Goal: Communication & Community: Answer question/provide support

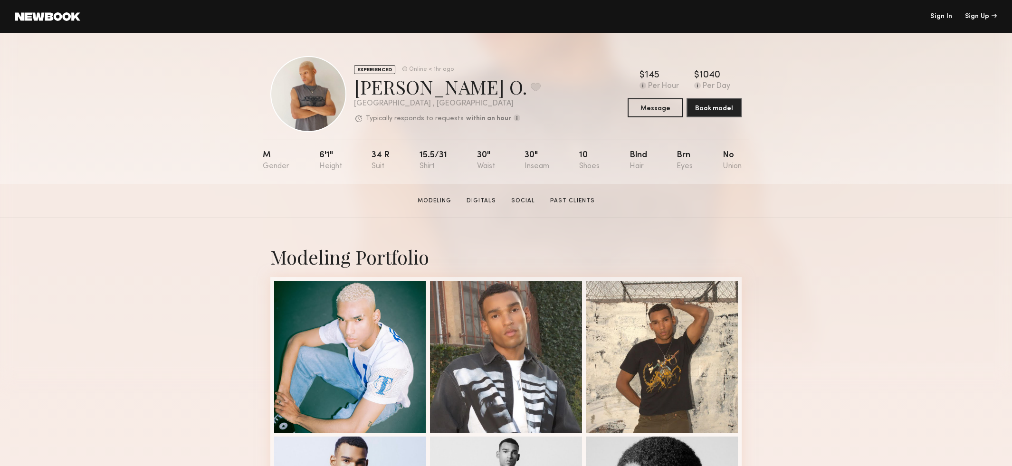
click at [945, 20] on header "Sign In Sign Up" at bounding box center [506, 16] width 1012 height 33
click at [940, 16] on link "Sign In" at bounding box center [942, 16] width 22 height 7
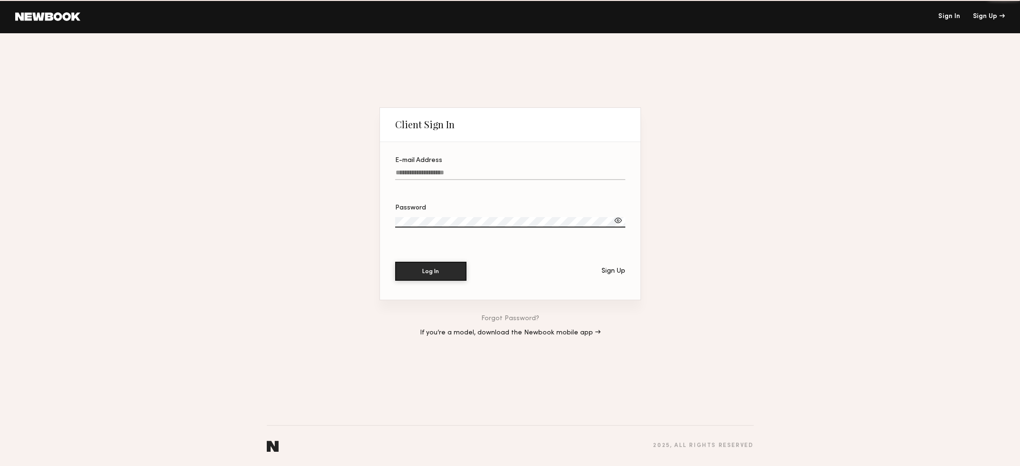
type input "**********"
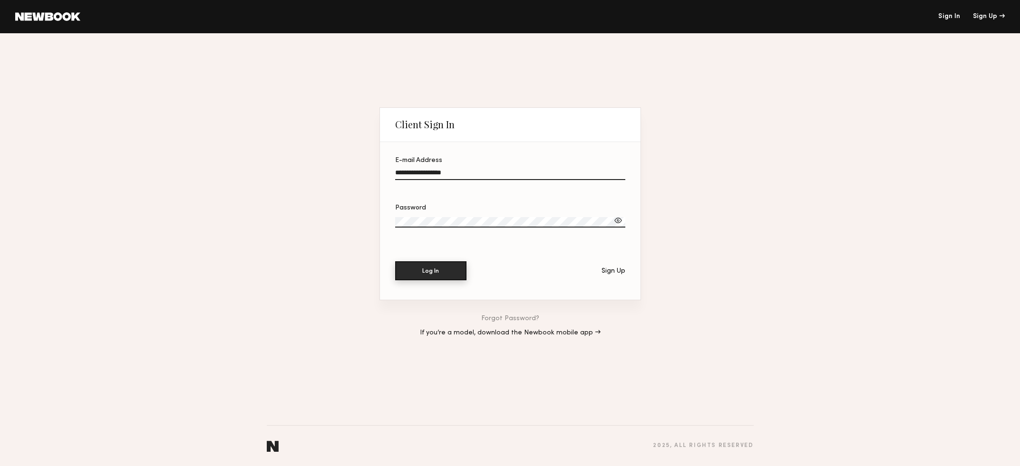
click at [410, 271] on button "Log In" at bounding box center [430, 270] width 71 height 19
click at [414, 269] on button "Log In" at bounding box center [430, 270] width 71 height 19
click at [469, 173] on input "**********" at bounding box center [510, 174] width 230 height 11
click at [429, 264] on button "Log In" at bounding box center [430, 270] width 71 height 19
click at [444, 205] on div "Password" at bounding box center [510, 208] width 230 height 7
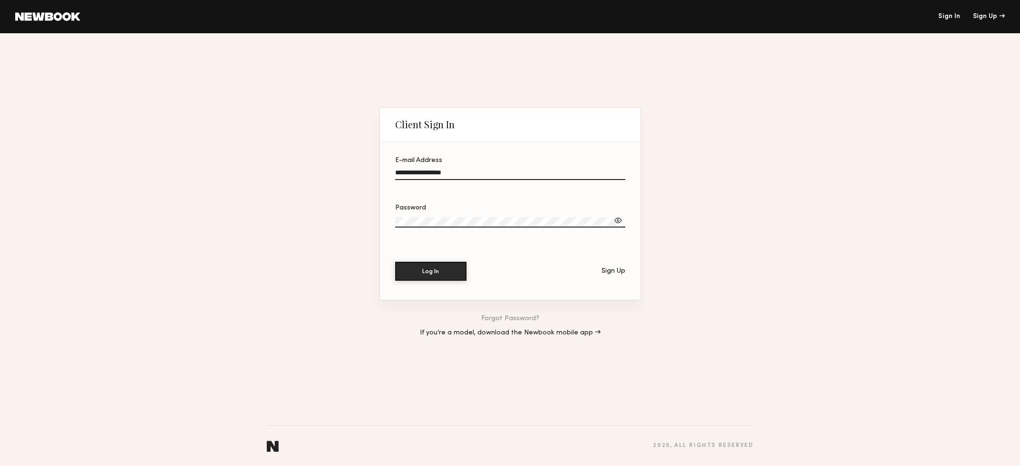
click at [453, 217] on label "Password" at bounding box center [510, 221] width 230 height 32
click at [374, 219] on div "**********" at bounding box center [510, 249] width 1020 height 433
click at [395, 262] on button "Log In" at bounding box center [430, 271] width 71 height 19
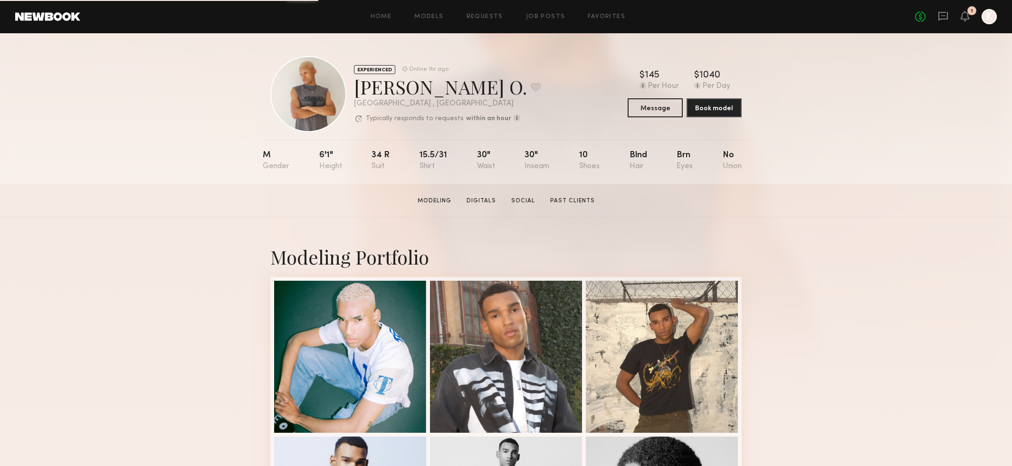
click at [949, 15] on div "No fees up to $5,000 1 K" at bounding box center [957, 16] width 82 height 15
click at [945, 19] on icon at bounding box center [944, 16] width 10 height 9
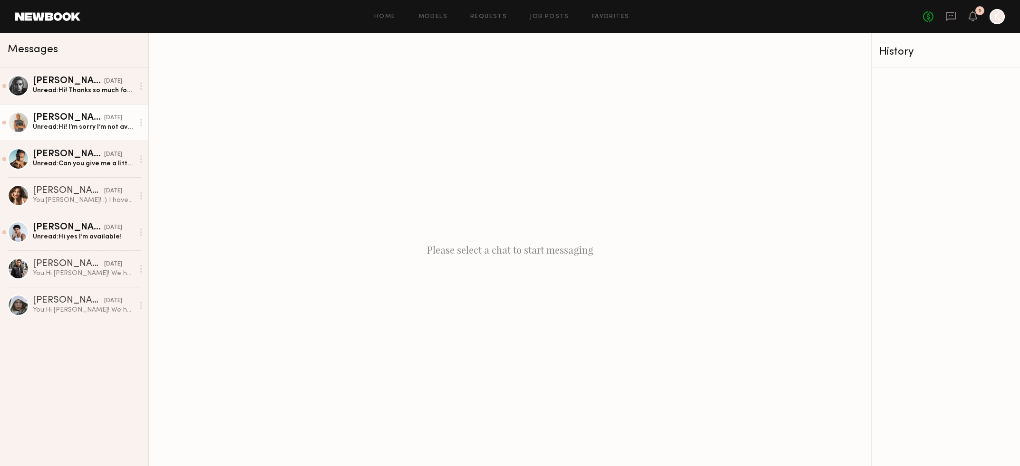
click at [94, 111] on link "Turner O. yesterday Unread: Hi! I’m sorry I’m not available that day. I’m free …" at bounding box center [74, 122] width 148 height 37
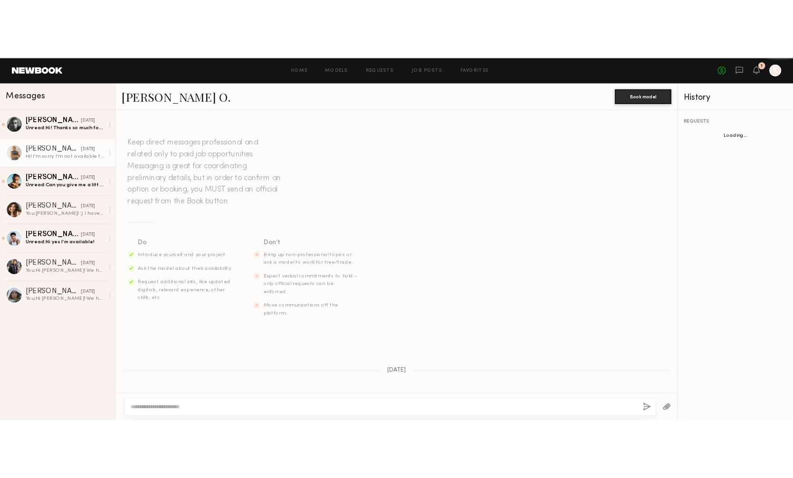
scroll to position [96, 0]
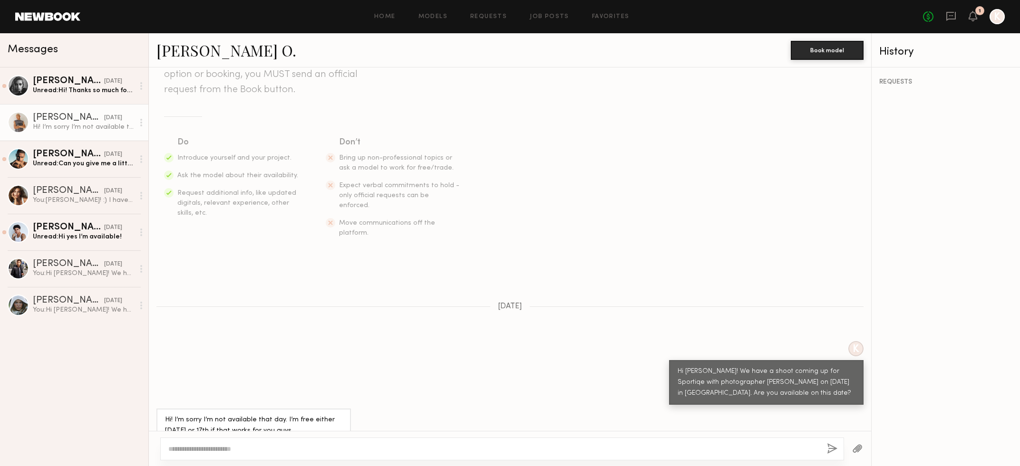
drag, startPoint x: 378, startPoint y: 457, endPoint x: 367, endPoint y: 456, distance: 11.4
click at [378, 457] on div at bounding box center [502, 449] width 684 height 23
drag, startPoint x: 365, startPoint y: 454, endPoint x: 298, endPoint y: 443, distance: 68.1
click at [364, 454] on div at bounding box center [502, 449] width 684 height 23
click at [257, 445] on textarea at bounding box center [493, 449] width 651 height 10
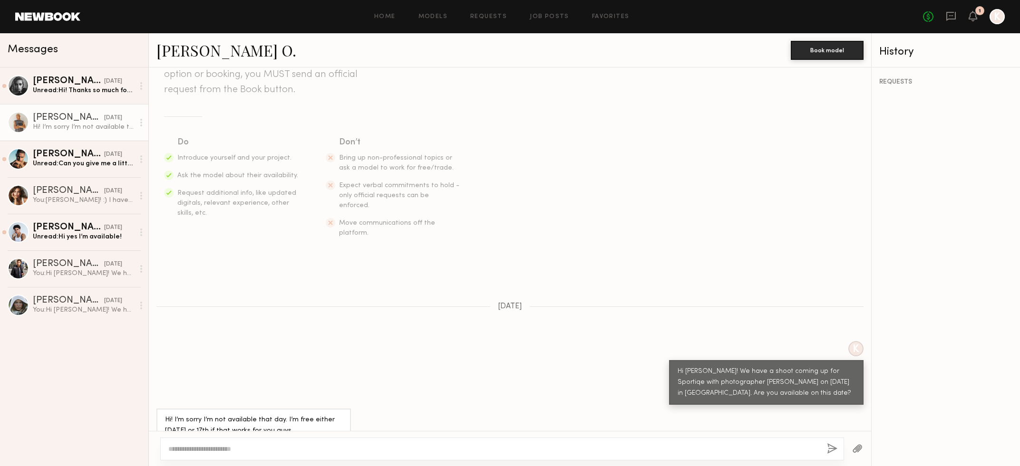
drag, startPoint x: 290, startPoint y: 456, endPoint x: 287, endPoint y: 462, distance: 7.3
click at [290, 456] on div at bounding box center [502, 449] width 684 height 23
click at [199, 456] on div at bounding box center [502, 449] width 684 height 23
click at [194, 444] on textarea at bounding box center [493, 449] width 651 height 10
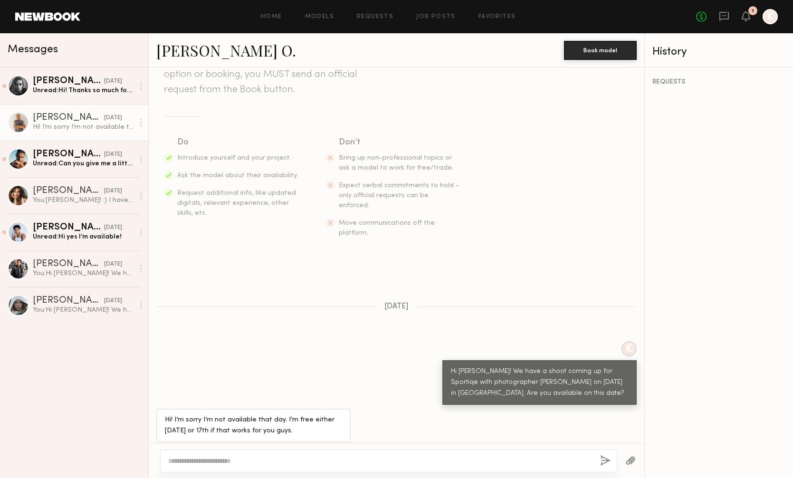
scroll to position [84, 0]
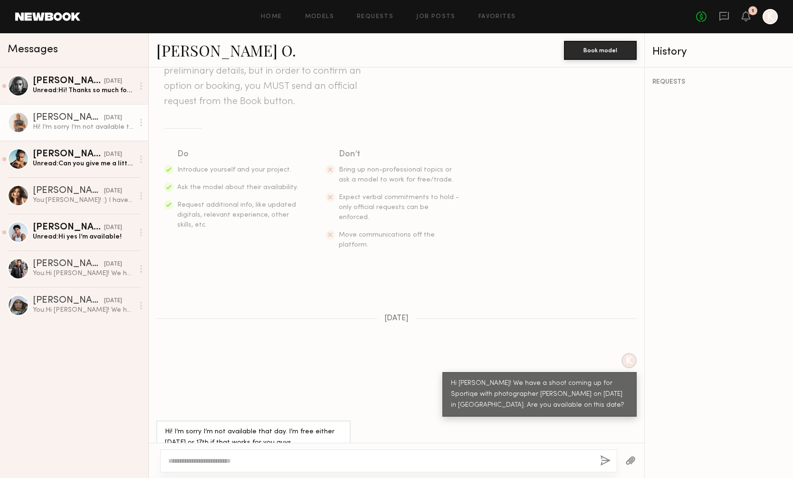
click at [277, 432] on div "Hi! I’m sorry I’m not available that day. I’m free either sept 15th or 17th if …" at bounding box center [253, 438] width 194 height 34
click at [94, 169] on link "Ryan K. yesterday Unread: Can you give me a little bit of details of the shoot?…" at bounding box center [74, 159] width 148 height 37
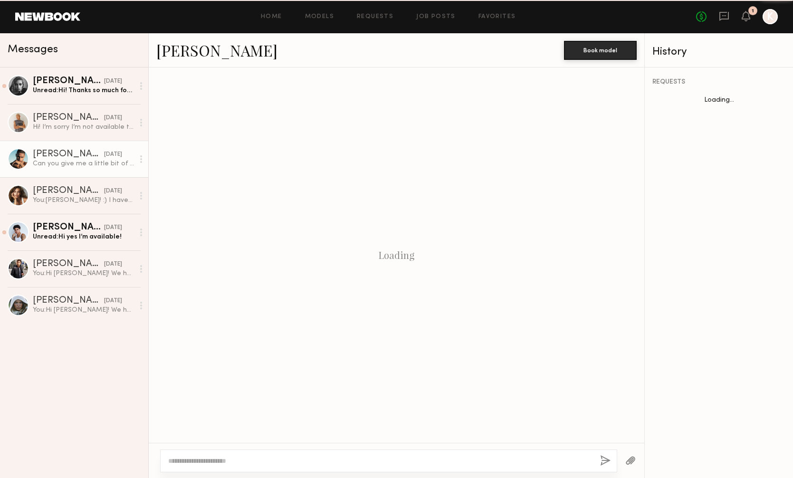
scroll to position [151, 0]
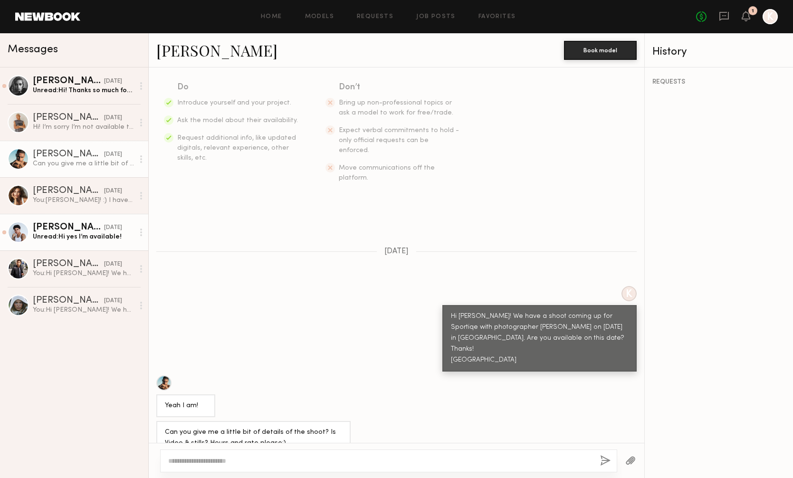
click at [95, 234] on div "Unread: Hi yes I’m available!" at bounding box center [83, 236] width 101 height 9
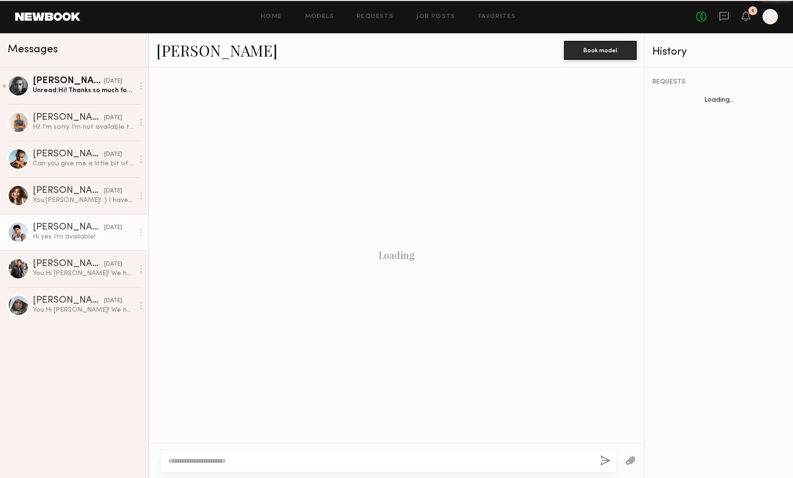
scroll to position [73, 0]
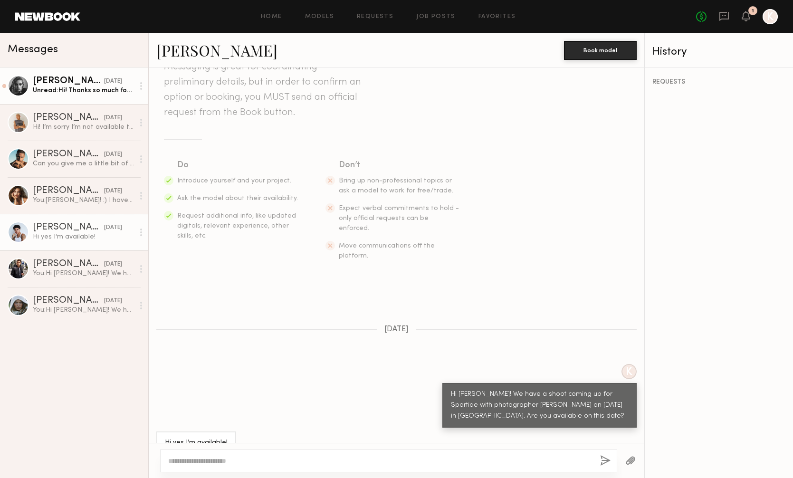
click at [107, 89] on div "Unread: Hi! Thanks so much for reaching out! As of now I’m available the 16th y…" at bounding box center [83, 90] width 101 height 9
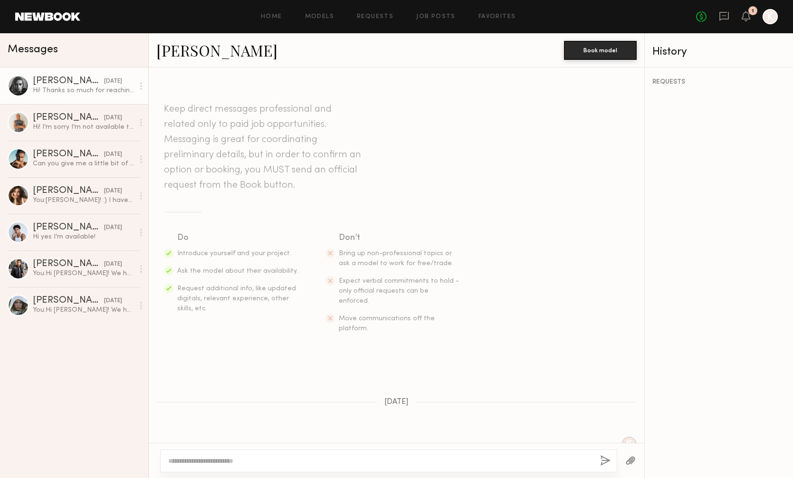
scroll to position [94, 0]
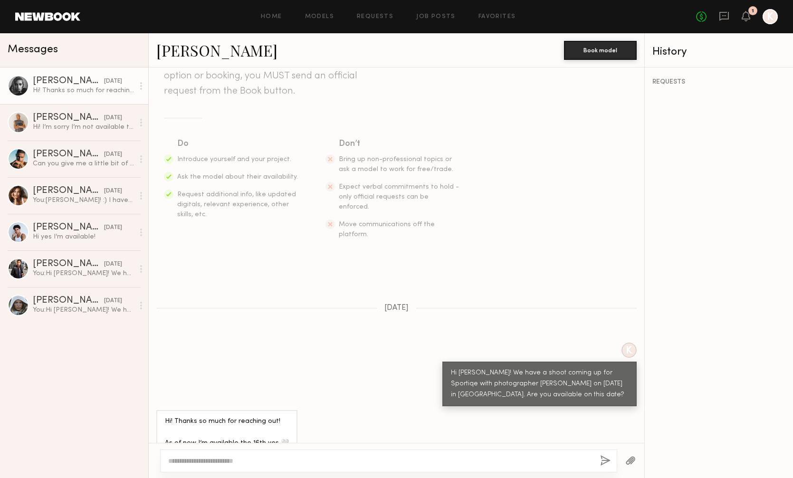
click at [215, 460] on textarea at bounding box center [380, 461] width 424 height 10
type textarea "*"
drag, startPoint x: 434, startPoint y: 461, endPoint x: 327, endPoint y: 460, distance: 107.0
click at [327, 460] on textarea "**********" at bounding box center [380, 461] width 424 height 10
type textarea "**********"
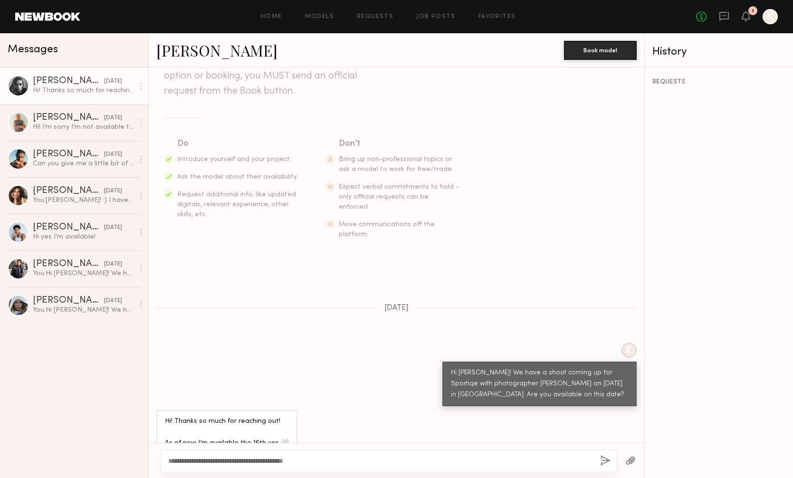
click at [606, 462] on button "button" at bounding box center [605, 461] width 10 height 12
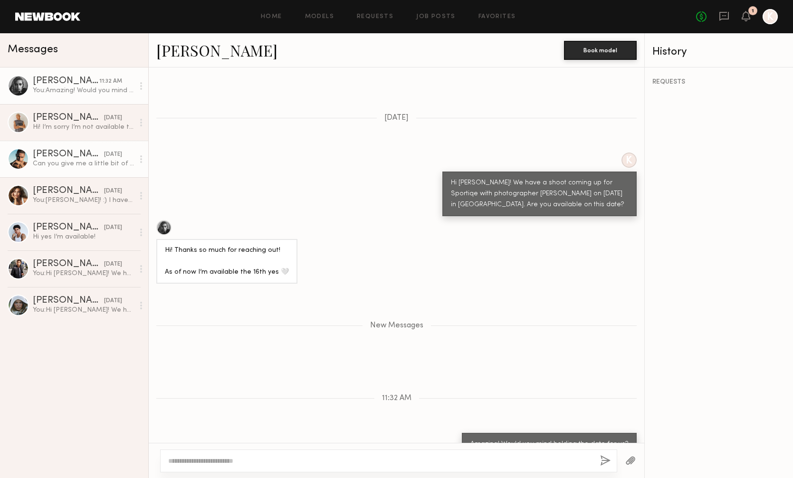
click at [93, 163] on div "Can you give me a little bit of details of the shoot? Is Video & stills? Hours …" at bounding box center [83, 163] width 101 height 9
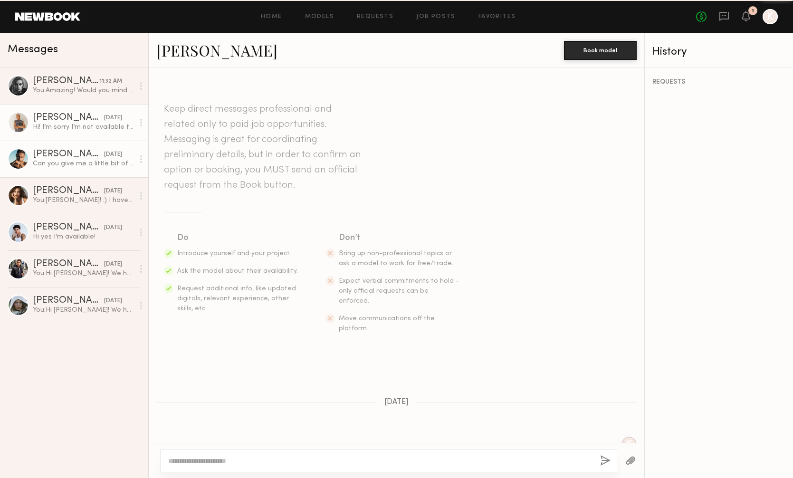
scroll to position [151, 0]
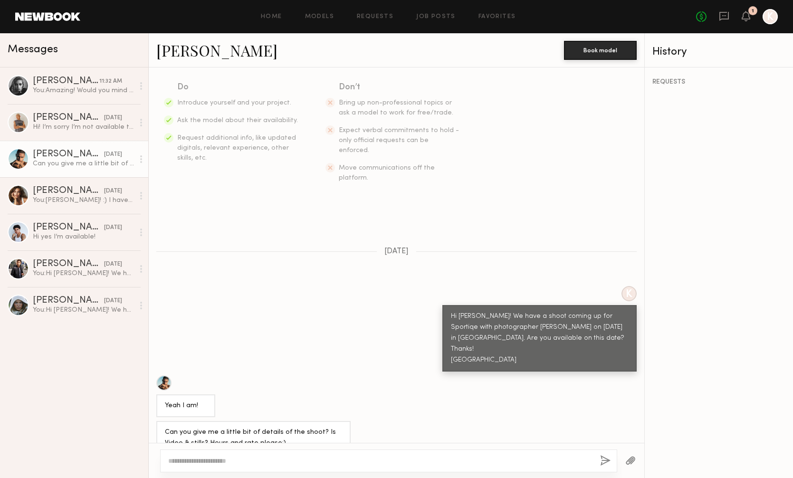
drag, startPoint x: 97, startPoint y: 132, endPoint x: 97, endPoint y: 143, distance: 10.9
click at [97, 132] on link "Turner O. yesterday Hi! I’m sorry I’m not available that day. I’m free either s…" at bounding box center [74, 122] width 148 height 37
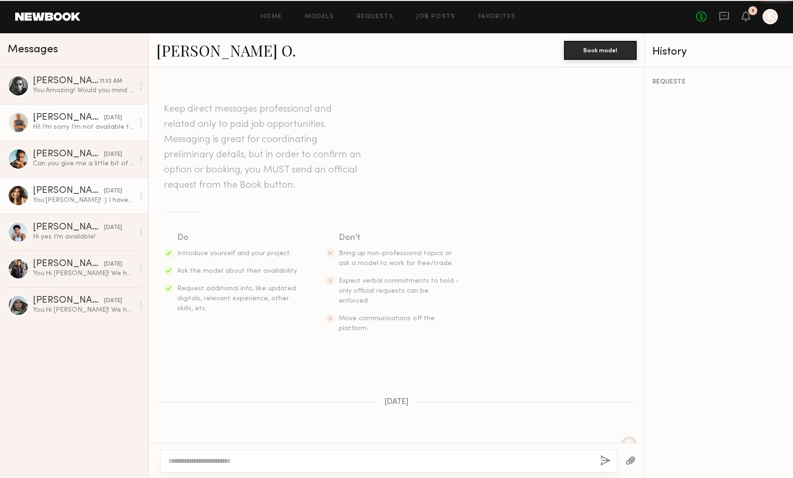
scroll to position [84, 0]
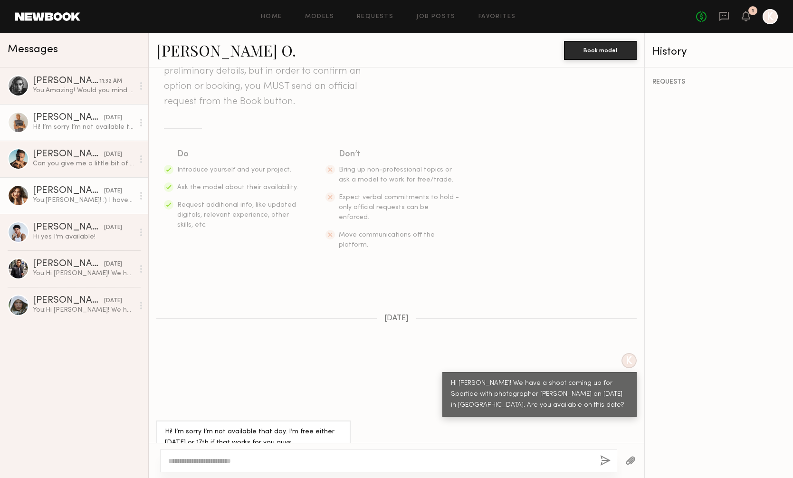
drag, startPoint x: 88, startPoint y: 196, endPoint x: 92, endPoint y: 206, distance: 10.4
click at [88, 197] on div "You: Mariana! :) I have a shoot coming up for Sportiqe with photographer Bryce …" at bounding box center [83, 200] width 101 height 9
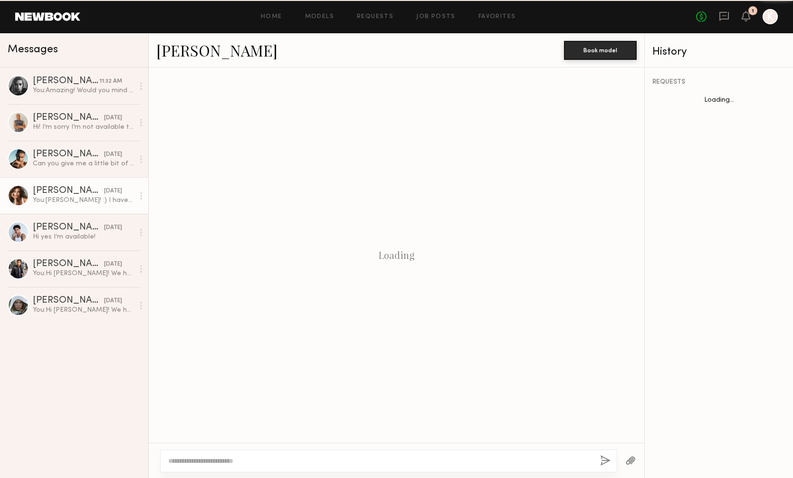
scroll to position [46, 0]
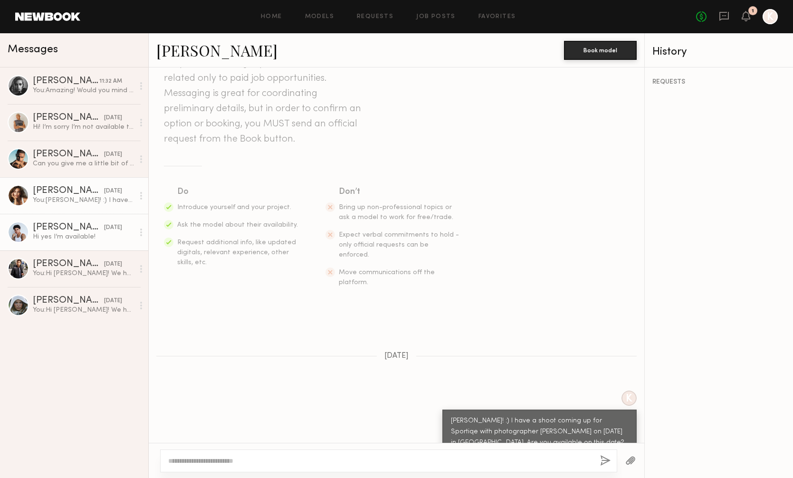
click at [65, 224] on div "Kjay W." at bounding box center [68, 228] width 71 height 10
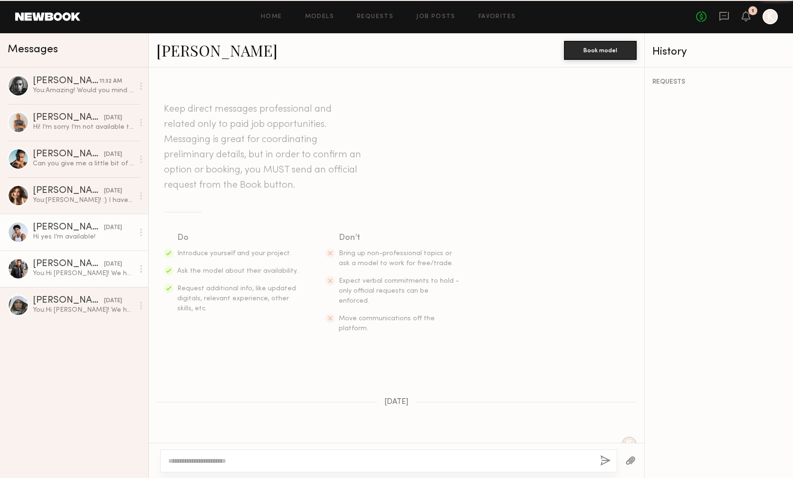
scroll to position [73, 0]
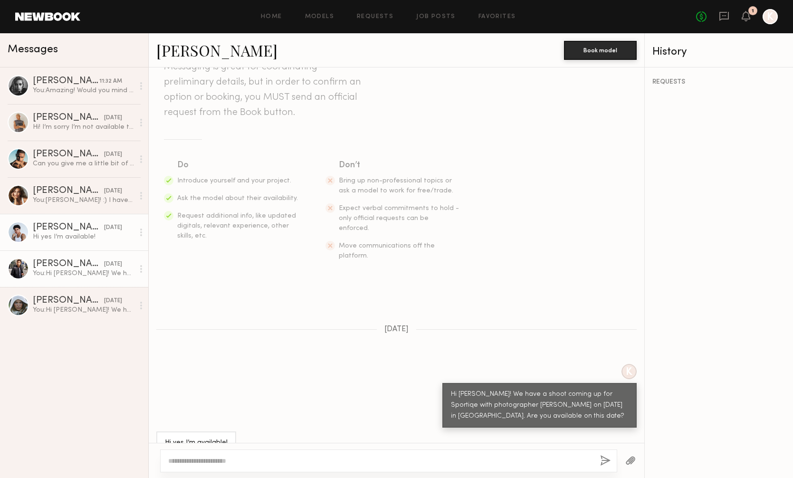
click at [66, 268] on div "Kevin K." at bounding box center [68, 265] width 71 height 10
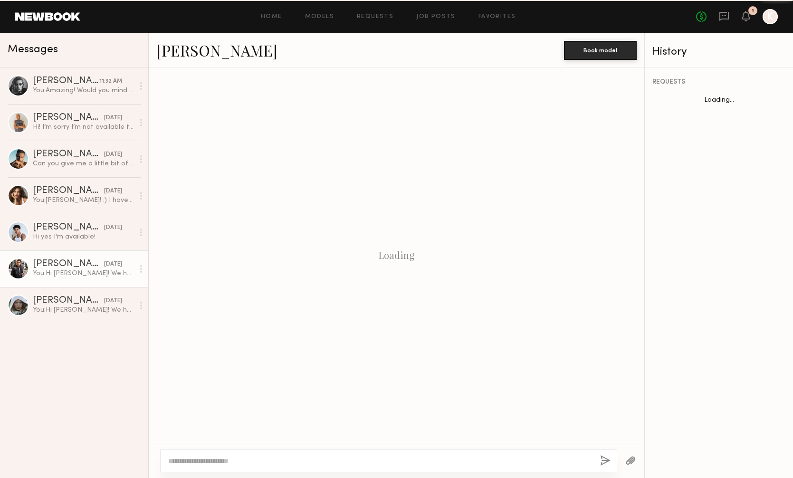
scroll to position [46, 0]
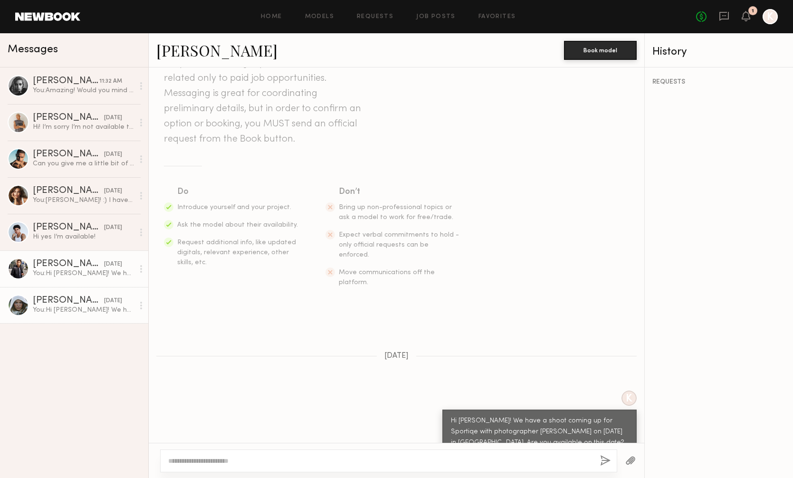
click at [27, 302] on div at bounding box center [18, 305] width 21 height 21
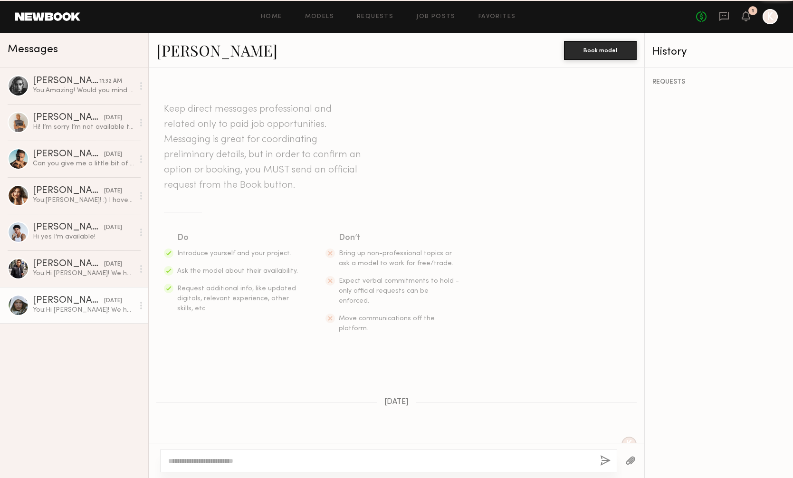
scroll to position [46, 0]
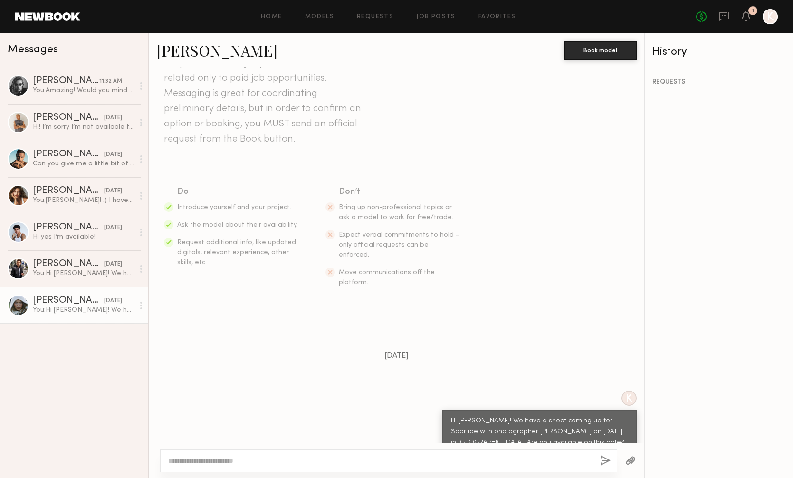
click at [194, 49] on link "Mallory P." at bounding box center [216, 50] width 121 height 20
click at [75, 118] on div "Turner O." at bounding box center [68, 118] width 71 height 10
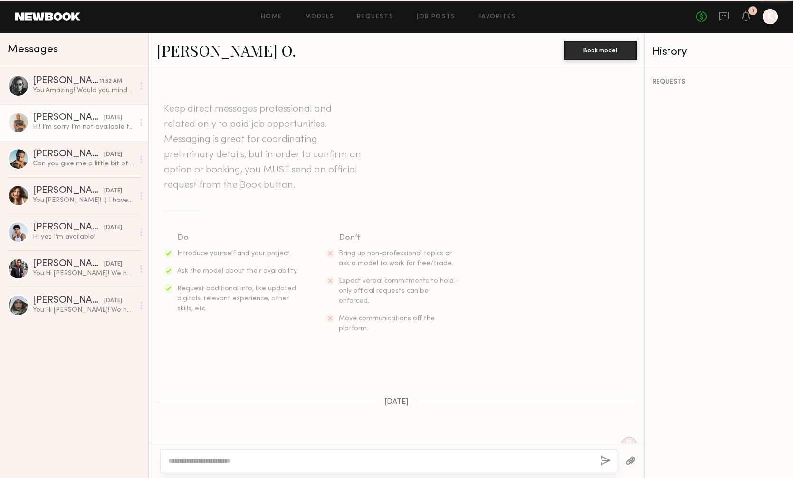
scroll to position [84, 0]
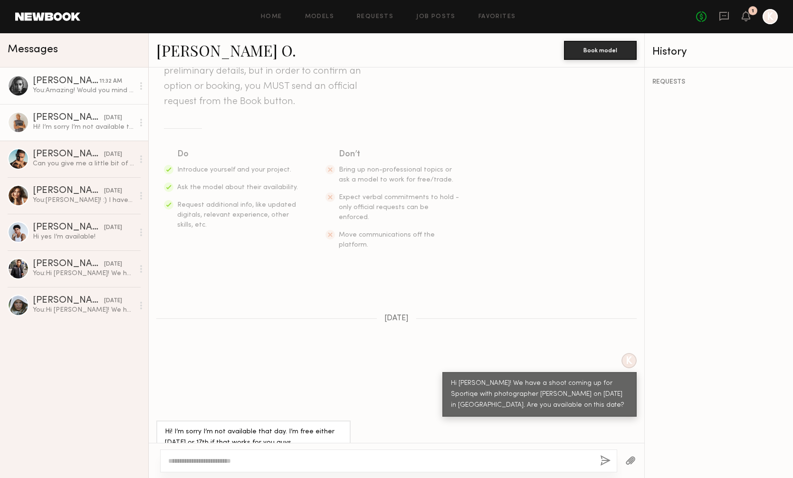
click at [77, 75] on link "Madison S. 11:32 AM You: Amazing! Would you mind holding the date for us?" at bounding box center [74, 85] width 148 height 37
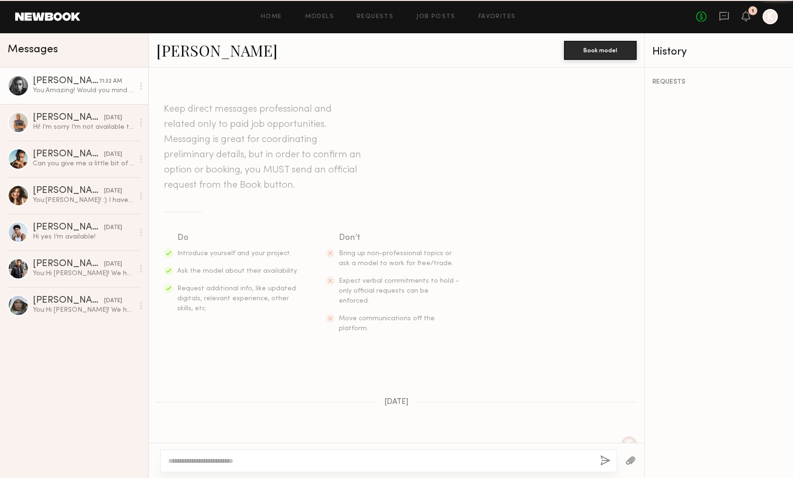
scroll to position [212, 0]
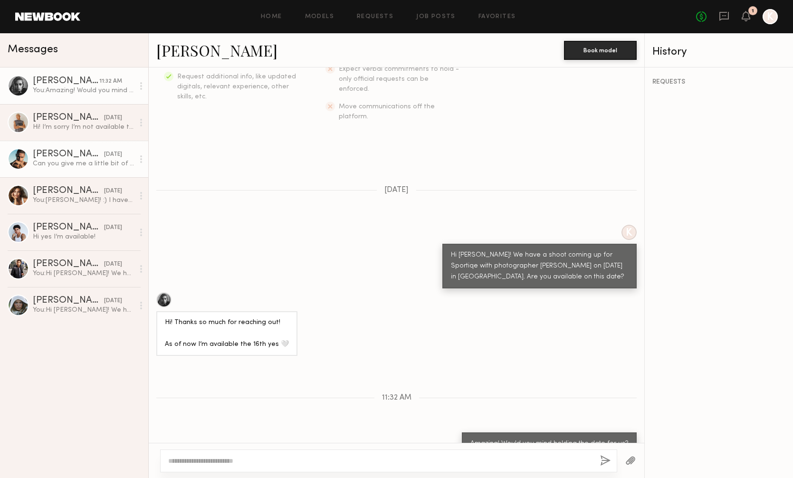
click at [45, 159] on div "Can you give me a little bit of details of the shoot? Is Video & stills? Hours …" at bounding box center [83, 163] width 101 height 9
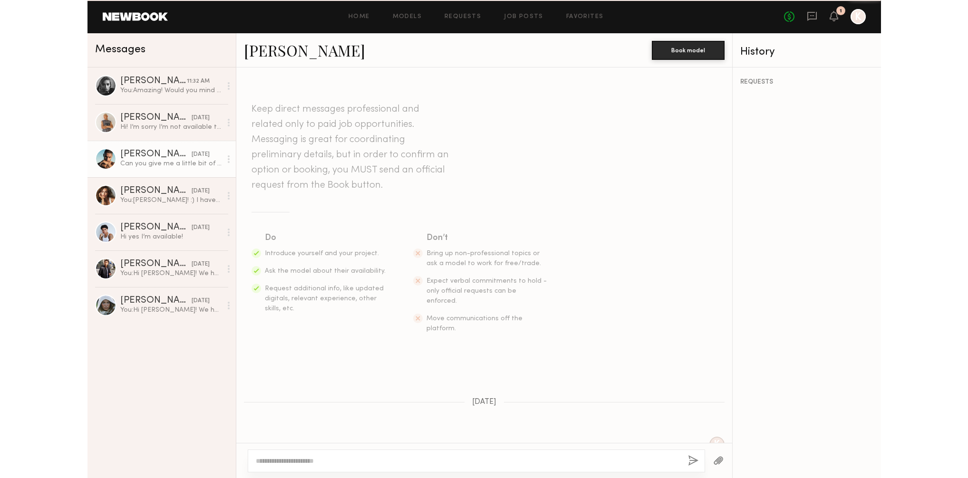
scroll to position [151, 0]
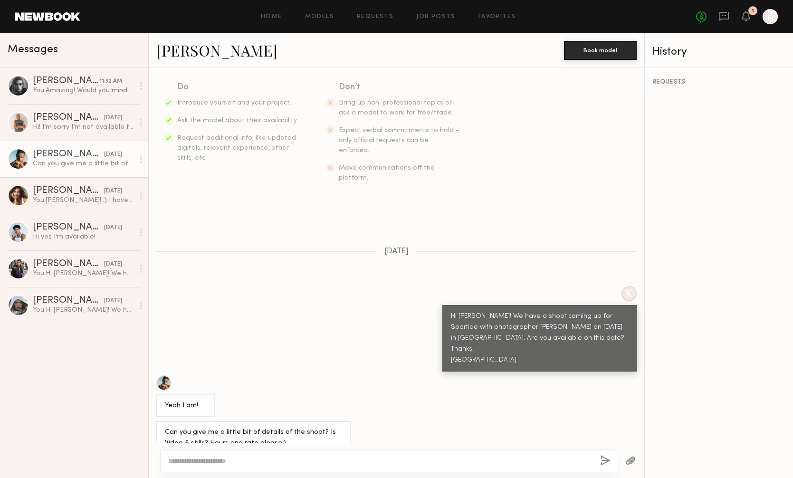
click at [178, 51] on link "Ryan K." at bounding box center [216, 50] width 121 height 20
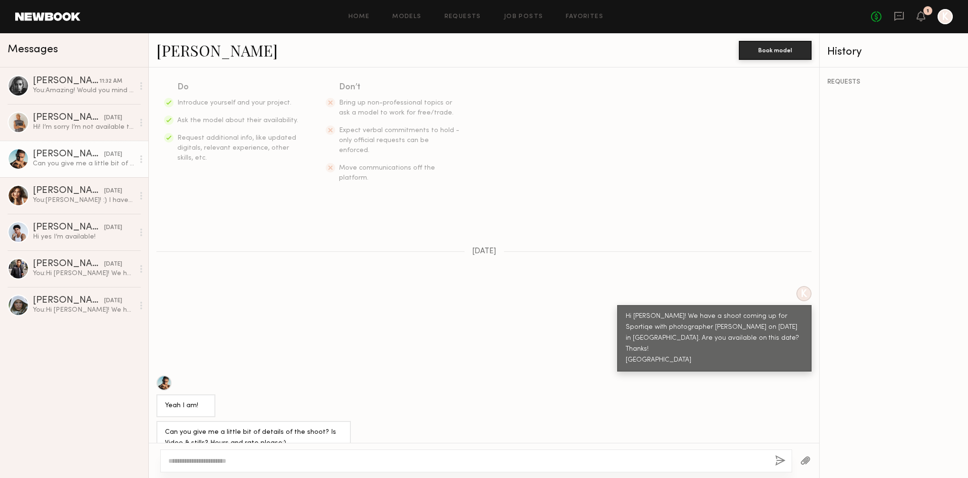
click at [270, 452] on div at bounding box center [476, 461] width 632 height 23
click at [267, 458] on textarea at bounding box center [467, 461] width 599 height 10
drag, startPoint x: 245, startPoint y: 455, endPoint x: 188, endPoint y: 423, distance: 65.7
click at [174, 450] on textarea "**********" at bounding box center [467, 447] width 599 height 38
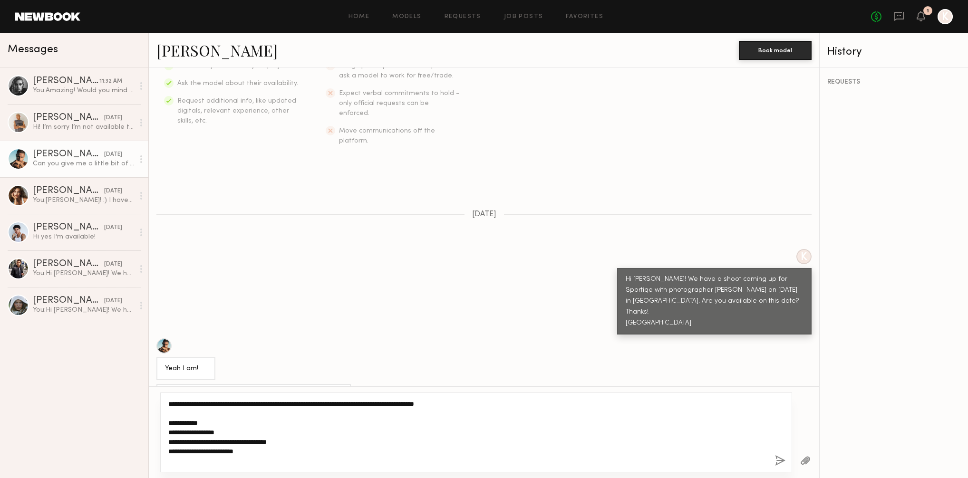
scroll to position [207, 0]
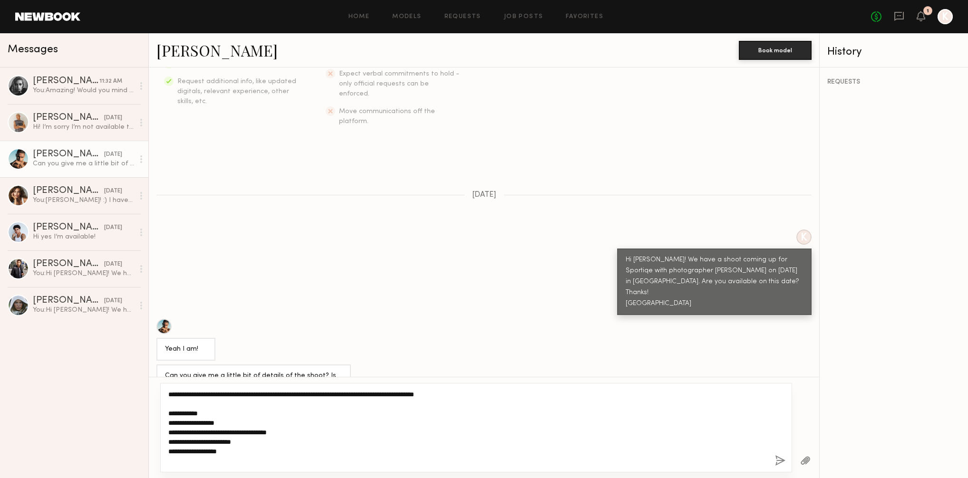
click at [257, 452] on textarea "**********" at bounding box center [467, 428] width 599 height 76
drag, startPoint x: 301, startPoint y: 451, endPoint x: 195, endPoint y: 449, distance: 105.5
click at [195, 449] on textarea "**********" at bounding box center [467, 428] width 599 height 76
type textarea "**********"
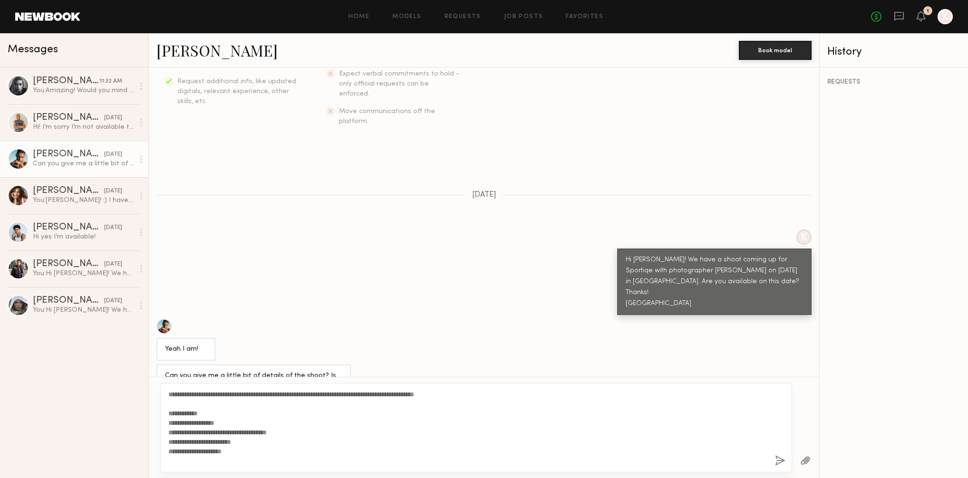
click at [780, 460] on button "button" at bounding box center [780, 461] width 10 height 12
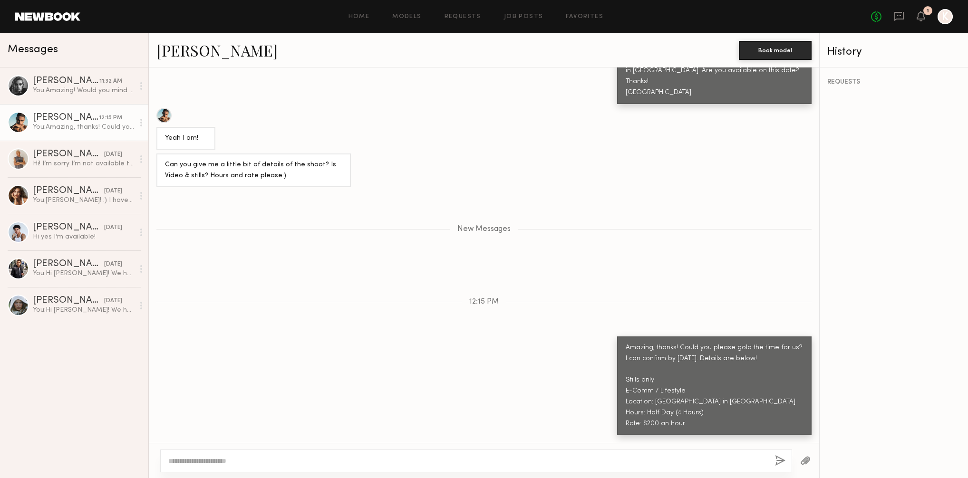
scroll to position [398, 0]
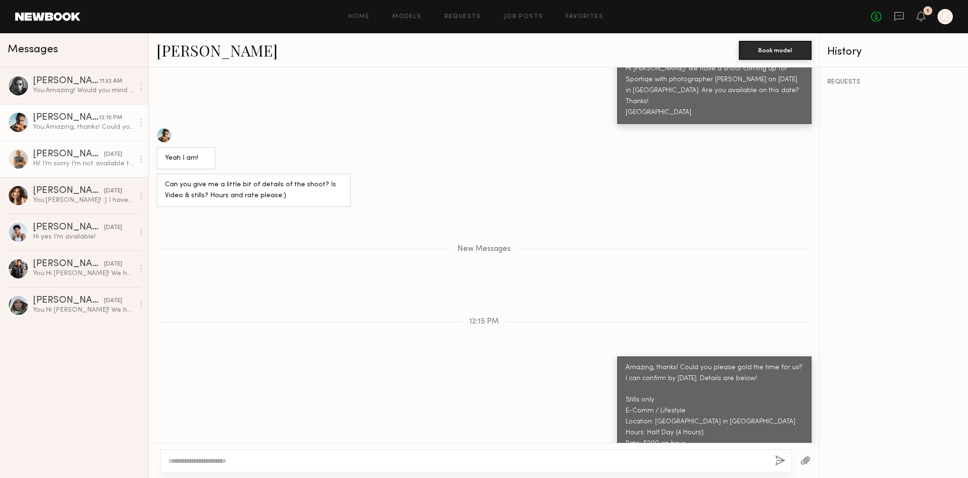
click at [77, 163] on div "Hi! I’m sorry I’m not available that day. I’m free either sept 15th or 17th if …" at bounding box center [83, 163] width 101 height 9
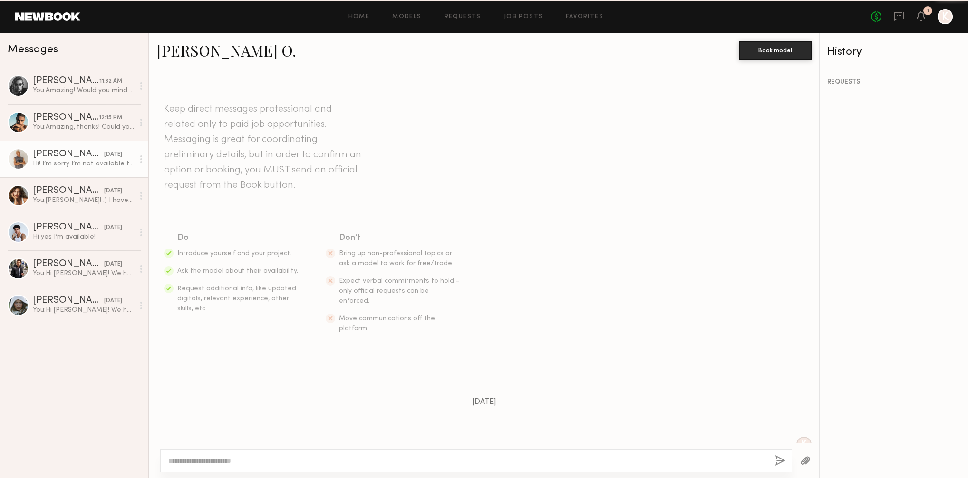
scroll to position [84, 0]
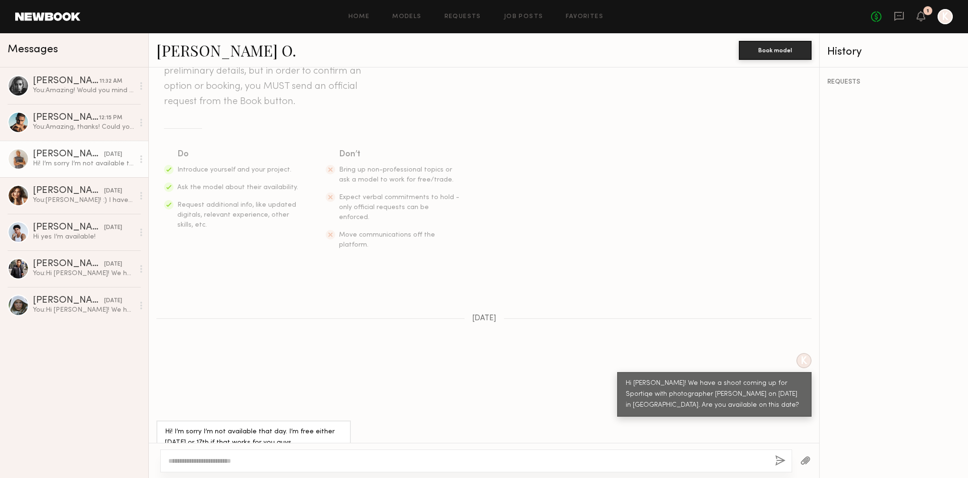
click at [221, 456] on div at bounding box center [476, 461] width 632 height 23
click at [220, 460] on textarea at bounding box center [467, 461] width 599 height 10
type textarea "*"
type textarea "**********"
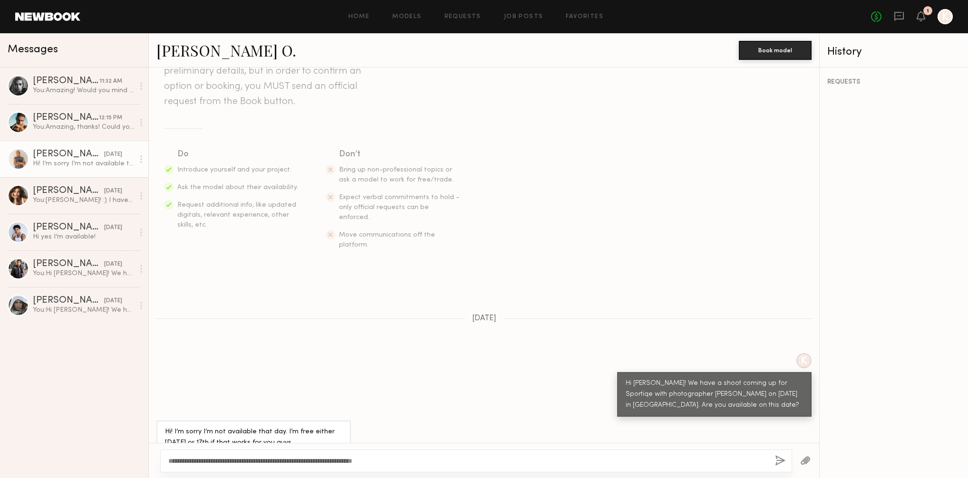
click at [780, 456] on button "button" at bounding box center [780, 461] width 10 height 12
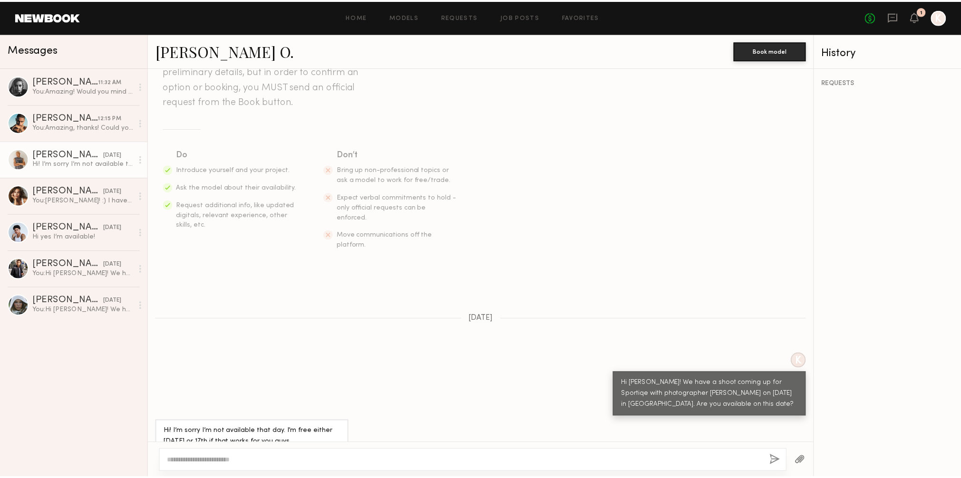
scroll to position [284, 0]
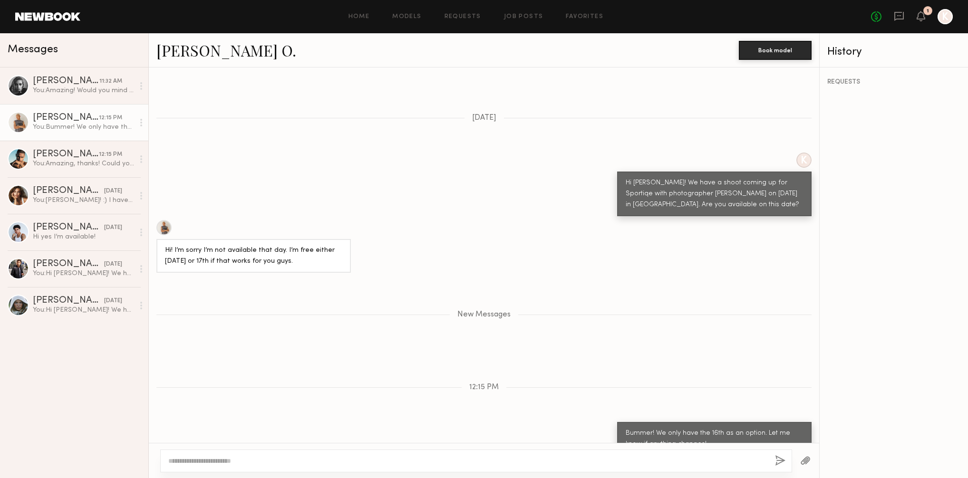
click at [60, 19] on link at bounding box center [47, 16] width 65 height 9
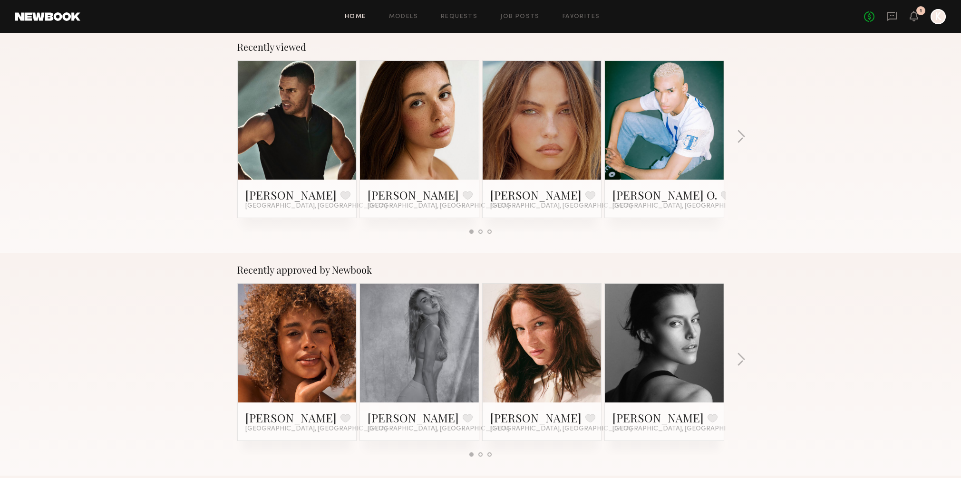
scroll to position [155, 0]
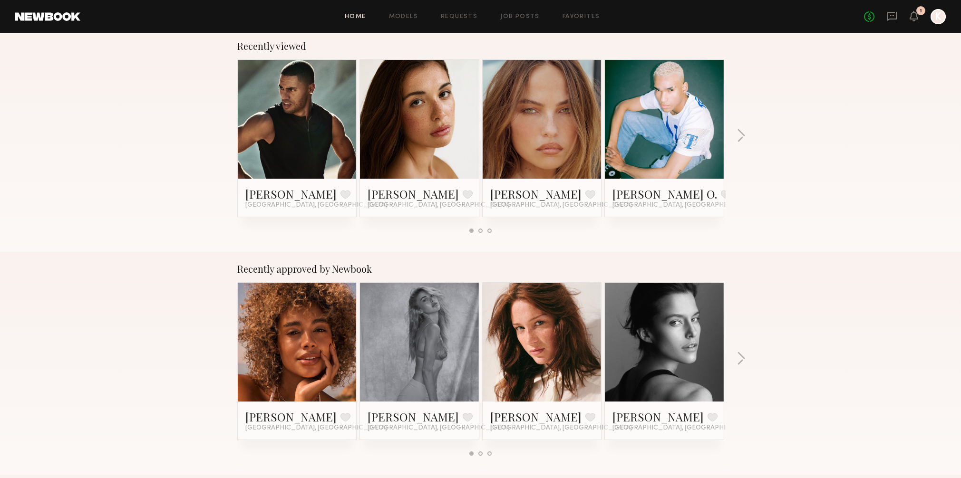
click at [345, 355] on div at bounding box center [297, 342] width 119 height 119
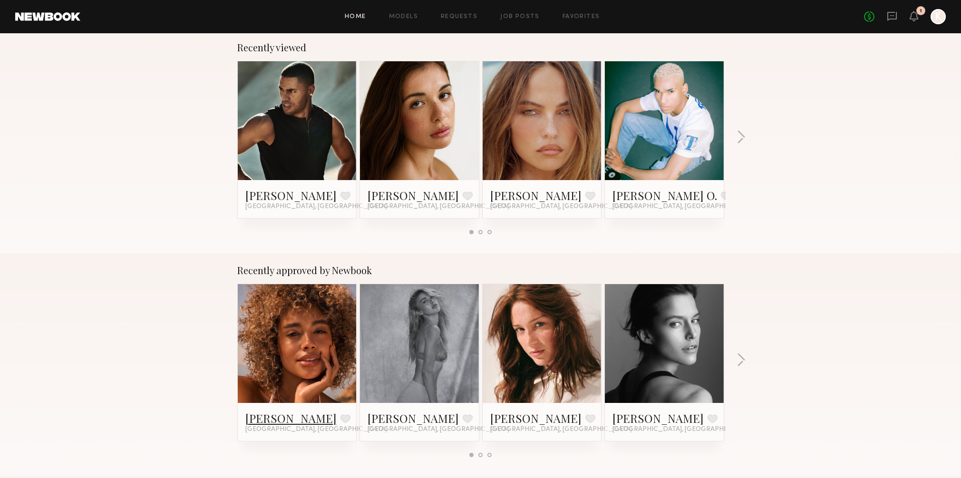
click at [260, 416] on link "Maya A." at bounding box center [290, 418] width 91 height 15
click at [665, 348] on link at bounding box center [664, 343] width 58 height 119
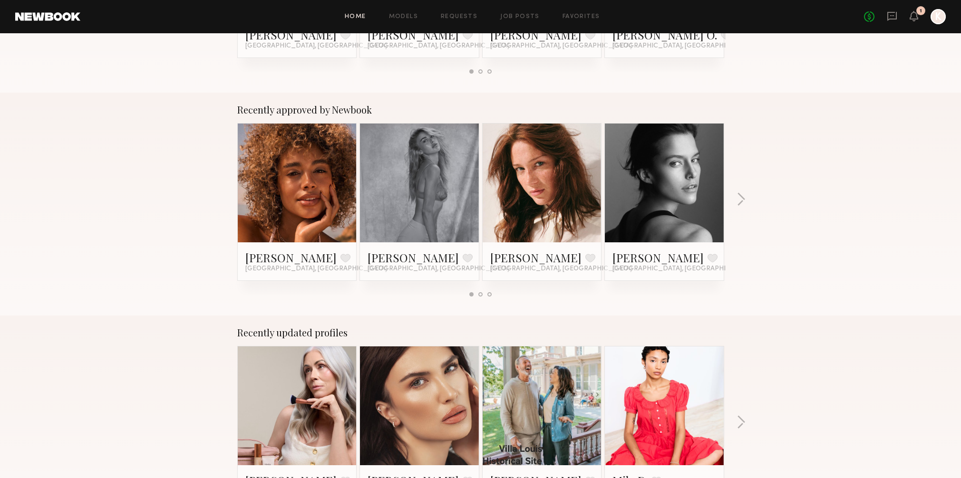
scroll to position [316, 0]
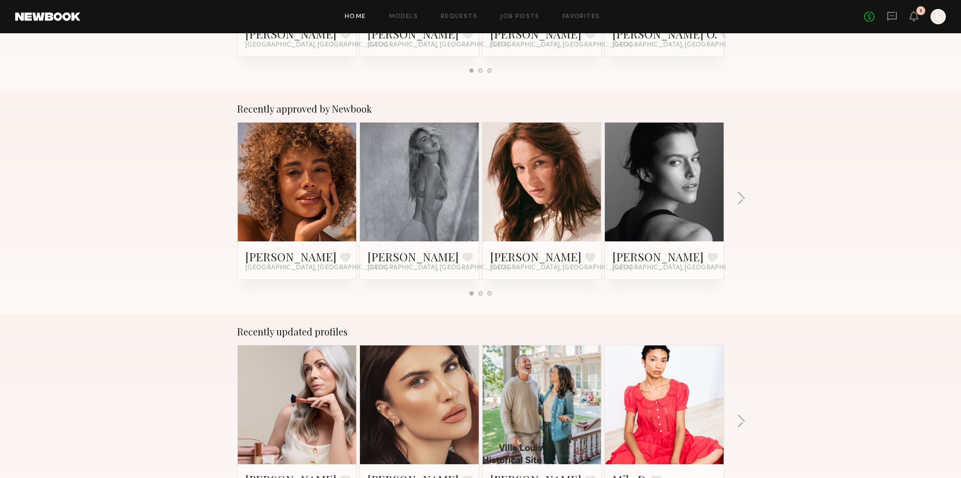
click at [736, 195] on div "Recently approved by Newbook Maya A. Favorite Los Angeles, CA Johanna C. Favori…" at bounding box center [480, 203] width 961 height 223
click at [747, 195] on div "Recently approved by Newbook Maya A. Favorite Los Angeles, CA Johanna C. Favori…" at bounding box center [480, 203] width 961 height 223
click at [743, 196] on button "button" at bounding box center [740, 200] width 9 height 16
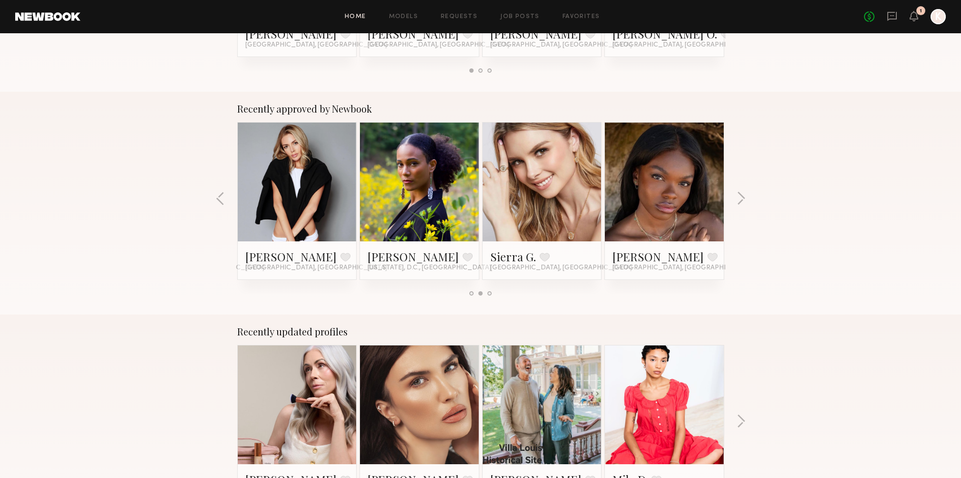
click at [346, 211] on div at bounding box center [297, 182] width 119 height 119
click at [277, 200] on link at bounding box center [297, 182] width 58 height 119
click at [743, 197] on button "button" at bounding box center [740, 200] width 9 height 16
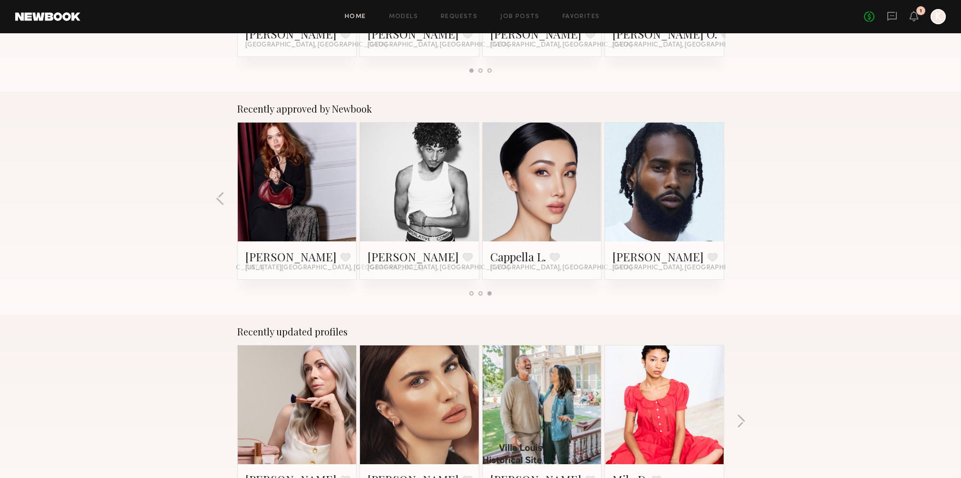
click at [743, 198] on div "Recently approved by Newbook Maya A. Favorite Los Angeles, CA Johanna C. Favori…" at bounding box center [480, 203] width 961 height 223
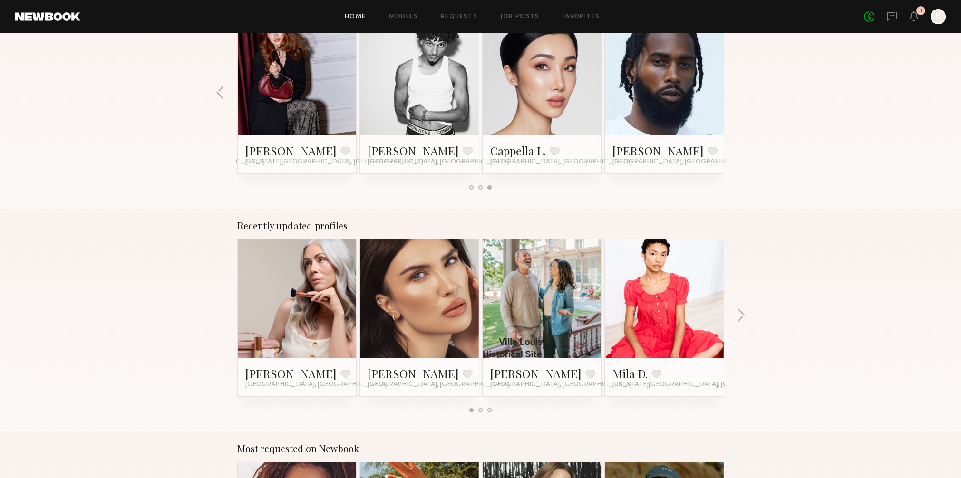
scroll to position [424, 0]
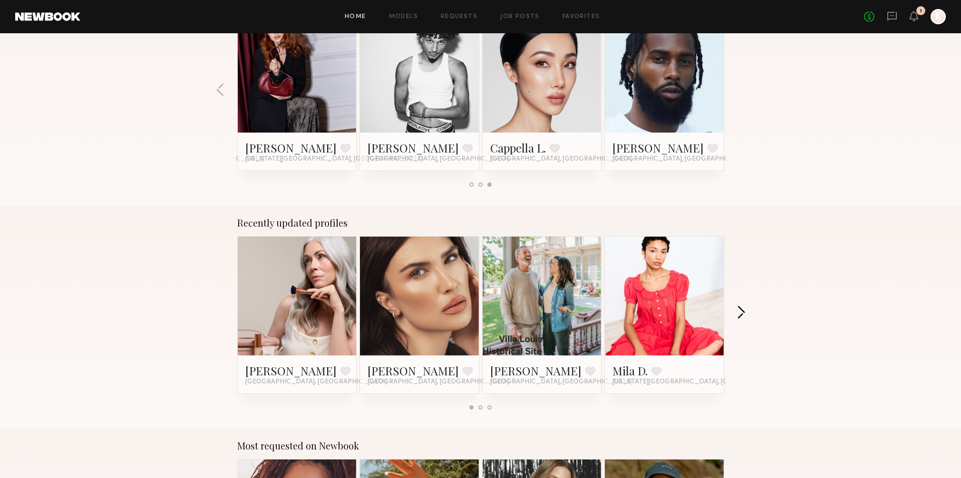
click at [743, 308] on button "button" at bounding box center [740, 314] width 9 height 16
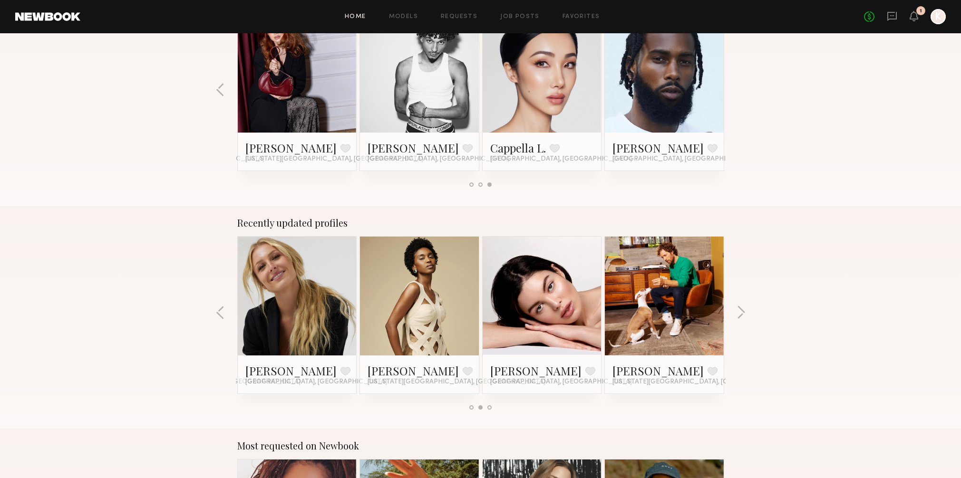
click at [531, 303] on link at bounding box center [542, 296] width 58 height 119
click at [743, 312] on button "button" at bounding box center [740, 314] width 9 height 16
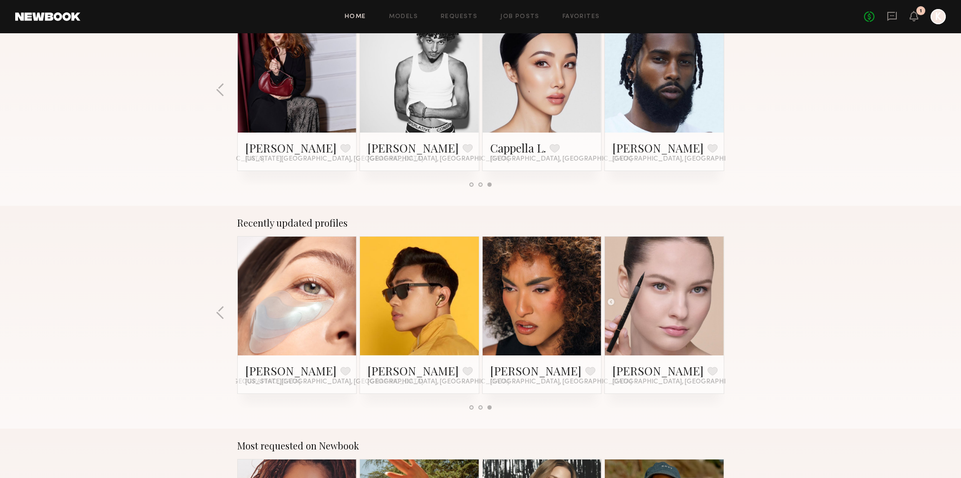
click at [743, 312] on div "Recently updated profiles Jill S. Favorite Los Angeles, CA Alina G. Favorite Lo…" at bounding box center [480, 317] width 961 height 223
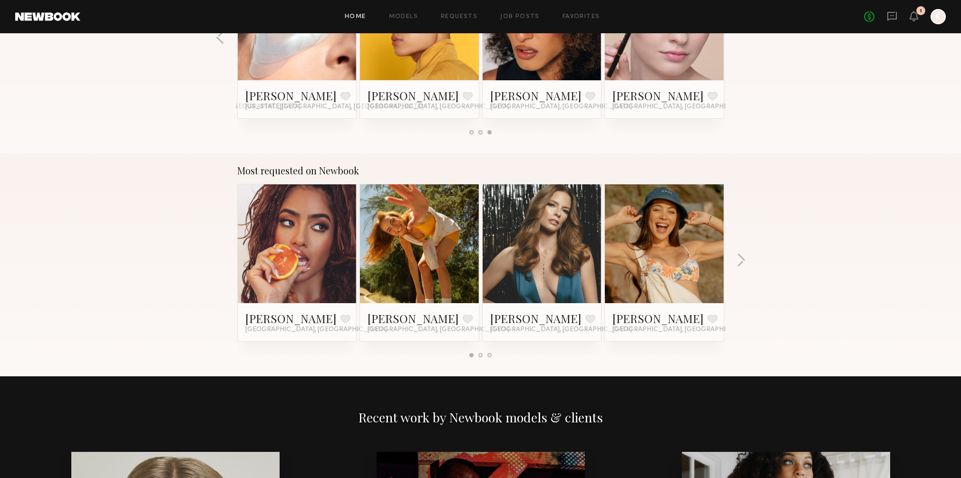
scroll to position [701, 0]
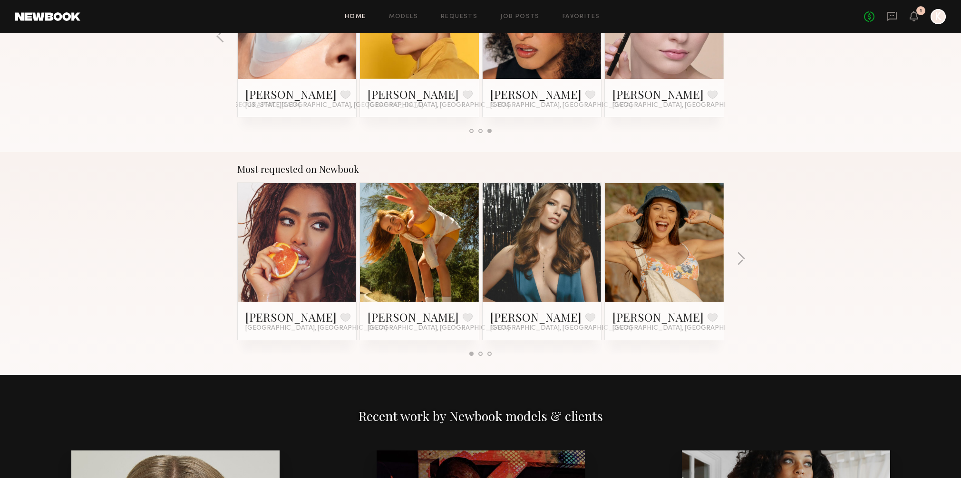
click at [329, 284] on div at bounding box center [297, 242] width 119 height 119
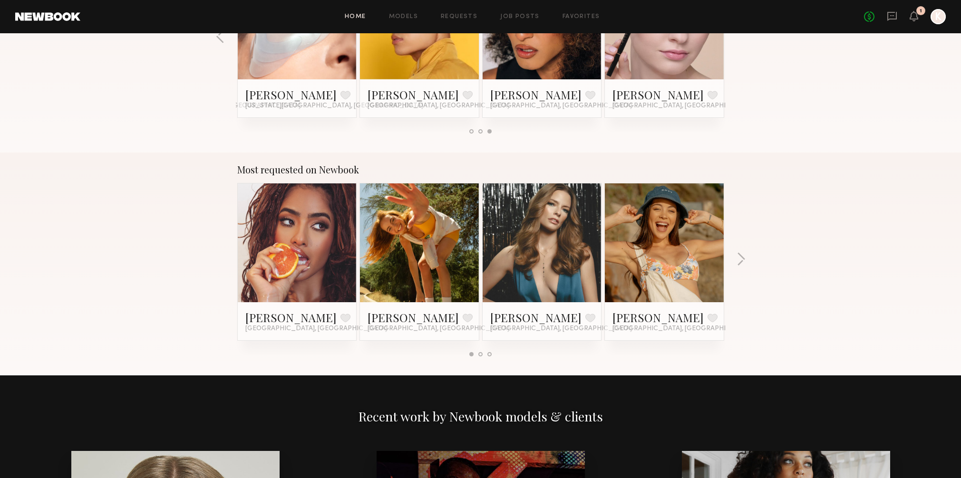
scroll to position [700, 0]
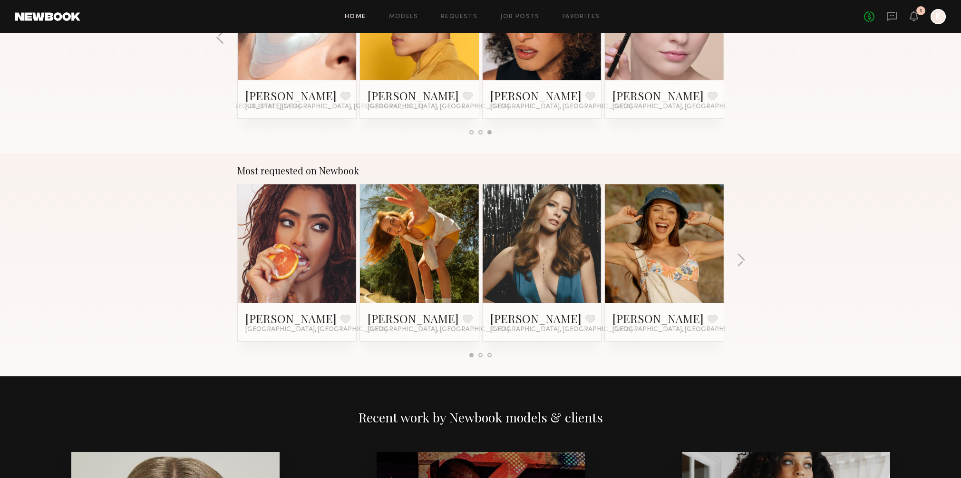
click at [274, 265] on link at bounding box center [297, 243] width 58 height 119
click at [742, 254] on button "button" at bounding box center [740, 261] width 9 height 16
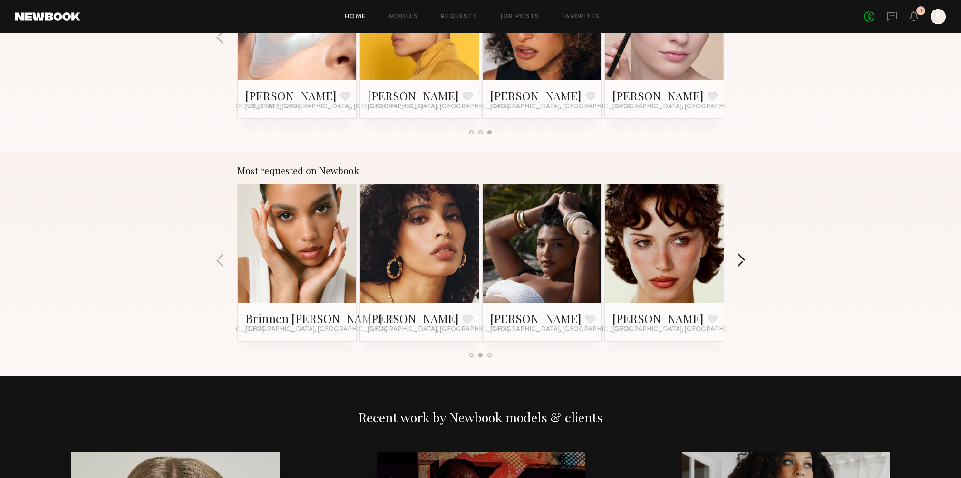
click at [742, 261] on button "button" at bounding box center [740, 261] width 9 height 16
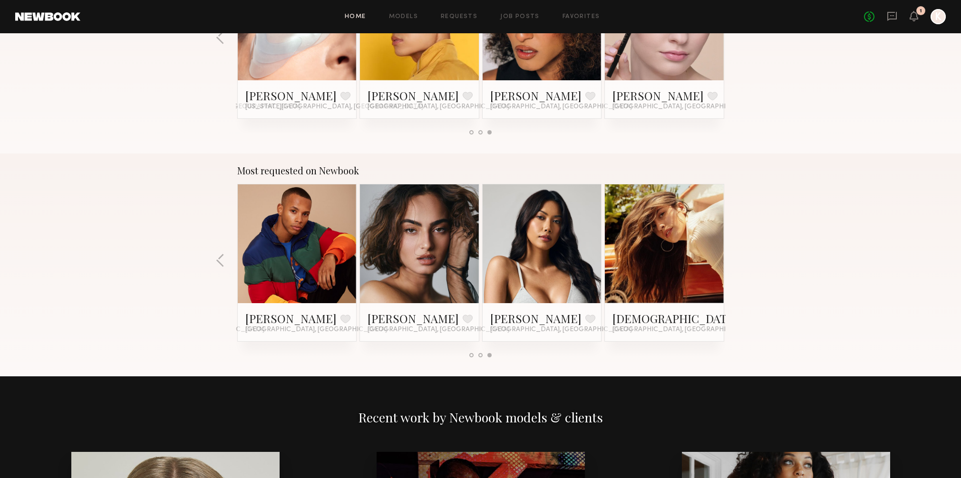
click at [252, 268] on div at bounding box center [297, 243] width 119 height 119
click at [308, 289] on link at bounding box center [297, 243] width 58 height 119
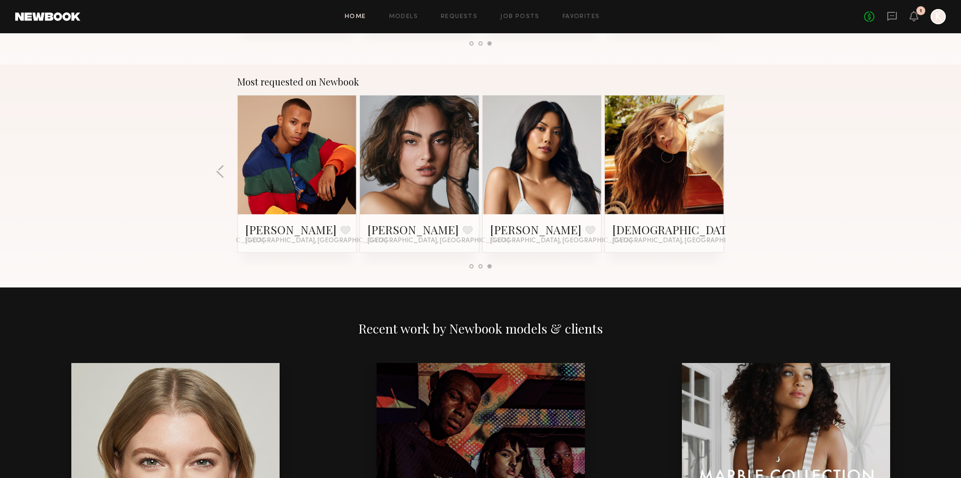
scroll to position [436, 0]
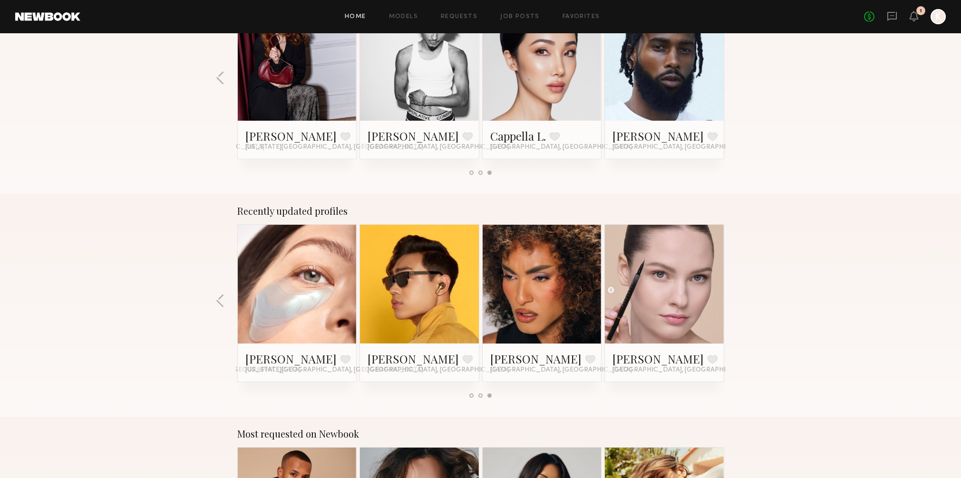
click at [403, 20] on div "Home Models Requests Job Posts Favorites Sign Out No fees up to $5,000 1 K" at bounding box center [512, 16] width 865 height 15
click at [402, 14] on link "Models" at bounding box center [403, 17] width 29 height 6
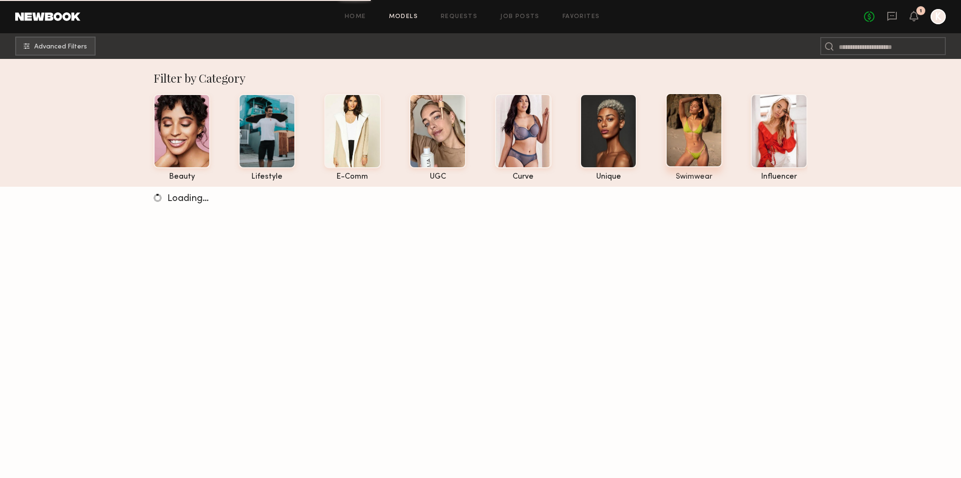
click at [697, 151] on div at bounding box center [693, 130] width 57 height 74
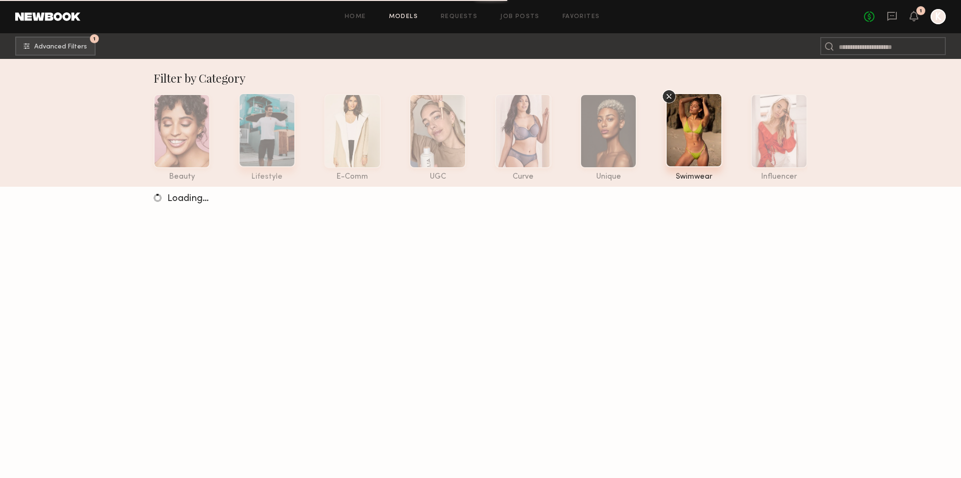
click at [280, 151] on div at bounding box center [267, 130] width 57 height 74
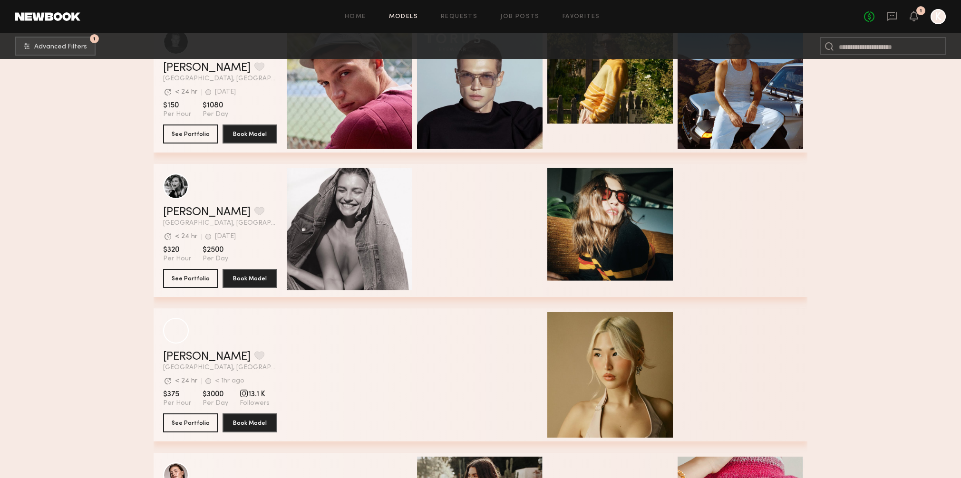
scroll to position [348, 0]
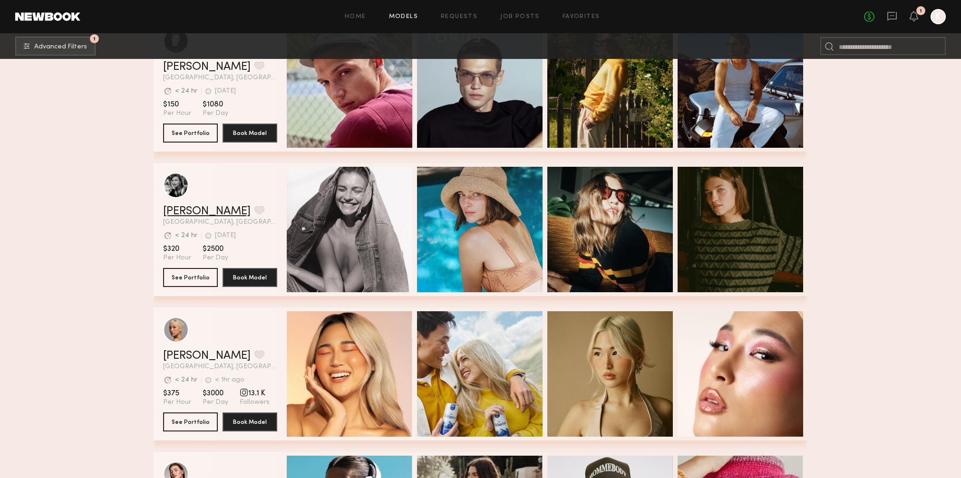
click at [183, 209] on link "Helena L." at bounding box center [206, 211] width 87 height 11
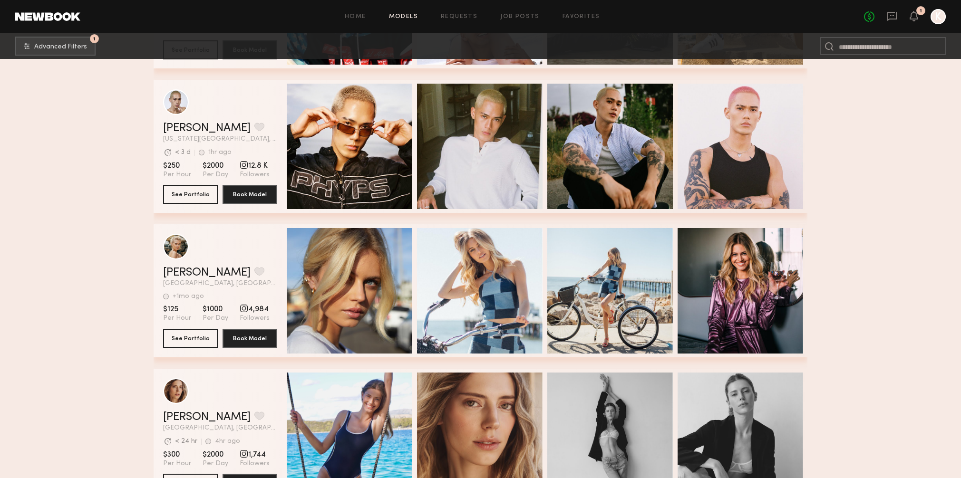
scroll to position [1621, 0]
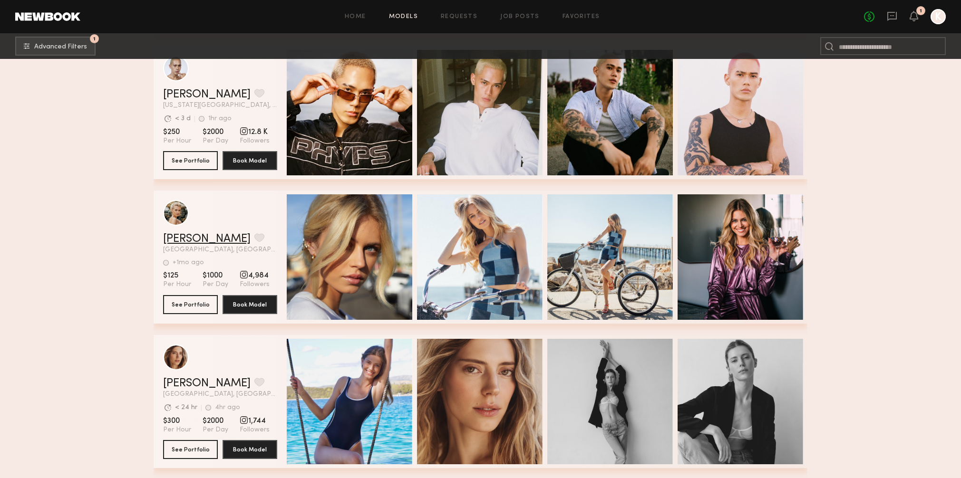
click at [184, 238] on link "Mallory A." at bounding box center [206, 238] width 87 height 11
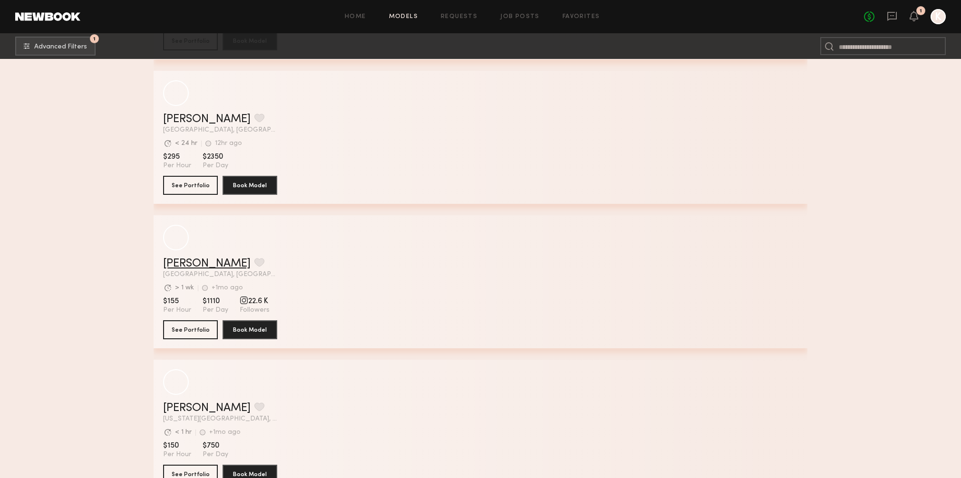
scroll to position [5498, 0]
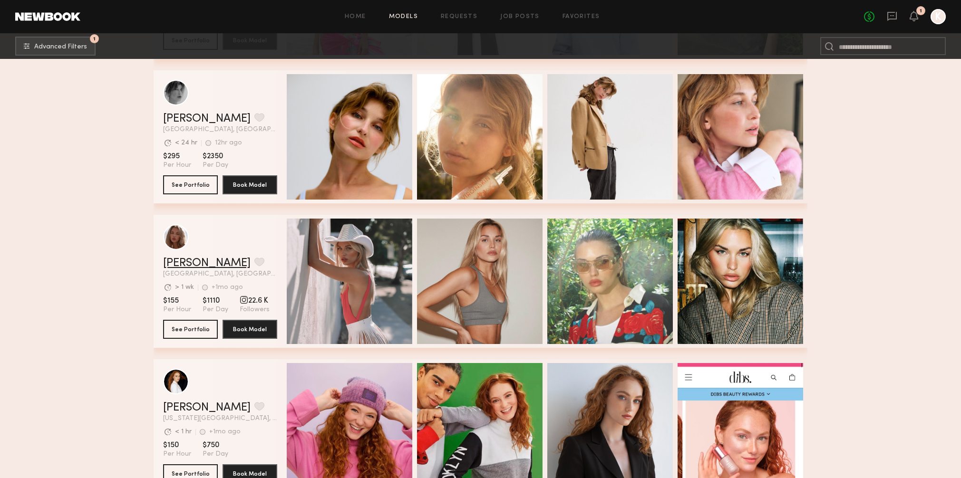
click at [187, 268] on link "Emma V." at bounding box center [206, 263] width 87 height 11
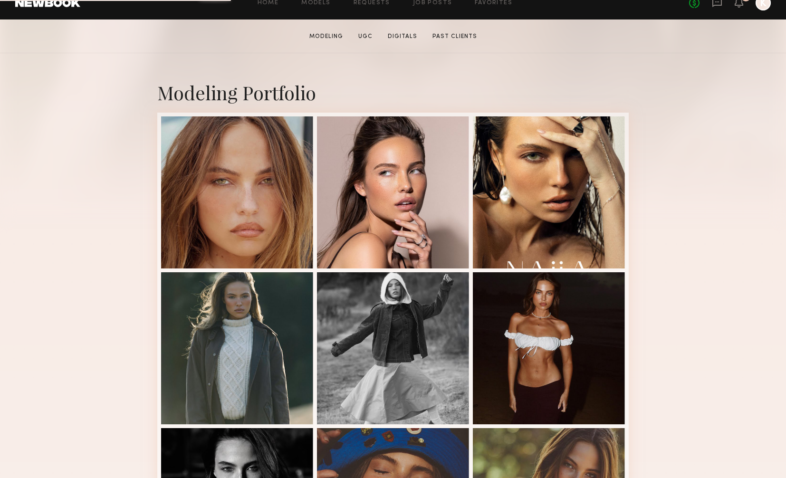
scroll to position [165, 0]
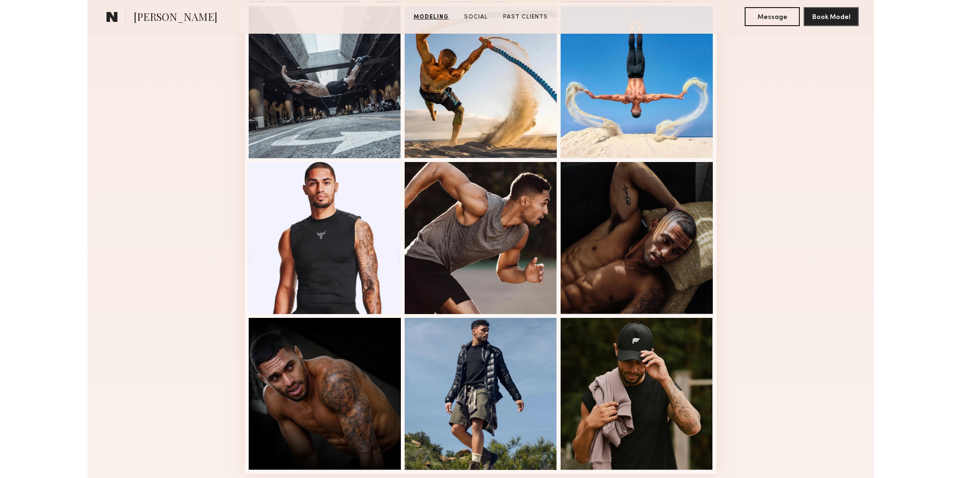
scroll to position [434, 0]
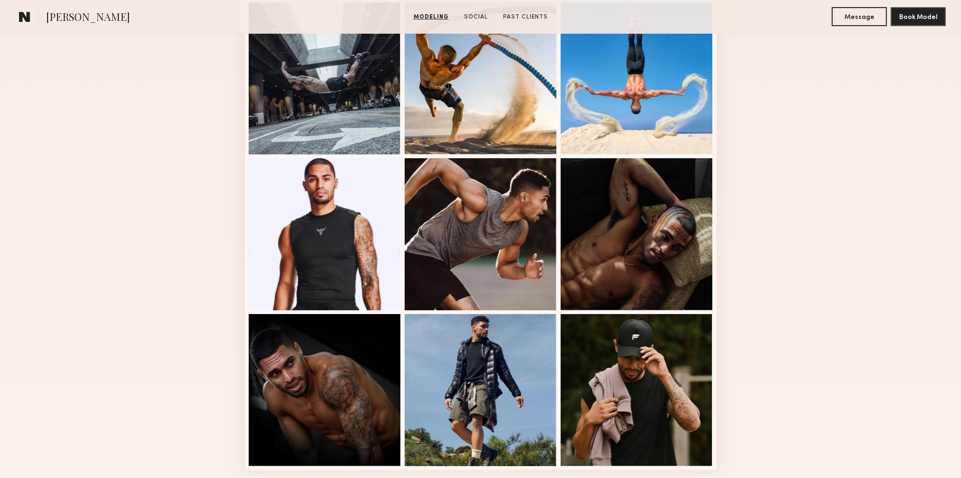
drag, startPoint x: 67, startPoint y: 18, endPoint x: 50, endPoint y: 17, distance: 16.7
click at [67, 18] on span "[PERSON_NAME]" at bounding box center [88, 18] width 84 height 17
click at [23, 13] on common-icon at bounding box center [24, 16] width 11 height 12
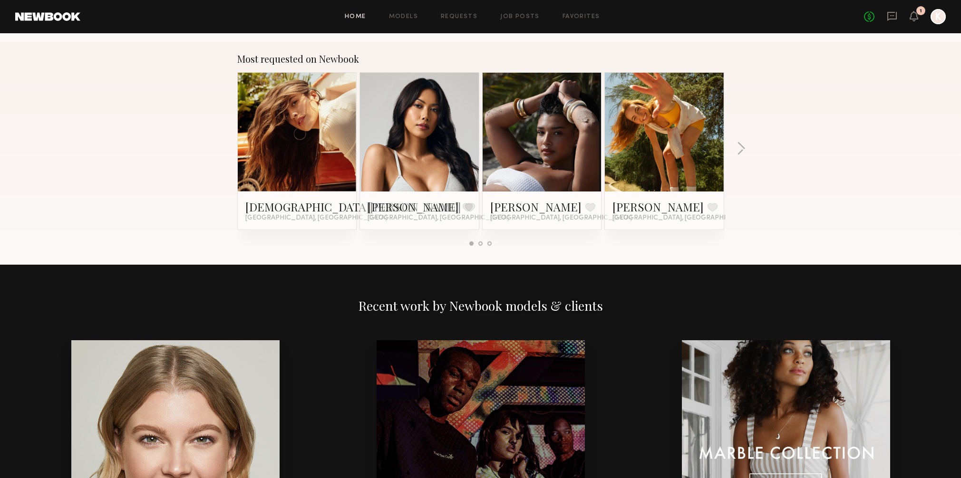
scroll to position [806, 0]
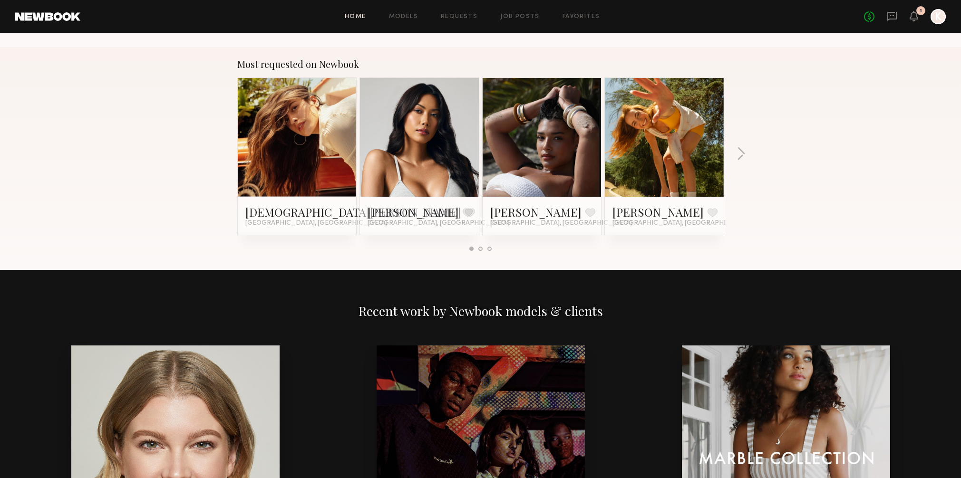
click at [355, 18] on link "Home" at bounding box center [355, 17] width 21 height 6
click at [351, 17] on link "Home" at bounding box center [355, 17] width 21 height 6
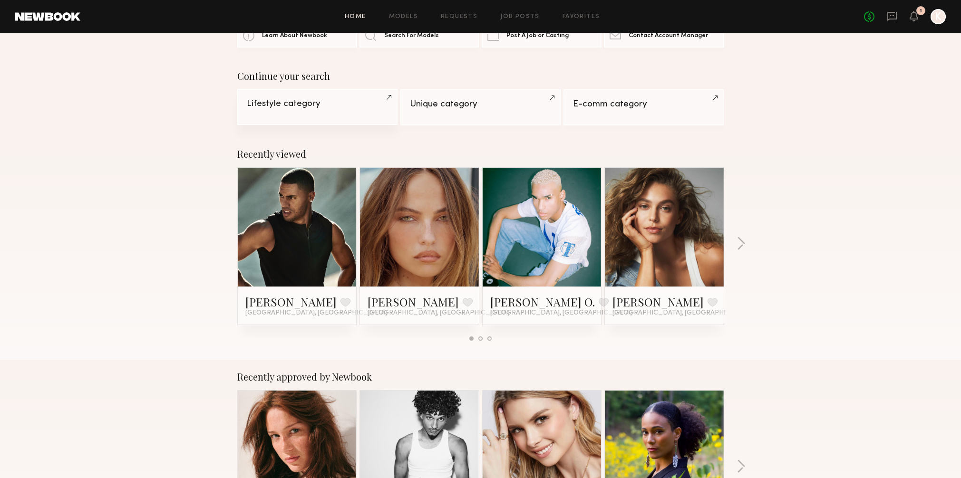
scroll to position [44, 0]
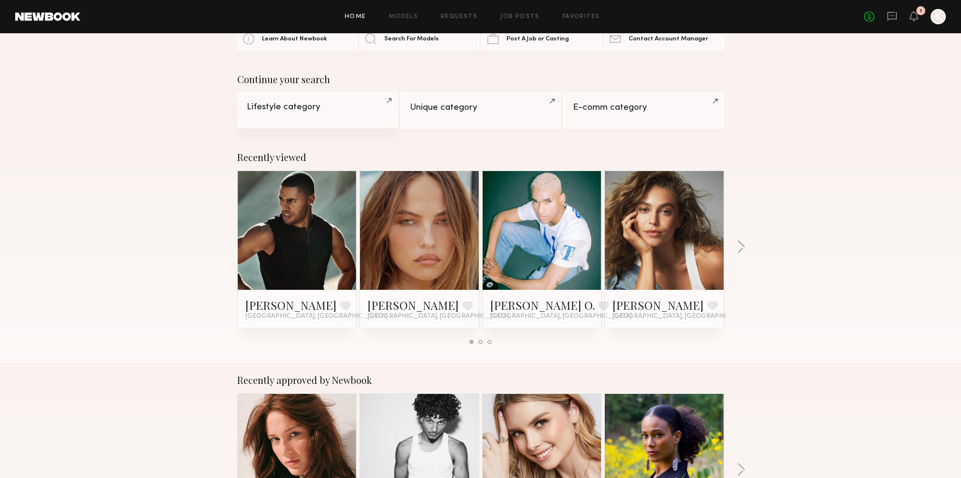
click at [306, 103] on div "Lifestyle category" at bounding box center [317, 107] width 141 height 9
click at [315, 245] on link at bounding box center [297, 230] width 58 height 119
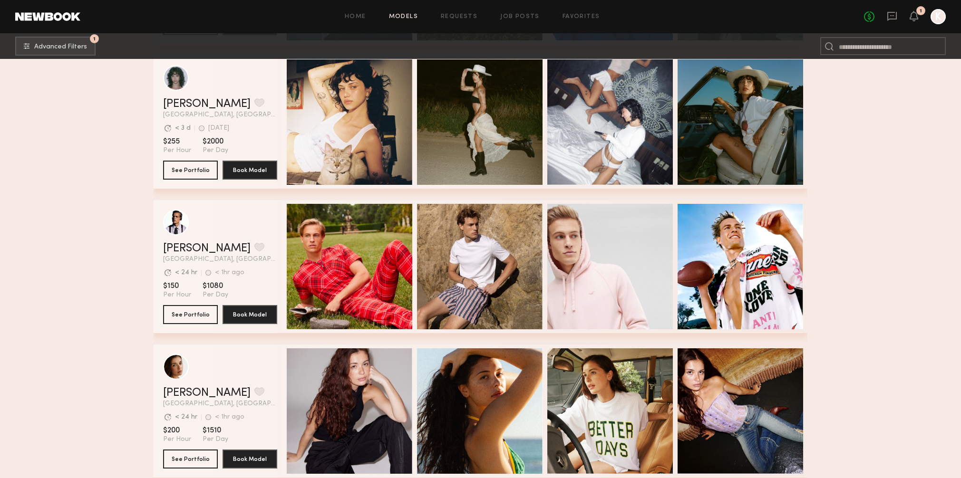
scroll to position [3305, 0]
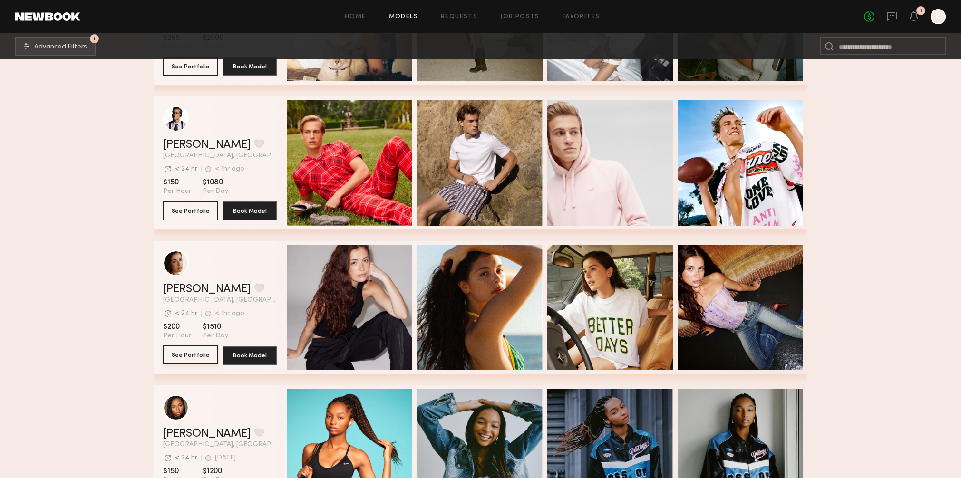
click at [195, 353] on button "See Portfolio" at bounding box center [190, 355] width 55 height 19
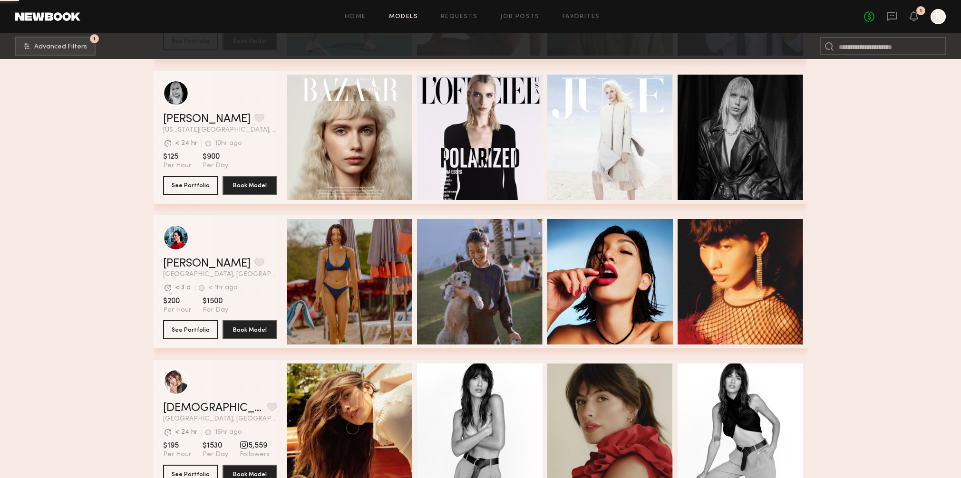
scroll to position [4526, 0]
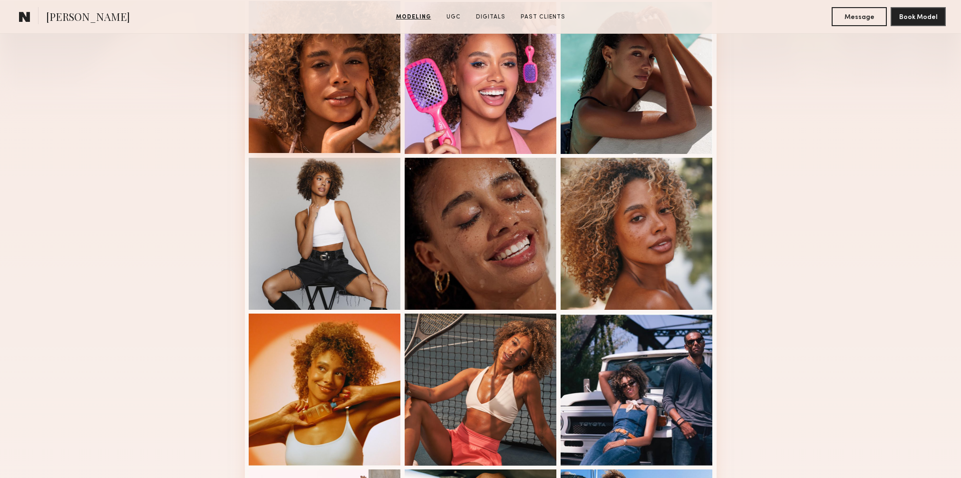
scroll to position [284, 0]
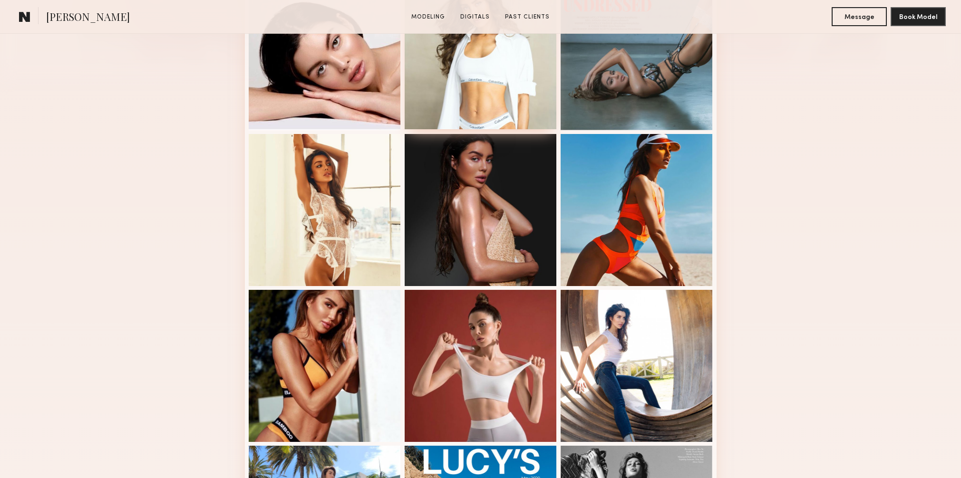
scroll to position [315, 0]
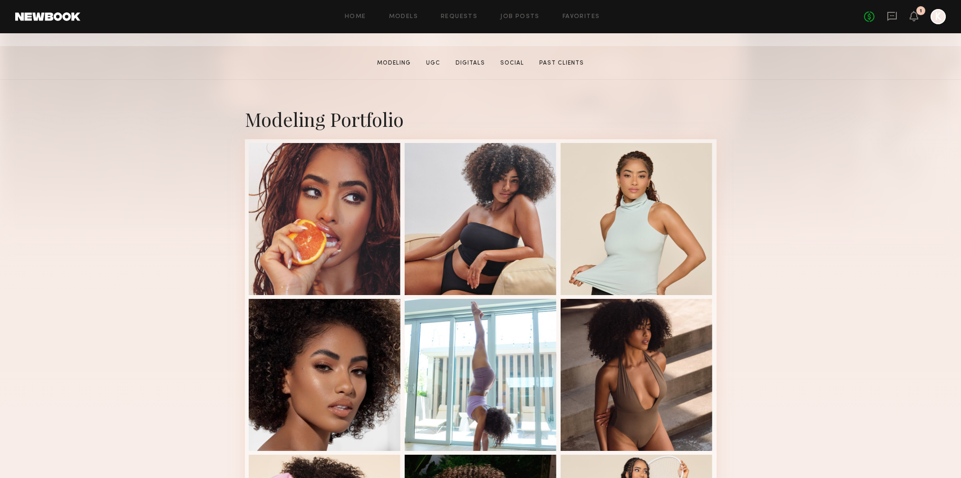
scroll to position [214, 0]
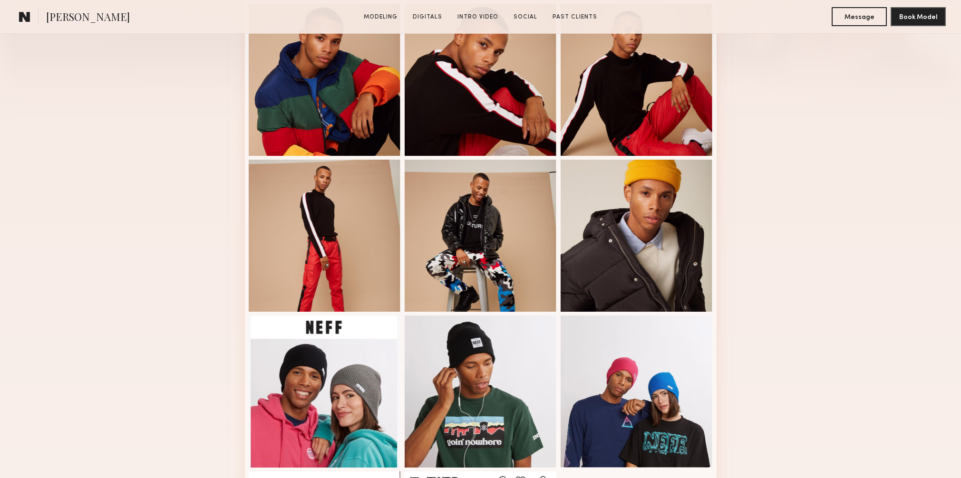
scroll to position [322, 0]
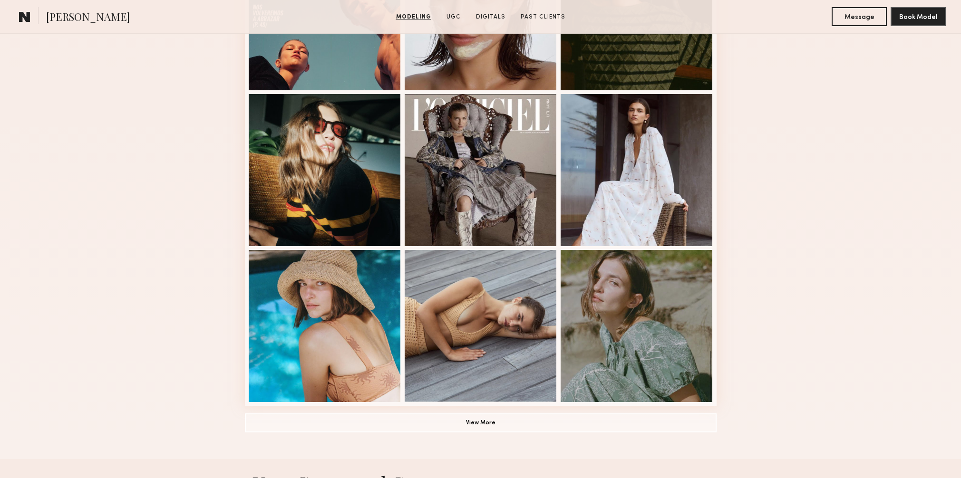
scroll to position [502, 0]
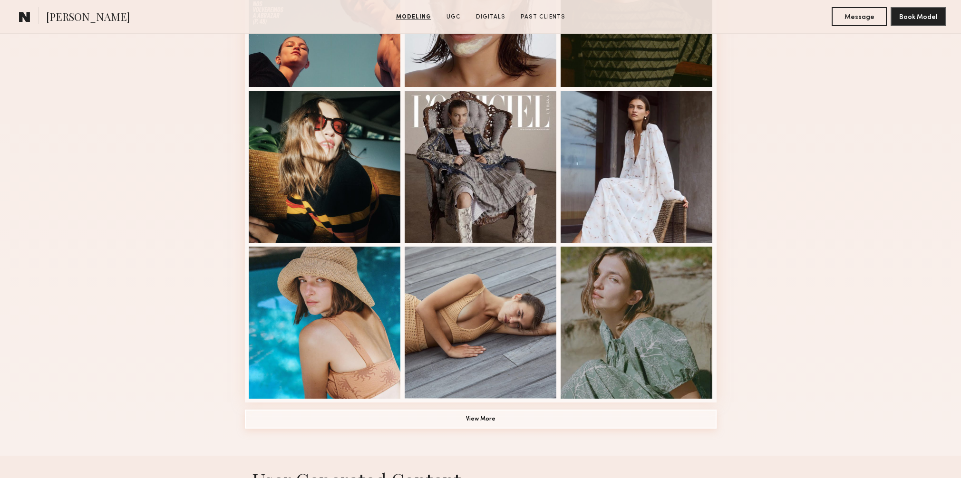
click at [463, 420] on button "View More" at bounding box center [481, 419] width 472 height 19
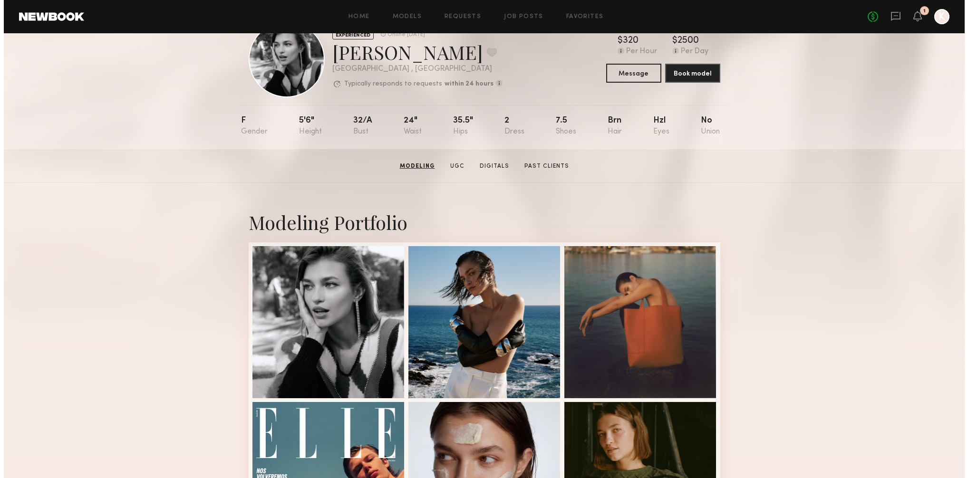
scroll to position [0, 0]
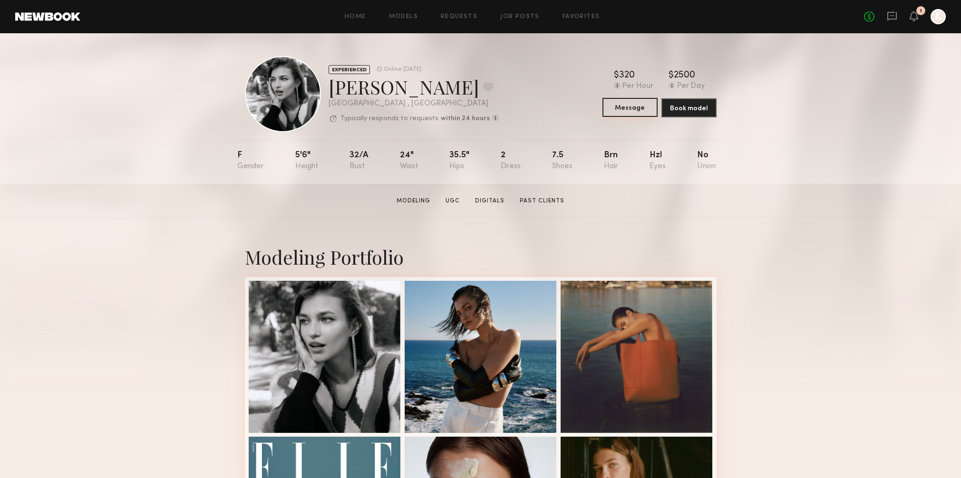
click at [633, 110] on button "Message" at bounding box center [629, 107] width 55 height 19
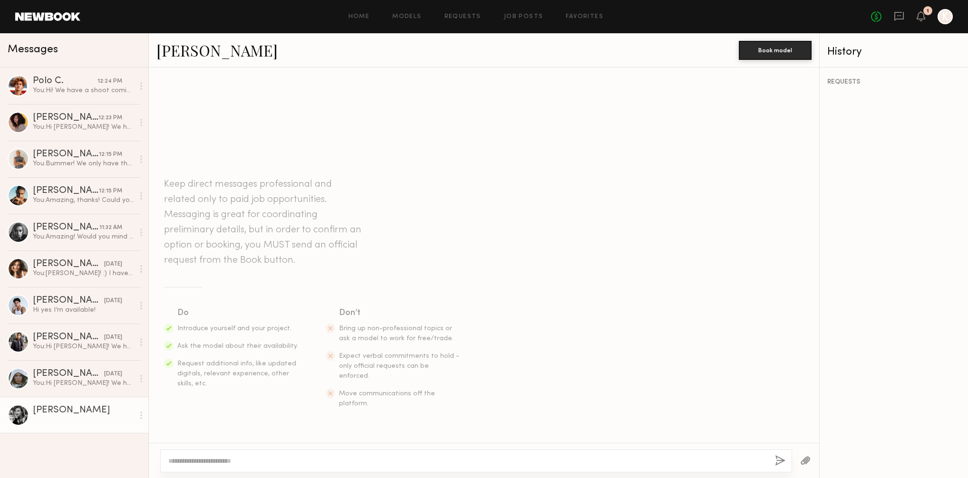
click at [326, 460] on textarea at bounding box center [467, 461] width 599 height 10
drag, startPoint x: 177, startPoint y: 458, endPoint x: 181, endPoint y: 472, distance: 13.7
click at [177, 462] on textarea "**********" at bounding box center [467, 461] width 599 height 10
type textarea "**********"
click at [777, 460] on button "button" at bounding box center [780, 461] width 10 height 12
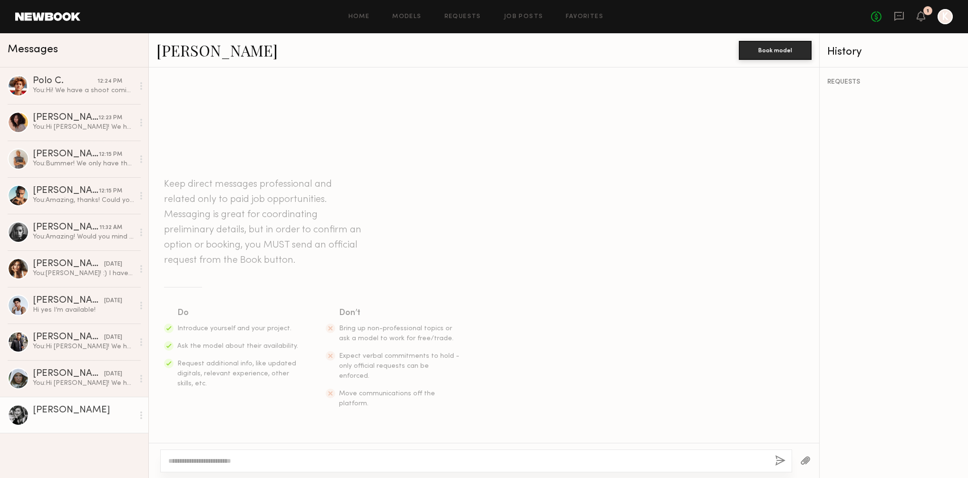
scroll to position [46, 0]
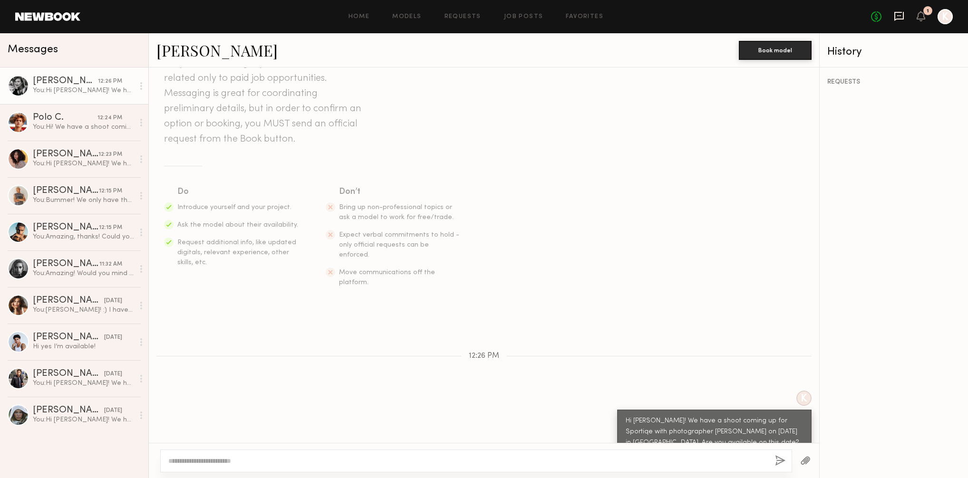
click at [897, 16] on icon at bounding box center [899, 16] width 10 height 10
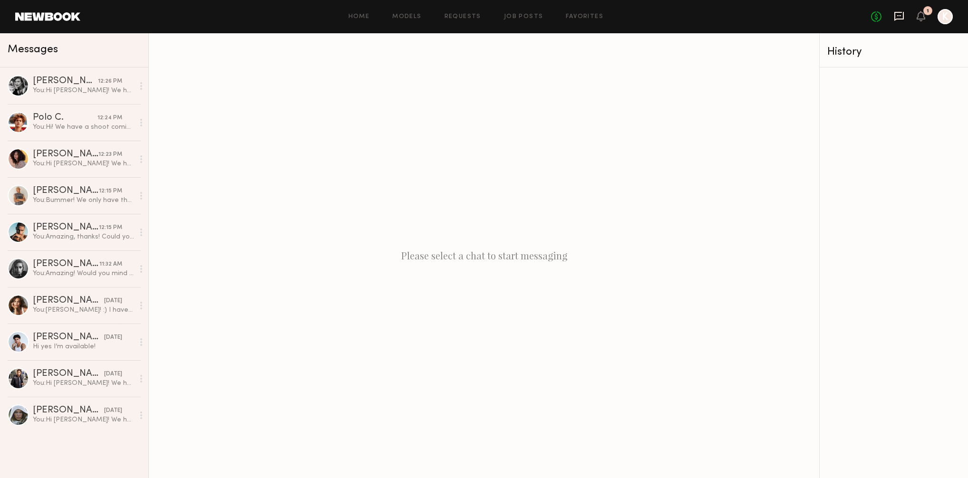
click at [901, 13] on icon at bounding box center [899, 16] width 10 height 9
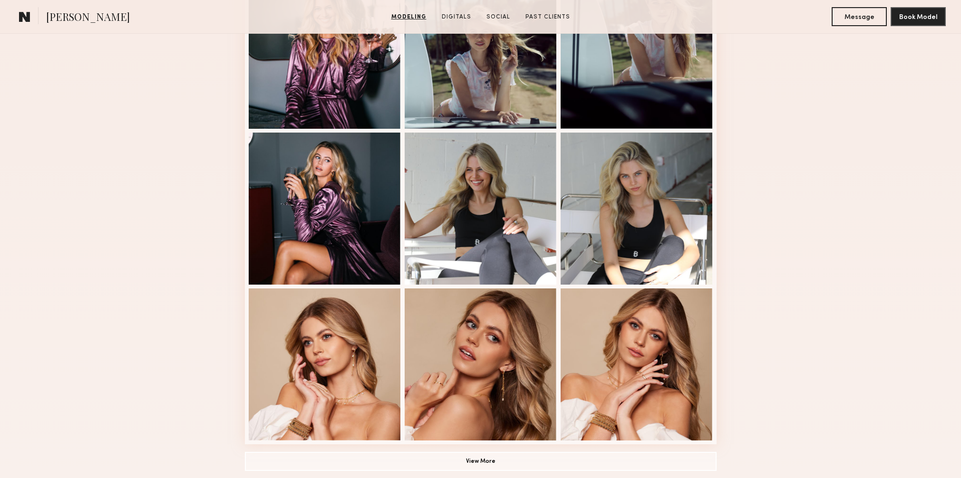
scroll to position [483, 0]
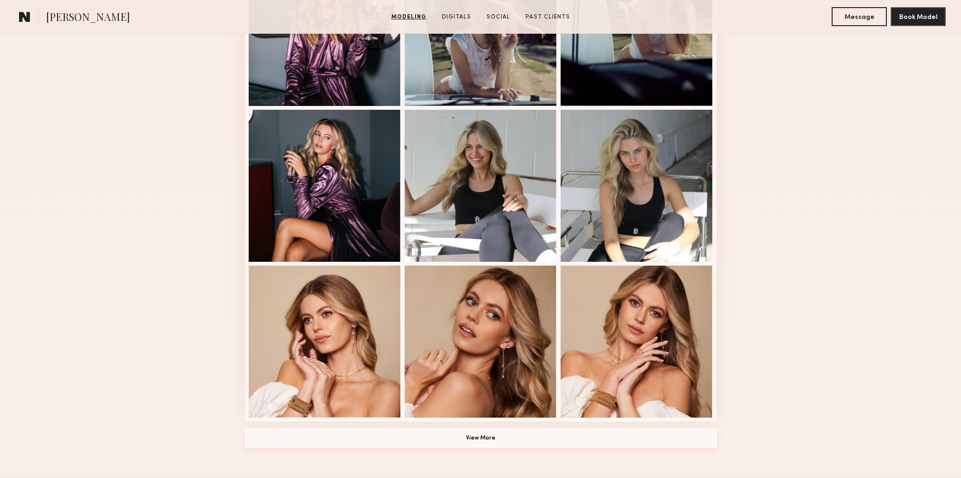
click at [475, 437] on button "View More" at bounding box center [481, 438] width 472 height 19
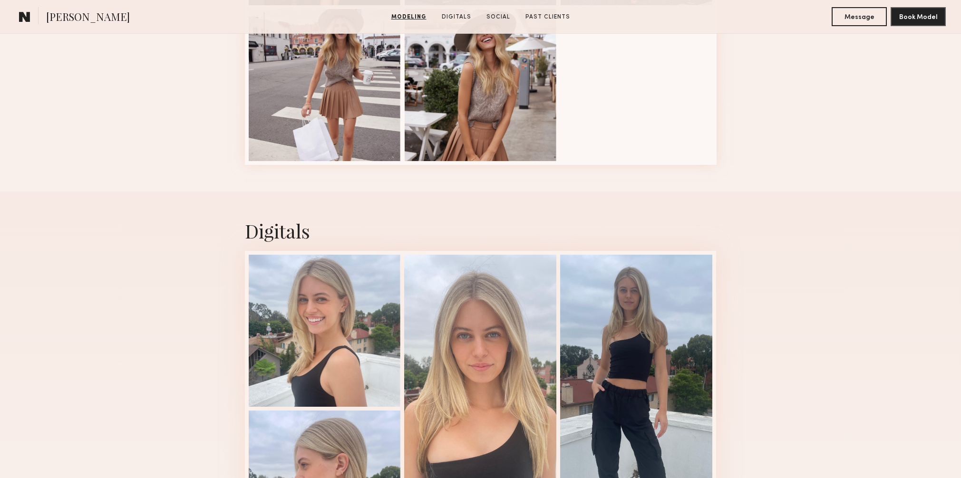
scroll to position [1324, 0]
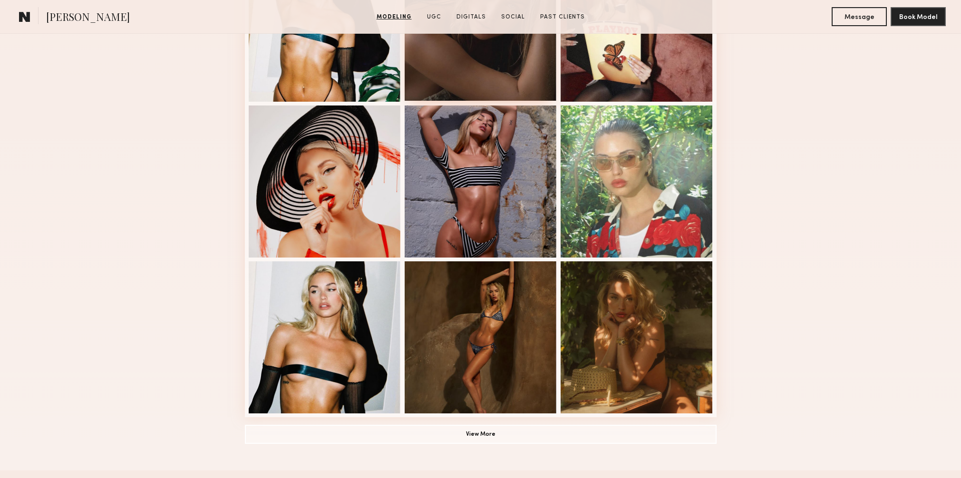
scroll to position [539, 0]
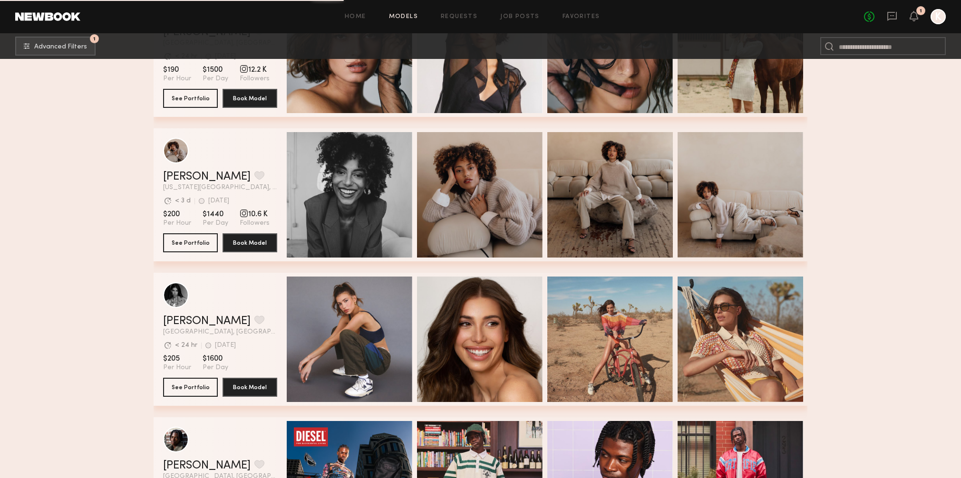
scroll to position [8336, 0]
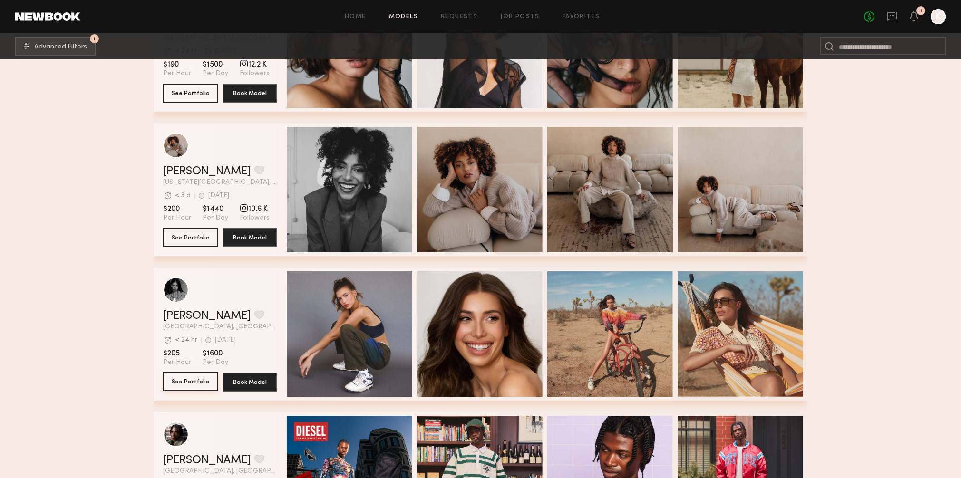
click at [179, 384] on button "See Portfolio" at bounding box center [190, 381] width 55 height 19
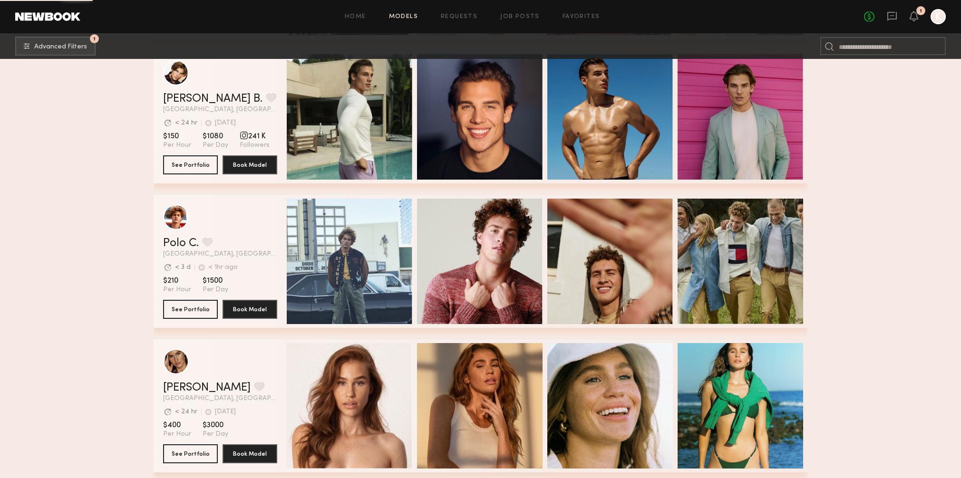
scroll to position [10000, 0]
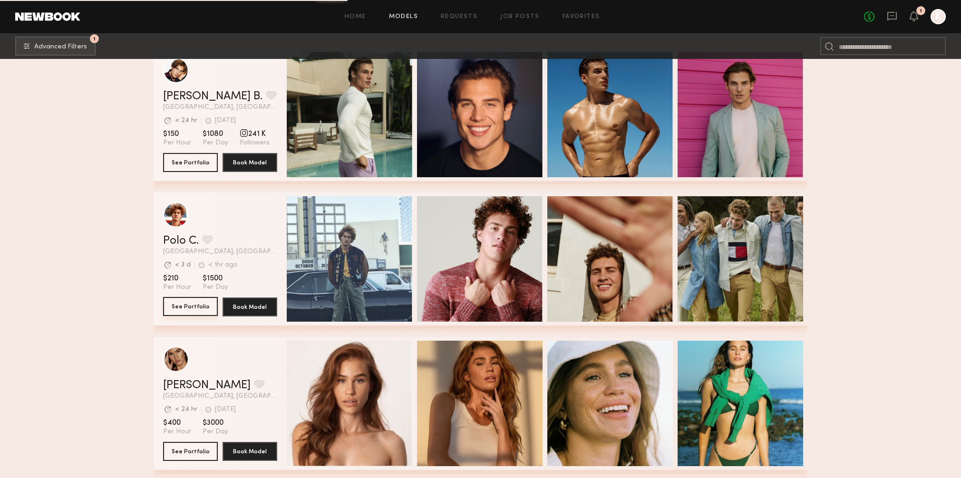
click at [181, 303] on button "See Portfolio" at bounding box center [190, 306] width 55 height 19
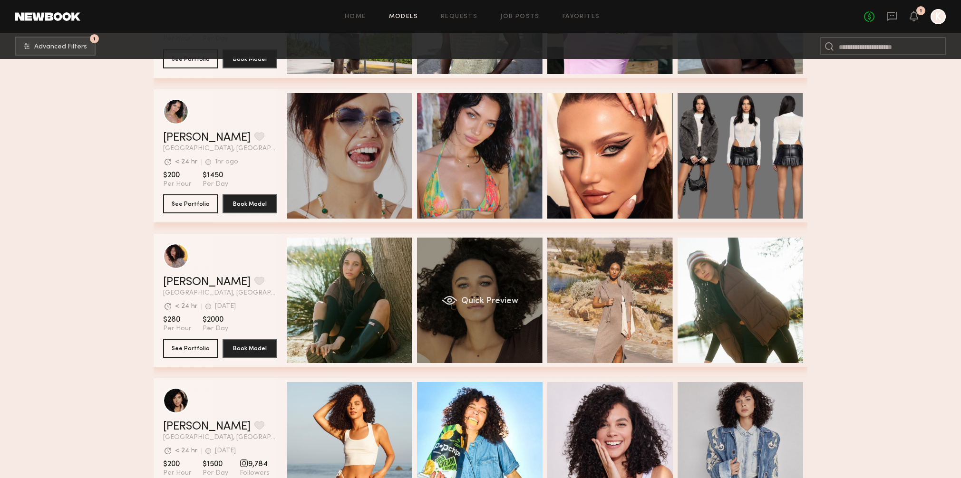
scroll to position [0, 3]
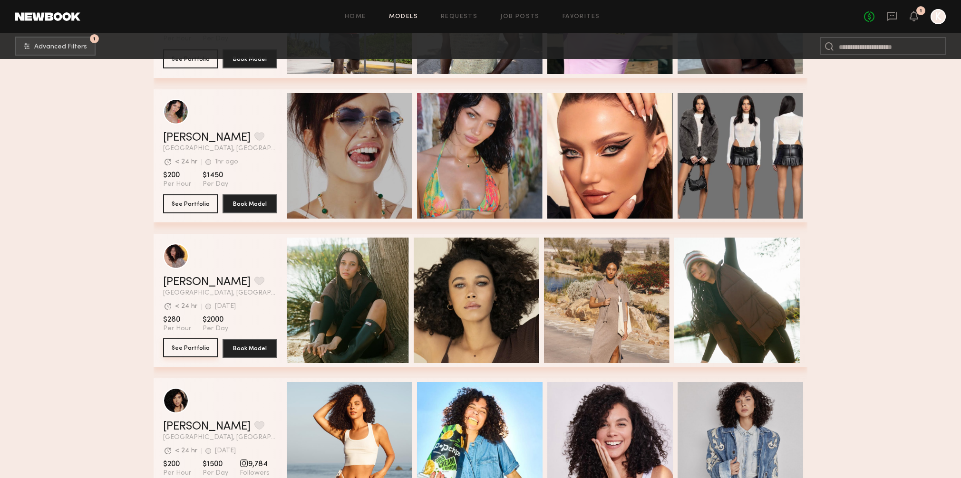
click at [191, 344] on button "See Portfolio" at bounding box center [190, 347] width 55 height 19
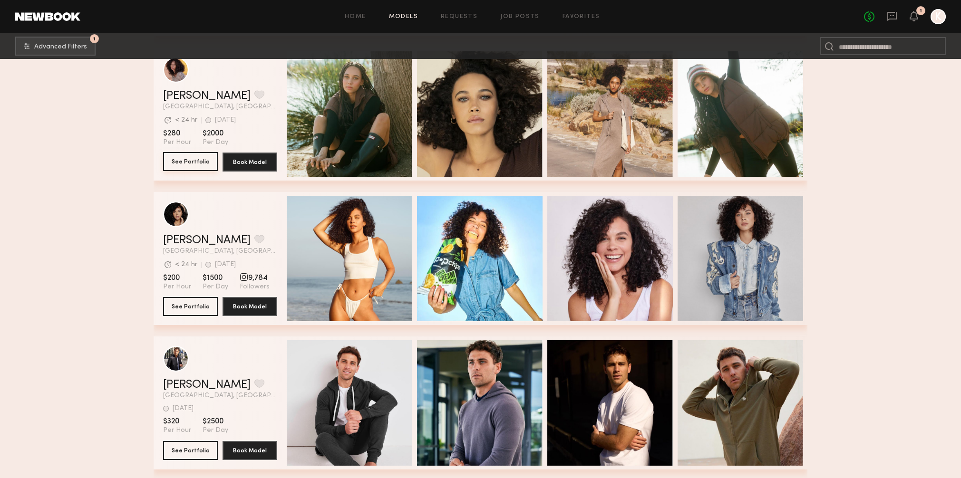
scroll to position [10744, 0]
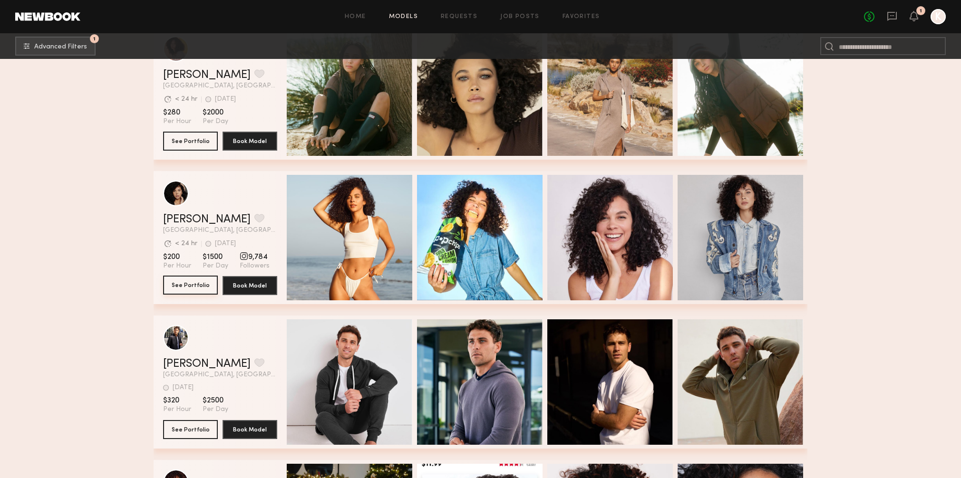
click at [202, 285] on button "See Portfolio" at bounding box center [190, 285] width 55 height 19
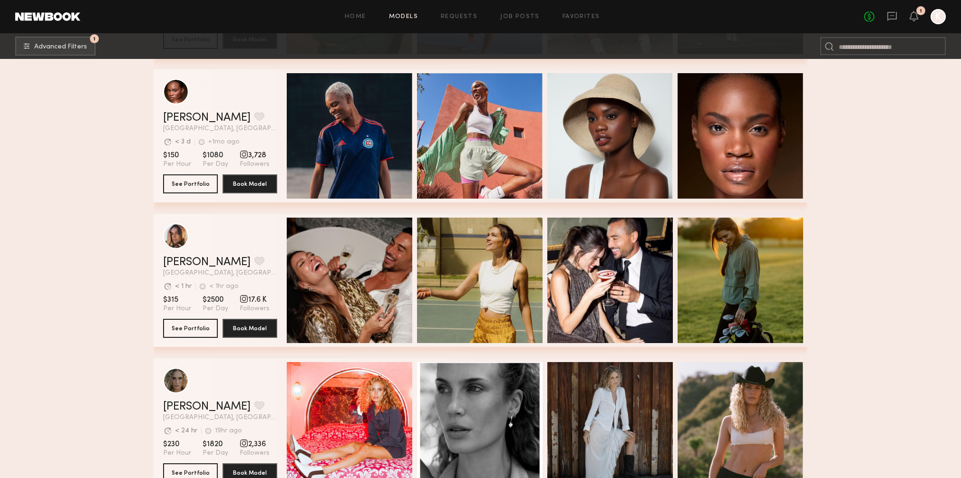
scroll to position [12445, 0]
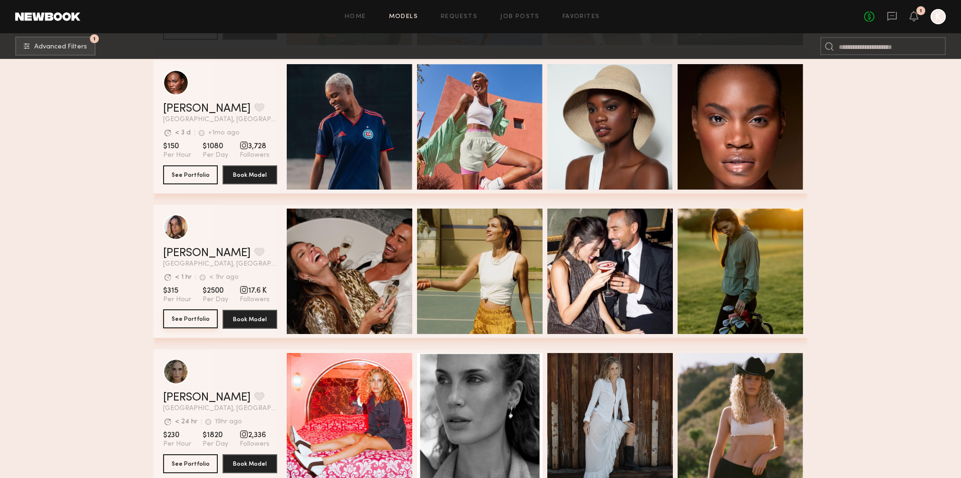
click at [202, 314] on button "See Portfolio" at bounding box center [190, 318] width 55 height 19
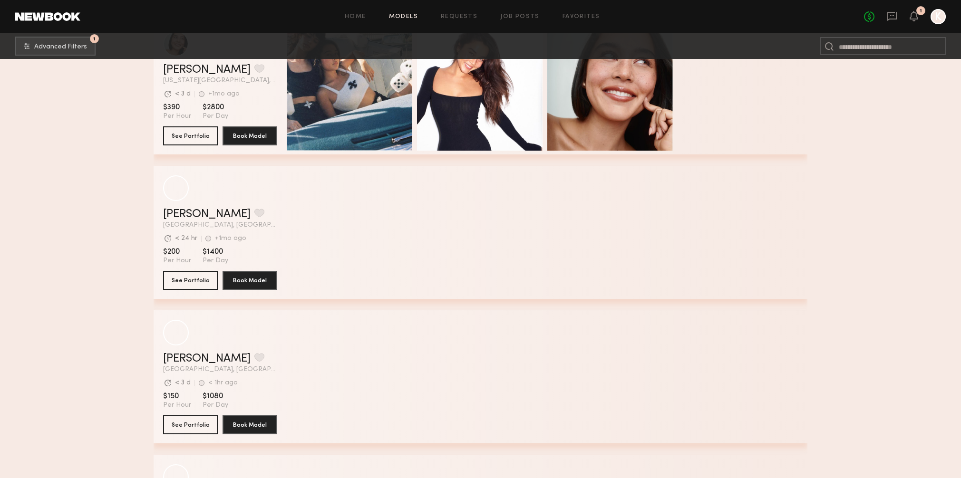
scroll to position [17264, 0]
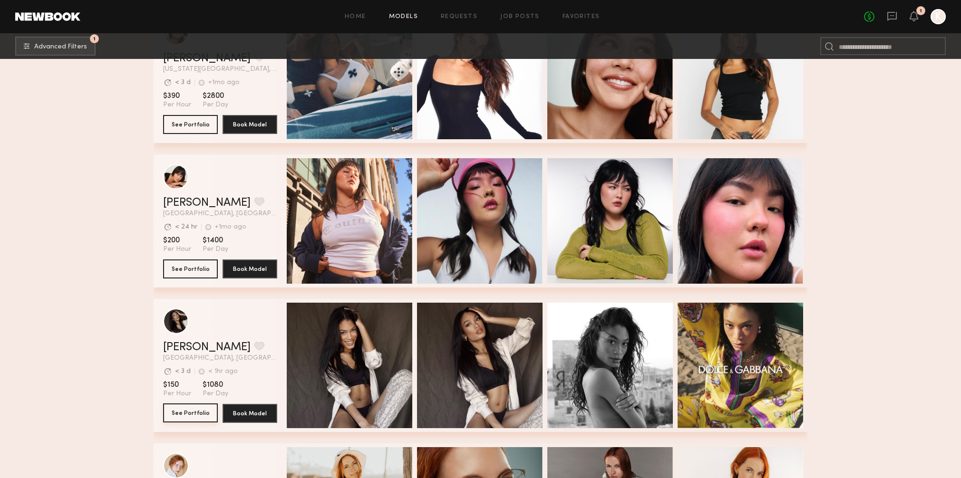
click at [203, 415] on button "See Portfolio" at bounding box center [190, 413] width 55 height 19
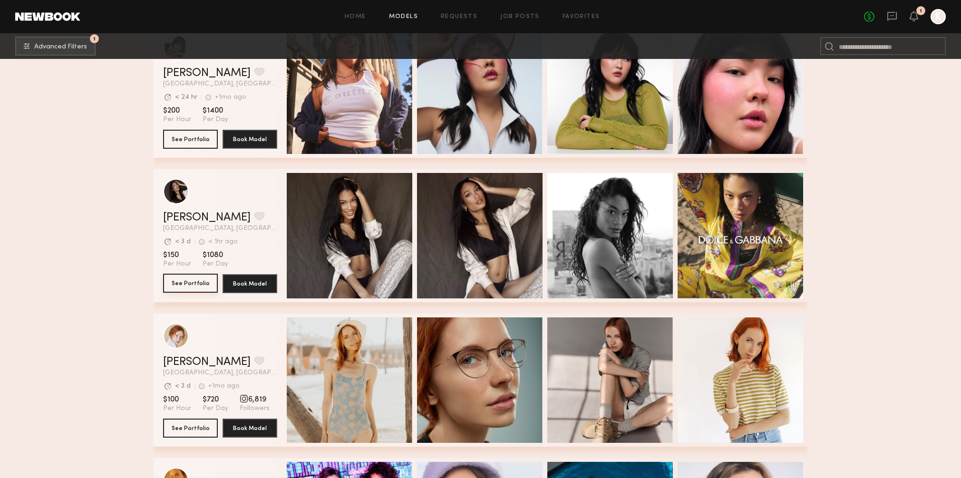
scroll to position [17568, 0]
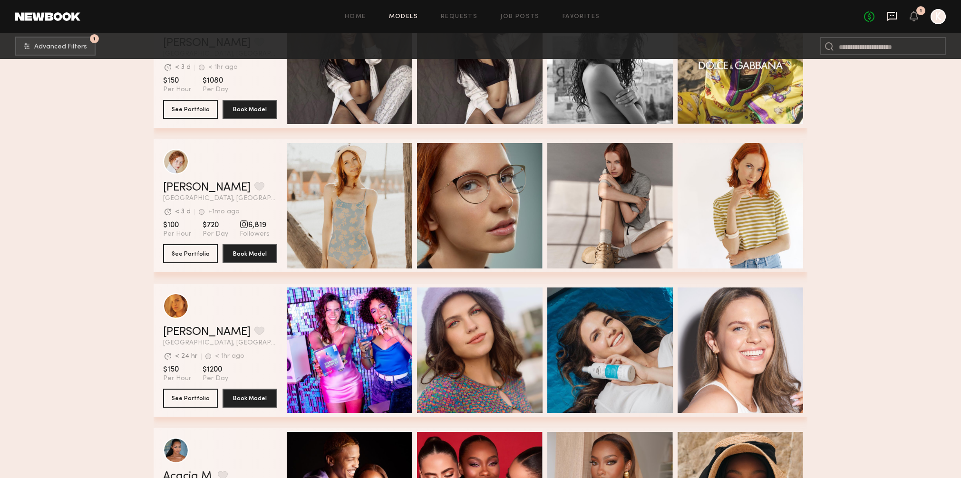
click at [893, 19] on icon at bounding box center [892, 16] width 10 height 9
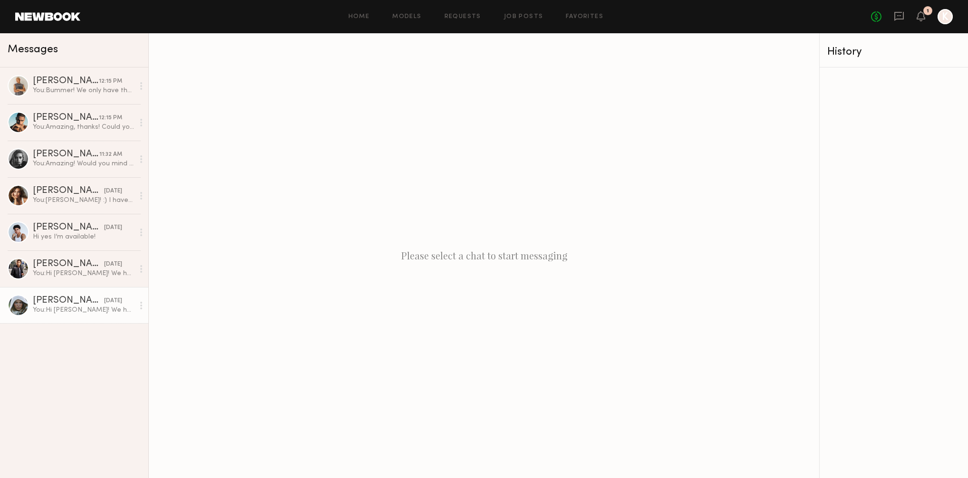
click at [74, 315] on link "Mallory P. yesterday You: Hi Mallory! We have a shoot coming up for Sportiqe wi…" at bounding box center [74, 305] width 148 height 37
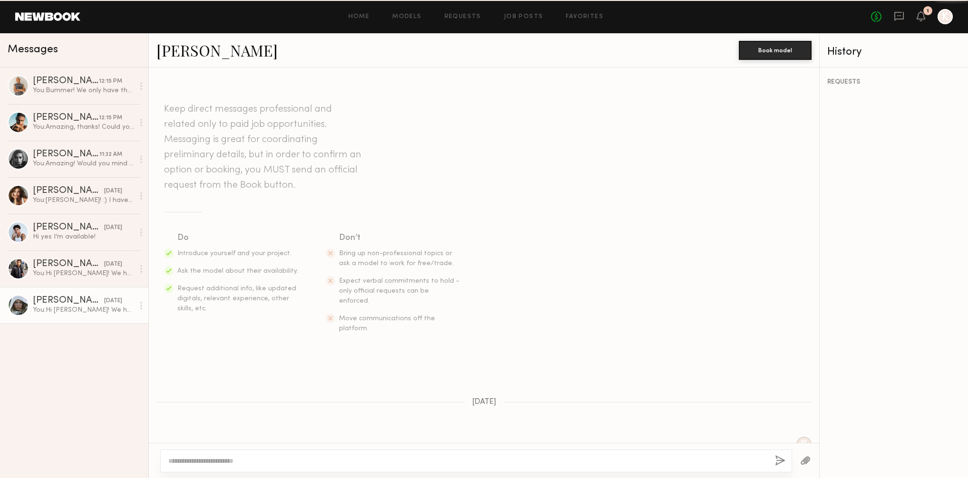
scroll to position [46, 0]
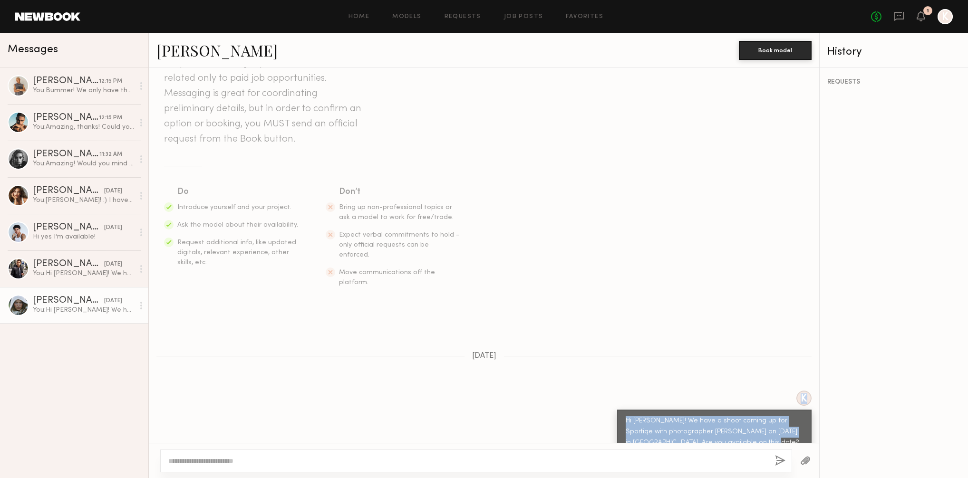
drag, startPoint x: 755, startPoint y: 424, endPoint x: 577, endPoint y: 382, distance: 183.1
click at [577, 391] on div "K Hi Mallory! We have a shoot coming up for Sportiqe with photographer Bryce Th…" at bounding box center [484, 423] width 670 height 64
copy div "K Hi Mallory! We have a shoot coming up for Sportiqe with photographer Bryce Th…"
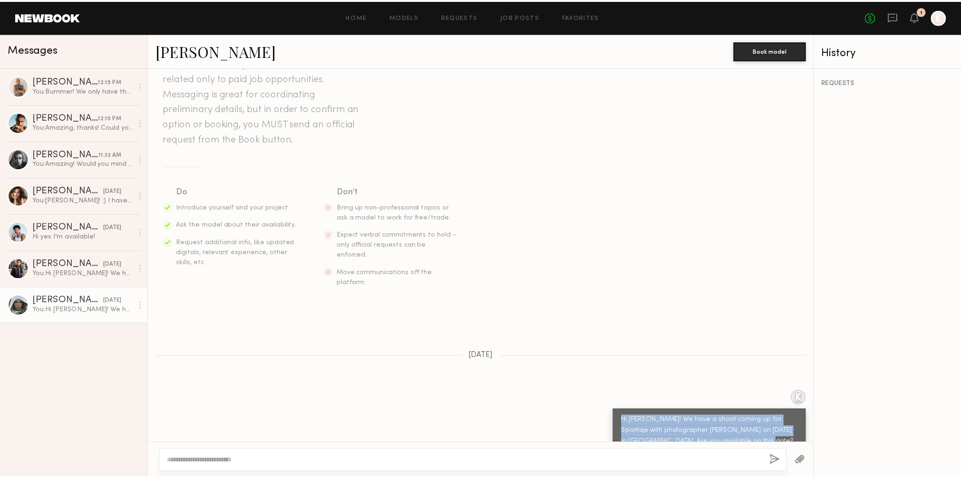
scroll to position [0, 0]
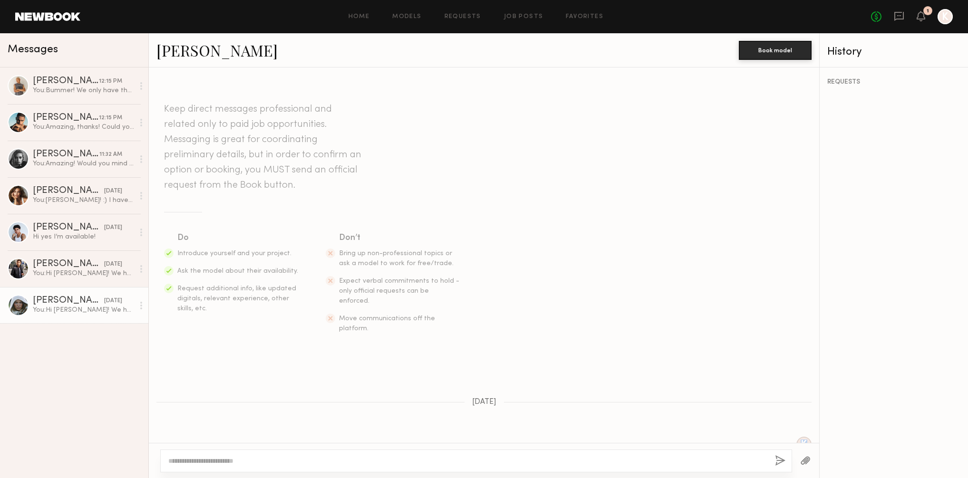
click at [79, 20] on link at bounding box center [47, 16] width 65 height 9
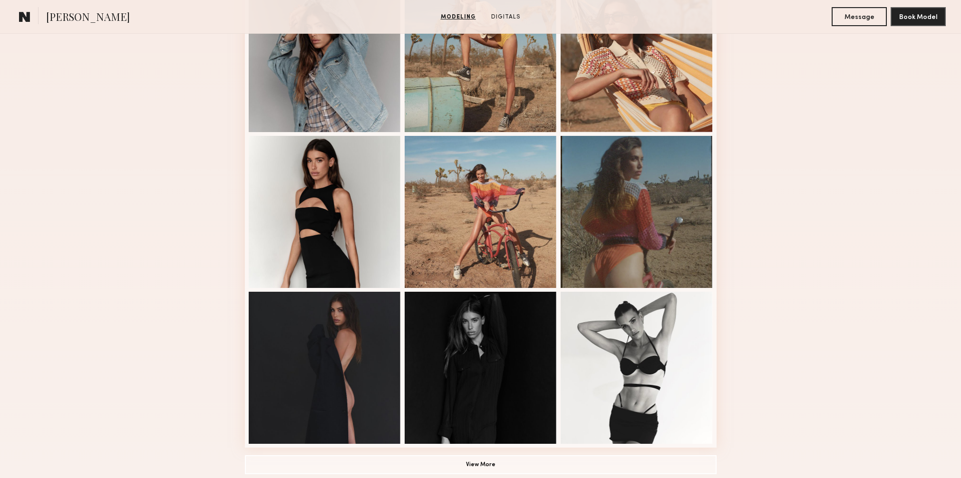
scroll to position [483, 0]
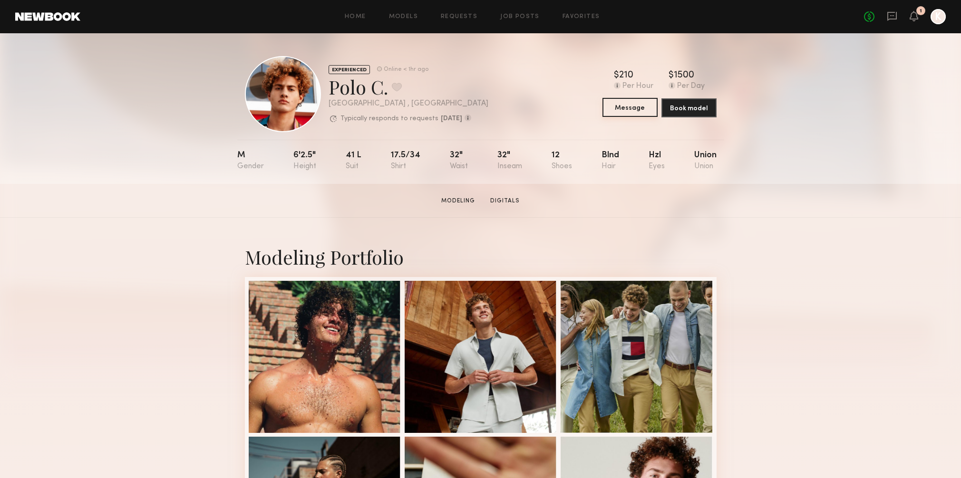
click at [617, 108] on button "Message" at bounding box center [629, 107] width 55 height 19
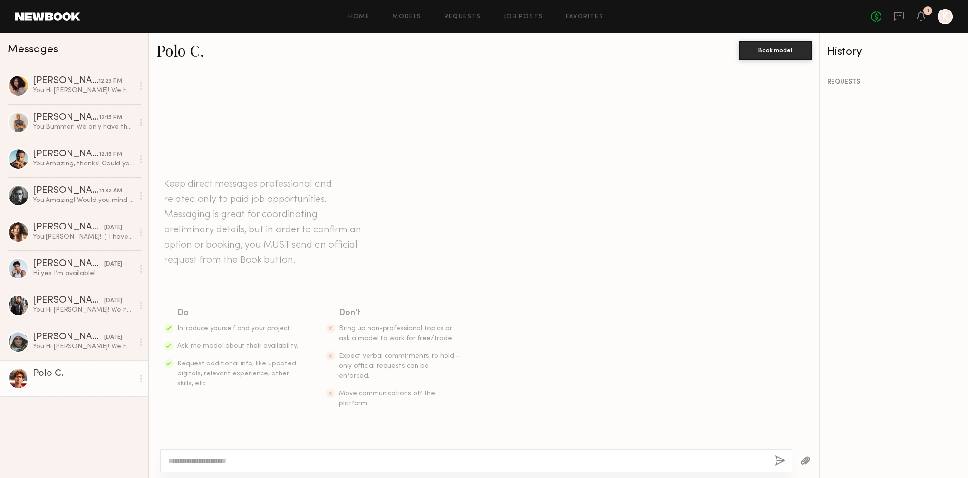
click at [218, 453] on div at bounding box center [476, 461] width 632 height 23
click at [215, 466] on div at bounding box center [476, 461] width 632 height 23
click at [215, 461] on textarea at bounding box center [467, 461] width 599 height 10
paste textarea "**********"
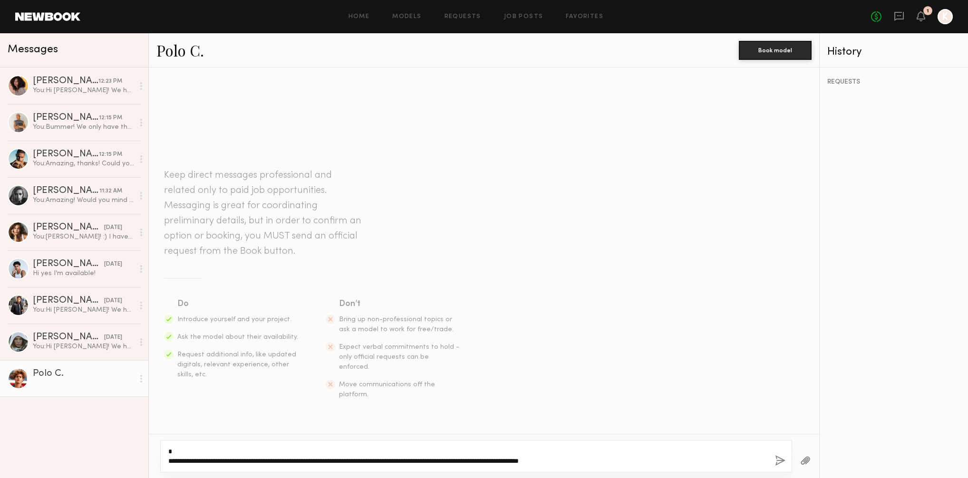
drag, startPoint x: 202, startPoint y: 461, endPoint x: 149, endPoint y: 426, distance: 63.3
click at [150, 427] on div "**********" at bounding box center [484, 272] width 670 height 411
type textarea "**********"
drag, startPoint x: 573, startPoint y: 453, endPoint x: 189, endPoint y: 436, distance: 384.9
click at [189, 436] on div "**********" at bounding box center [484, 272] width 670 height 411
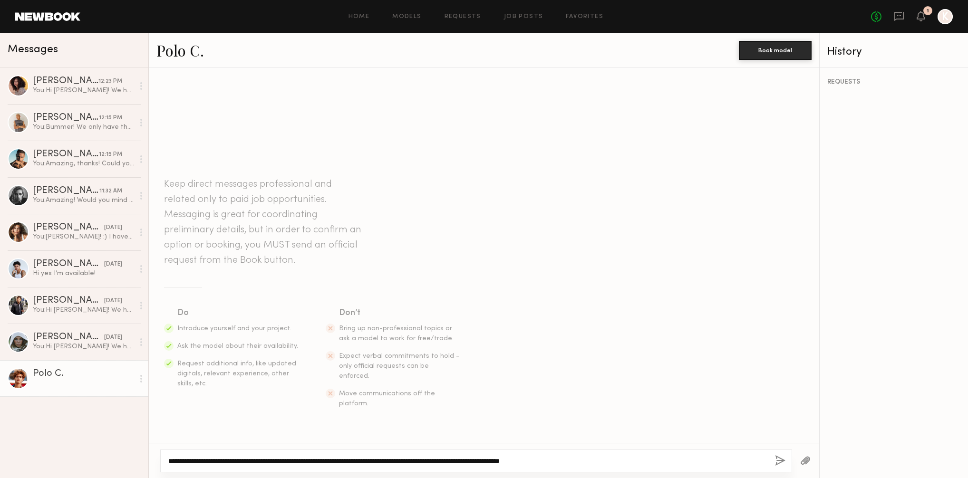
type textarea "**********"
click at [531, 444] on div "**********" at bounding box center [484, 460] width 670 height 35
click at [696, 466] on div "**********" at bounding box center [476, 461] width 632 height 23
click at [778, 459] on button "button" at bounding box center [780, 461] width 10 height 12
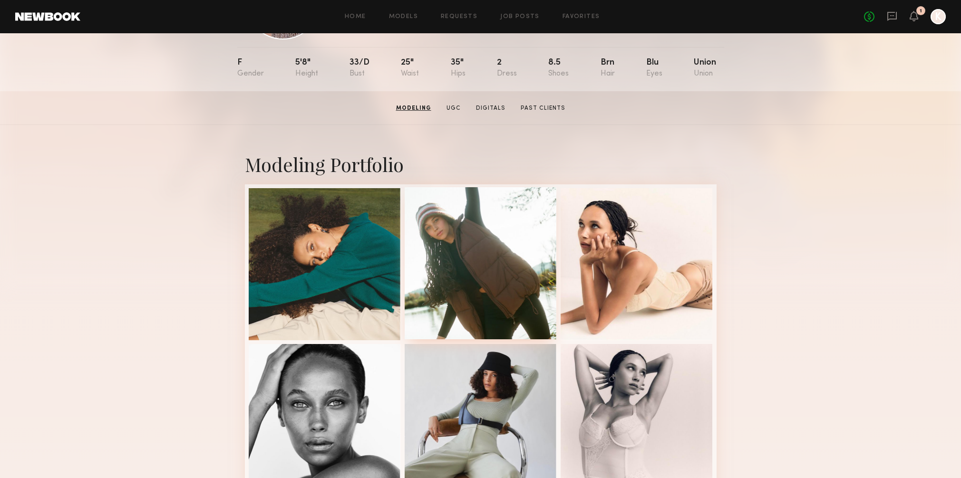
scroll to position [91, 0]
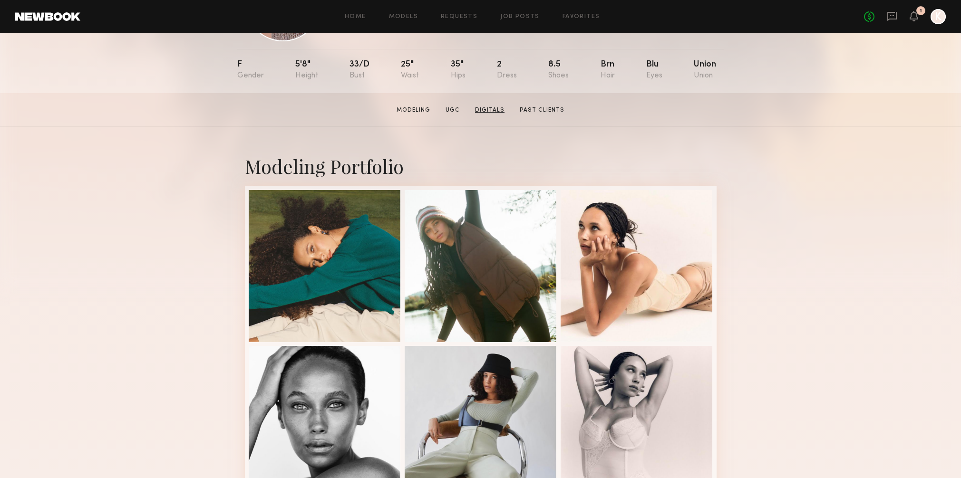
click at [486, 110] on link "Digitals" at bounding box center [489, 110] width 37 height 9
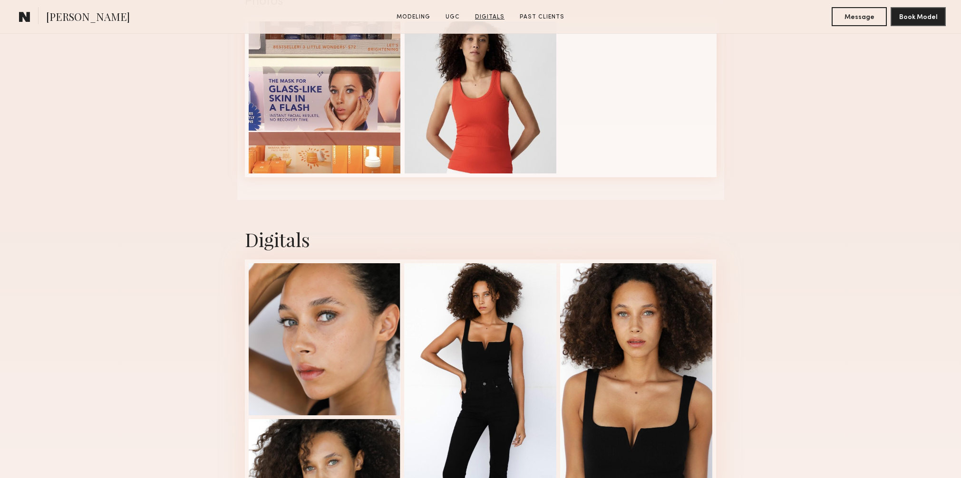
scroll to position [1157, 0]
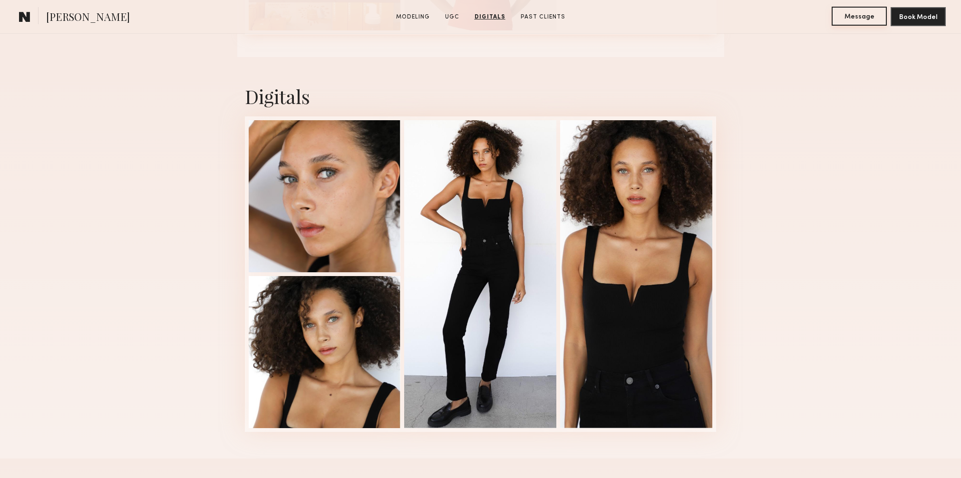
click at [848, 20] on button "Message" at bounding box center [858, 16] width 55 height 19
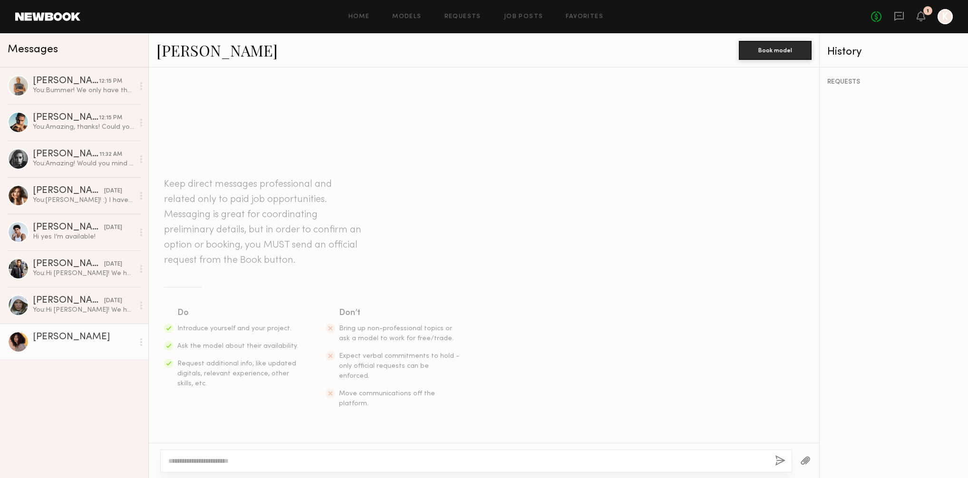
drag, startPoint x: 232, startPoint y: 452, endPoint x: 245, endPoint y: 446, distance: 14.3
click at [232, 451] on div at bounding box center [476, 461] width 632 height 23
click at [225, 462] on textarea at bounding box center [467, 461] width 599 height 10
paste textarea "**********"
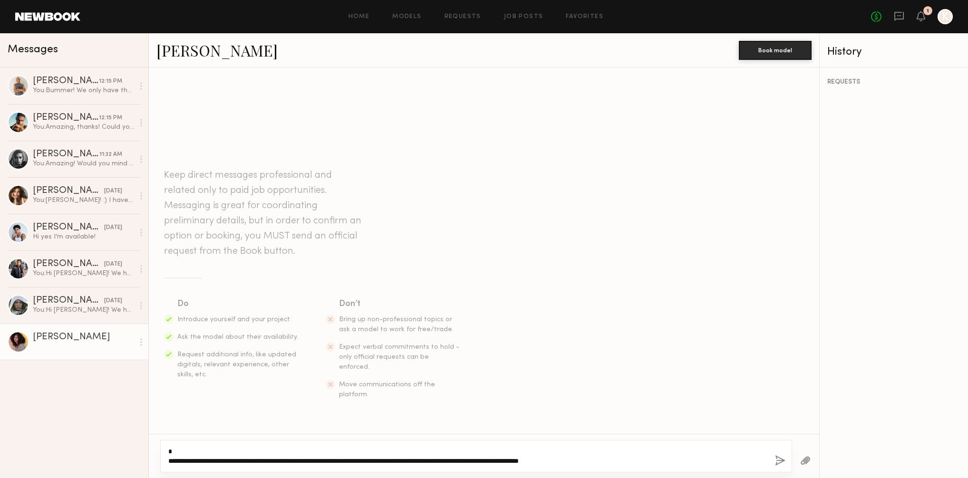
drag, startPoint x: 202, startPoint y: 461, endPoint x: 167, endPoint y: 432, distance: 45.2
click at [167, 432] on div "**********" at bounding box center [484, 272] width 670 height 411
type textarea "**********"
click at [780, 456] on button "button" at bounding box center [780, 461] width 10 height 12
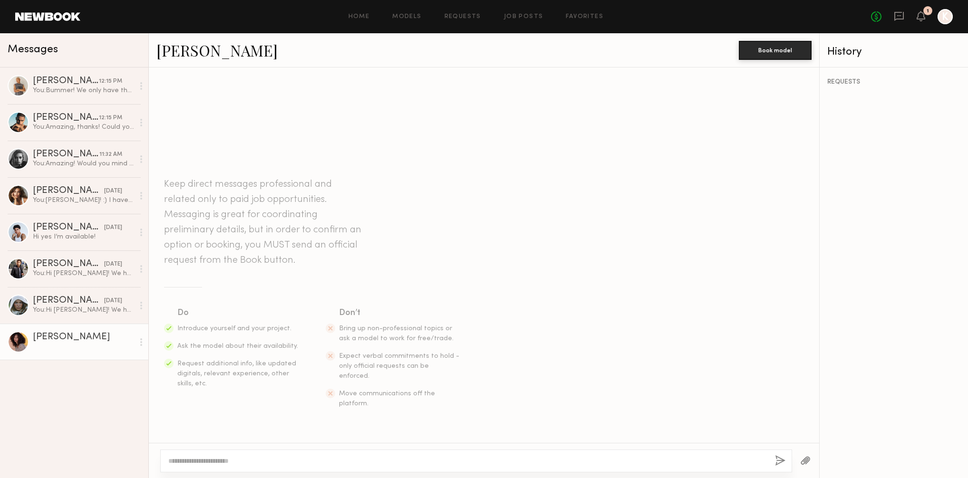
scroll to position [46, 0]
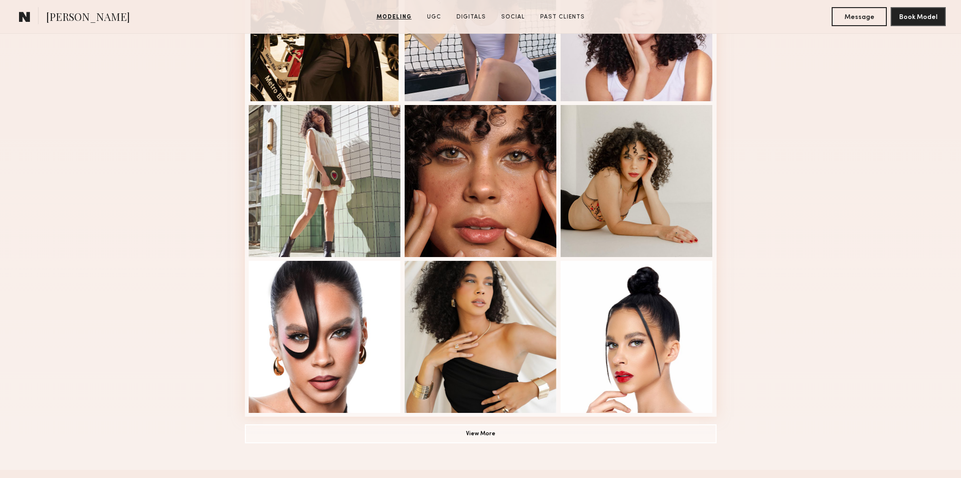
scroll to position [472, 0]
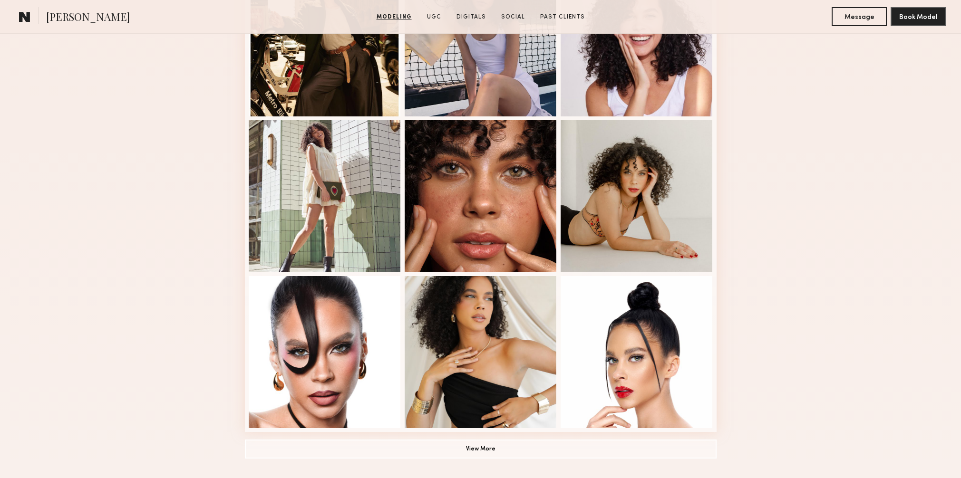
click at [26, 16] on common-icon at bounding box center [24, 16] width 11 height 12
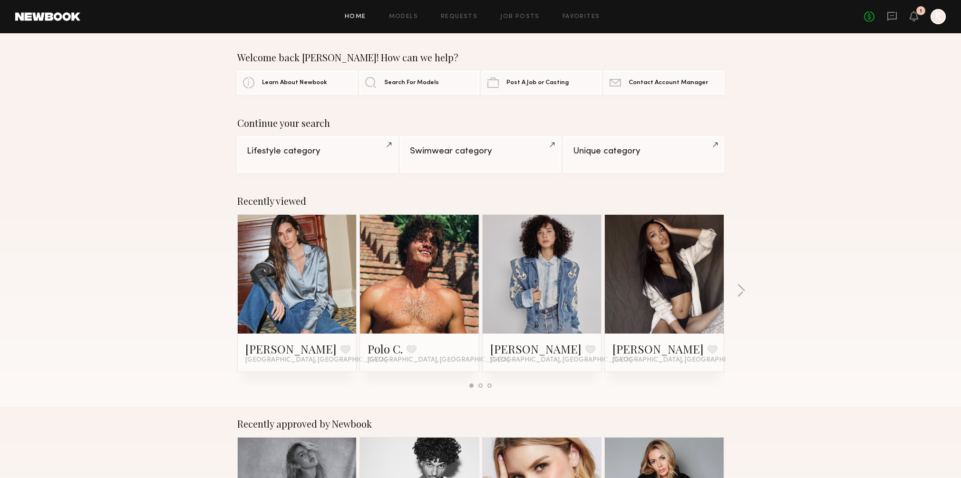
scroll to position [1, 0]
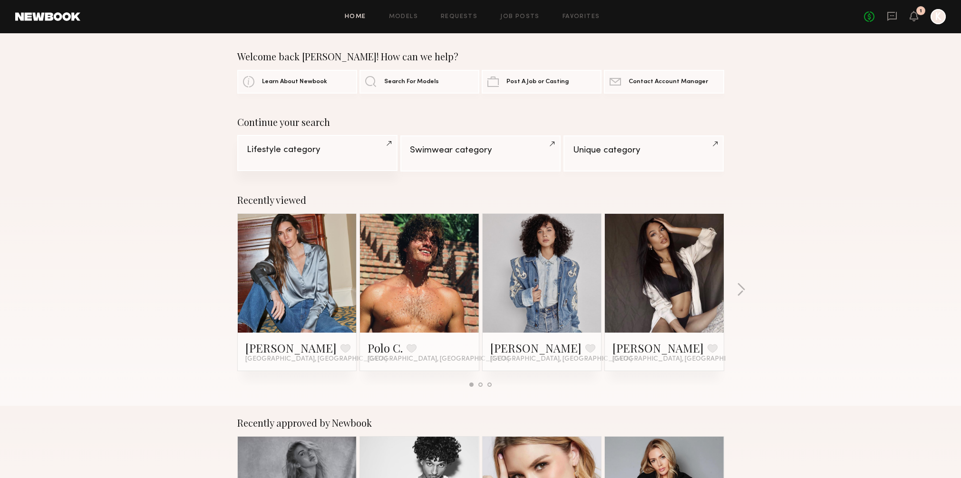
click at [313, 154] on div "Lifestyle category" at bounding box center [317, 149] width 141 height 9
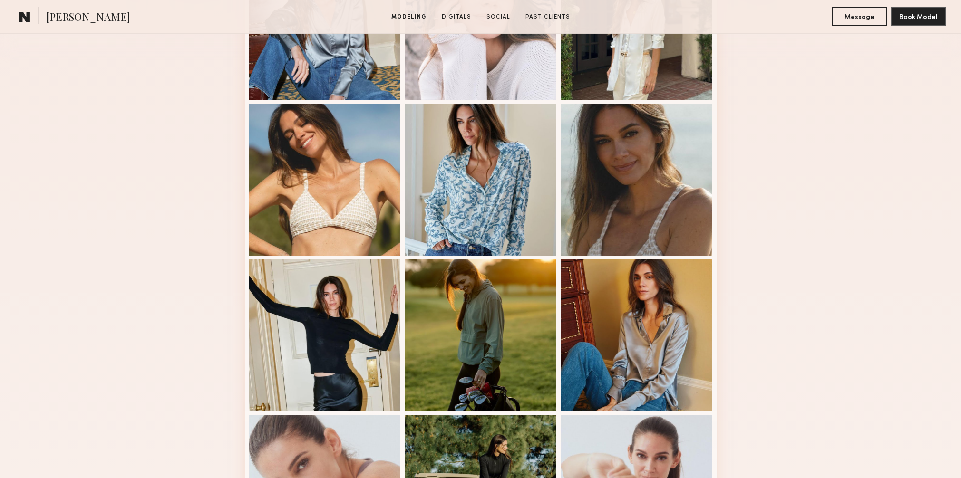
scroll to position [334, 0]
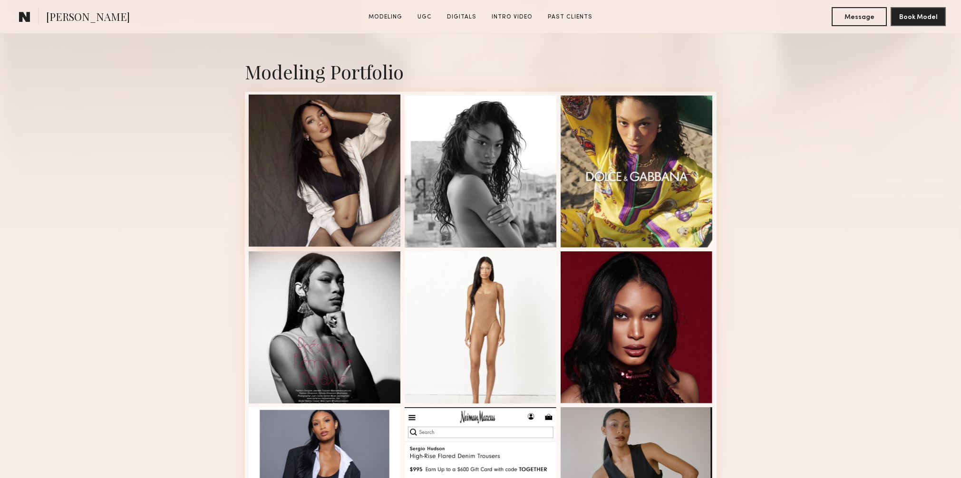
scroll to position [186, 0]
click at [454, 324] on div at bounding box center [481, 326] width 152 height 152
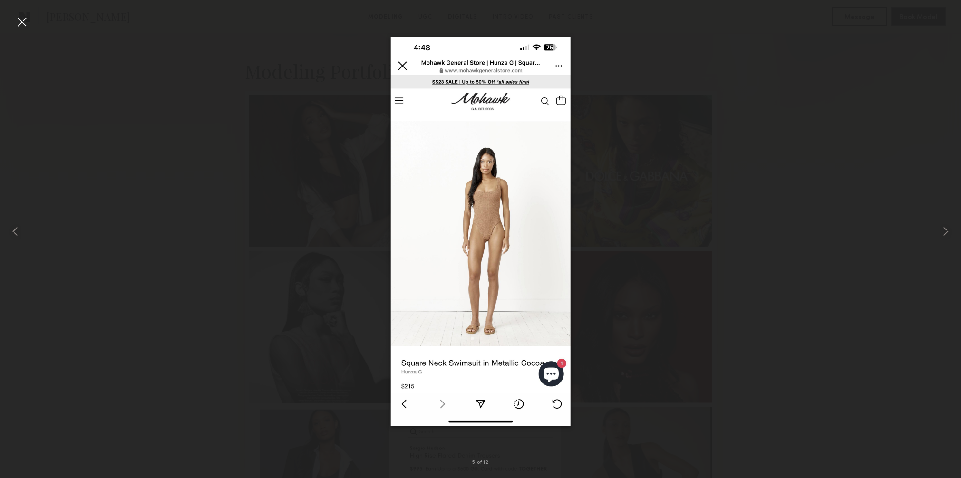
click at [222, 330] on div at bounding box center [480, 231] width 961 height 433
click at [276, 270] on div at bounding box center [480, 231] width 961 height 433
click at [399, 62] on img at bounding box center [480, 231] width 180 height 389
drag, startPoint x: 17, startPoint y: 20, endPoint x: 245, endPoint y: 142, distance: 258.2
click at [19, 21] on div at bounding box center [21, 21] width 15 height 15
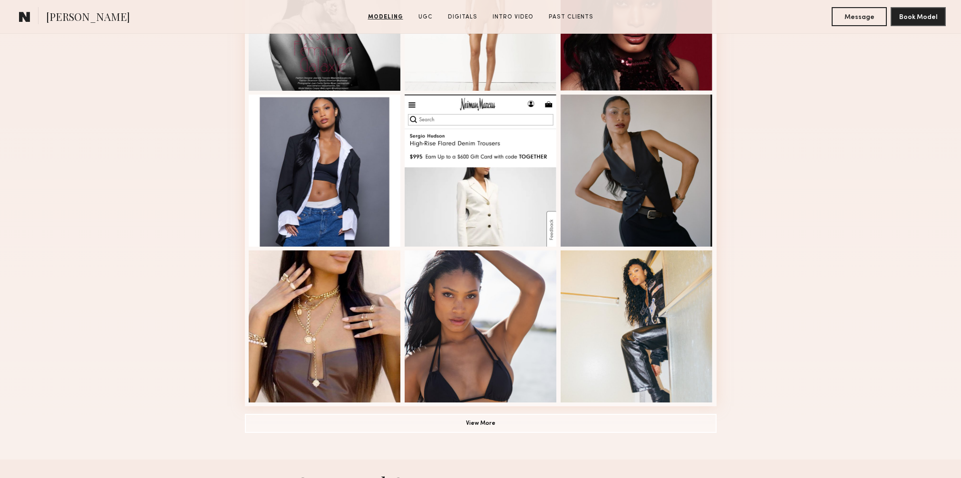
scroll to position [559, 0]
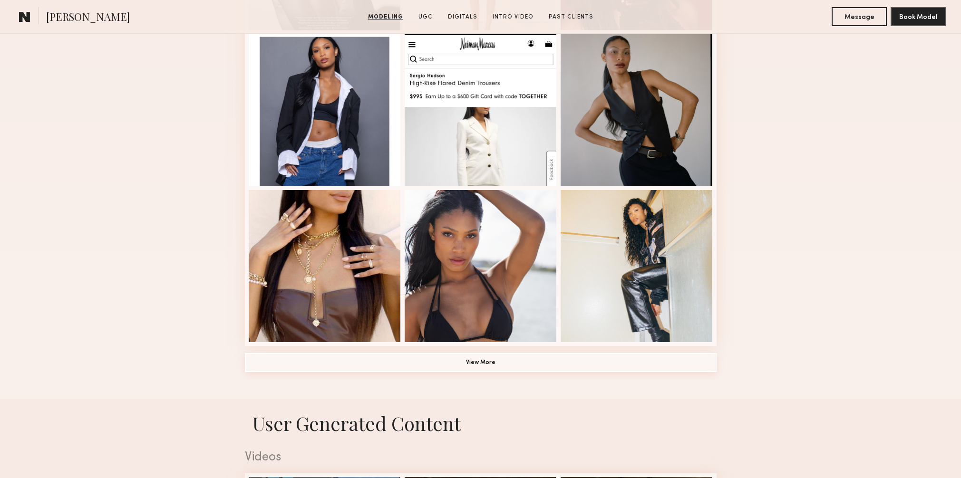
click at [476, 364] on button "View More" at bounding box center [481, 362] width 472 height 19
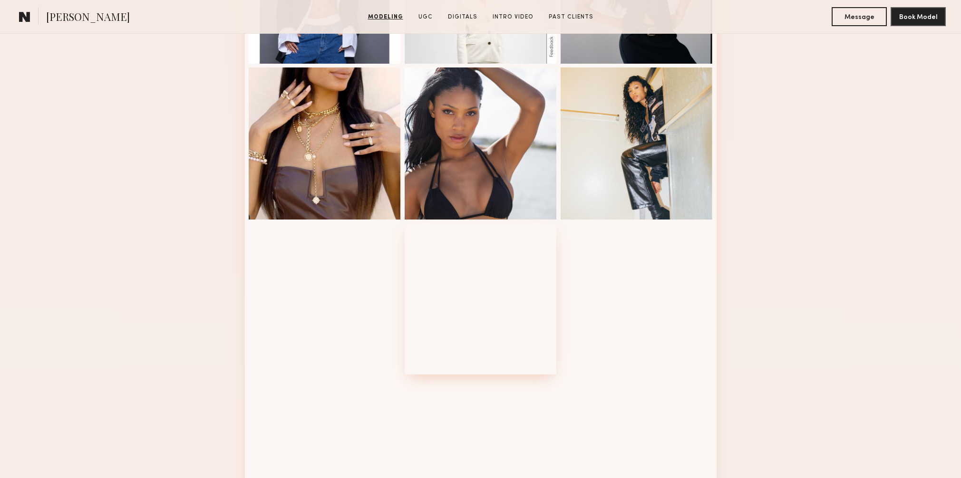
scroll to position [702, 0]
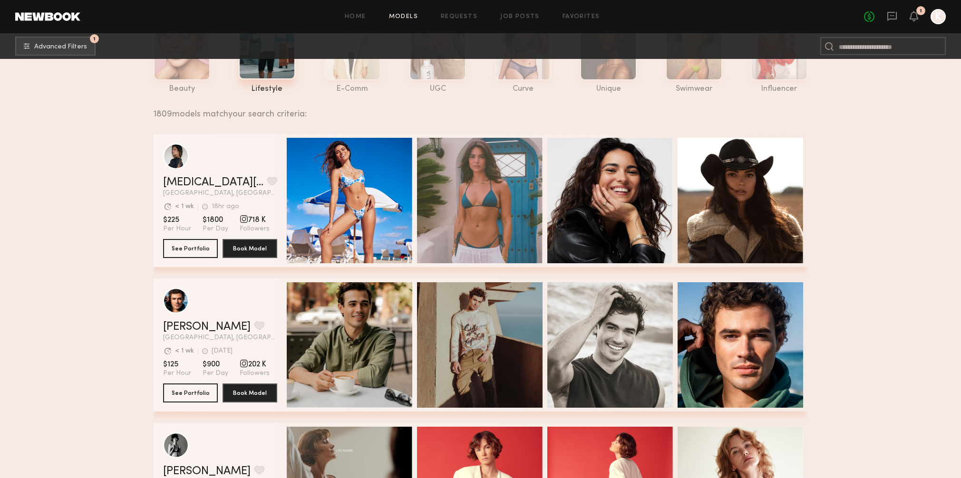
scroll to position [106, 0]
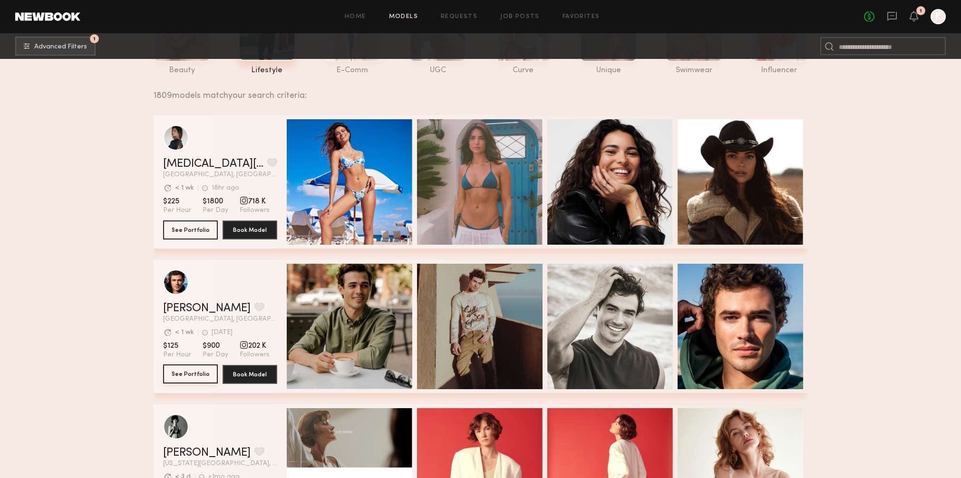
click at [189, 376] on button "See Portfolio" at bounding box center [190, 374] width 55 height 19
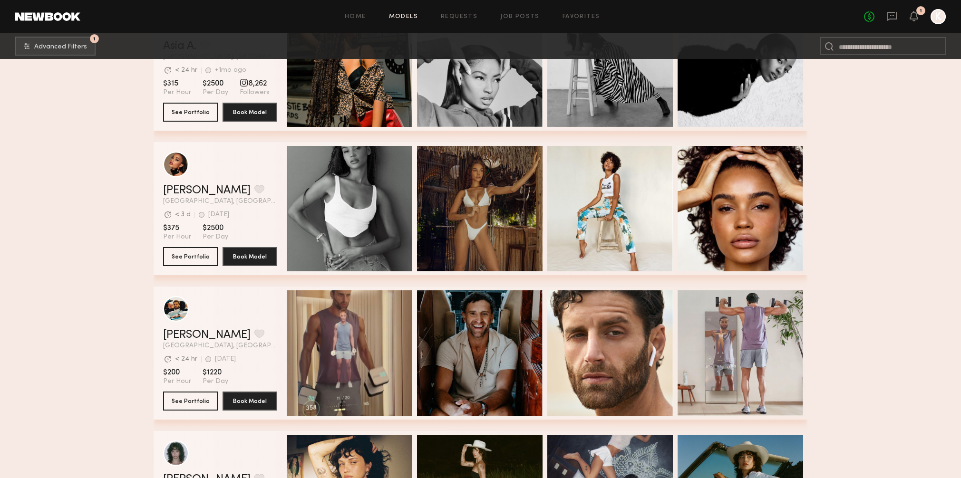
scroll to position [1401, 0]
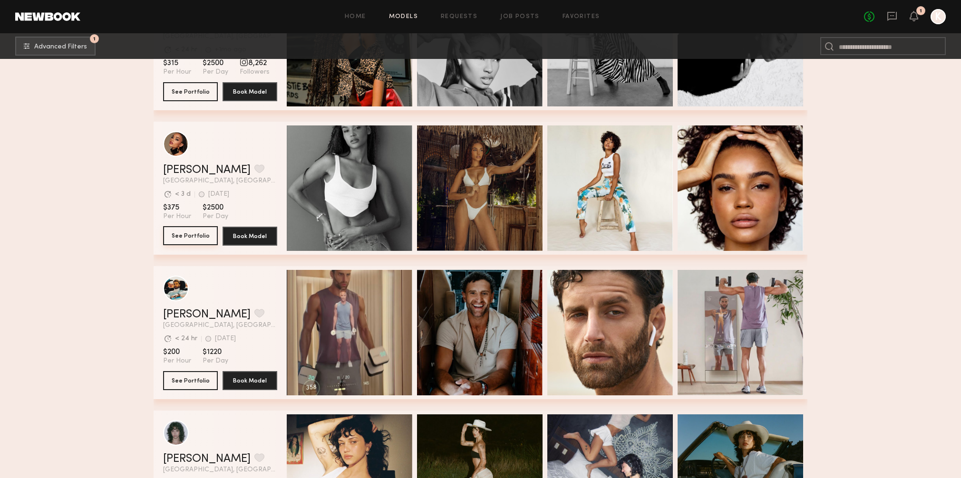
click at [191, 236] on button "See Portfolio" at bounding box center [190, 235] width 55 height 19
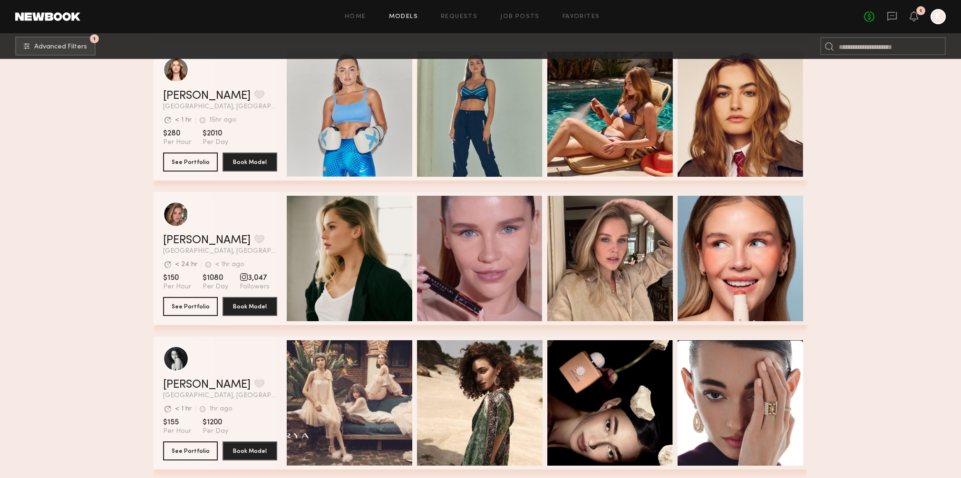
scroll to position [2343, 0]
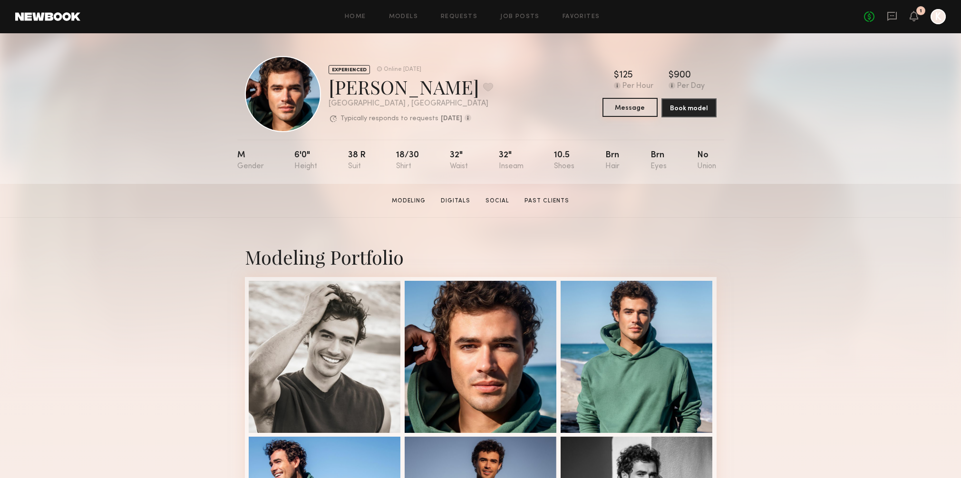
click at [610, 111] on button "Message" at bounding box center [629, 107] width 55 height 19
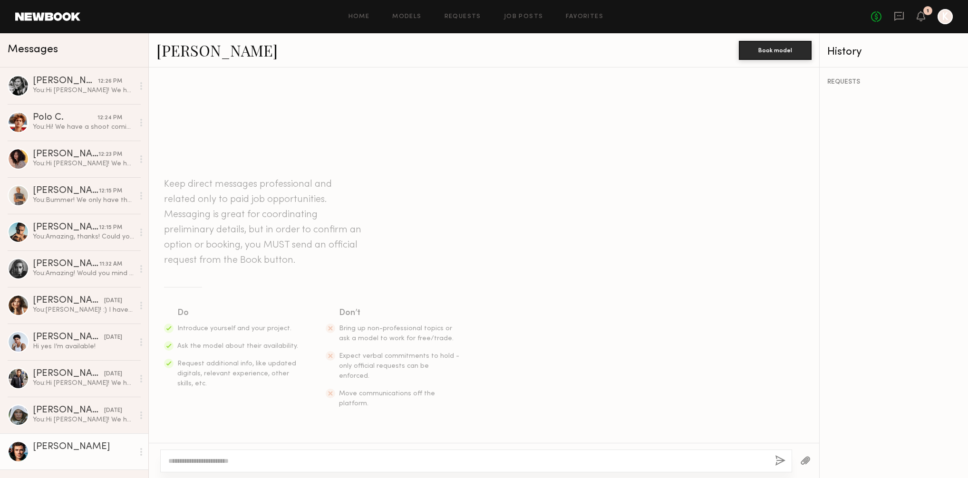
click at [331, 460] on textarea at bounding box center [467, 461] width 599 height 10
type textarea "**********"
click at [784, 459] on button "button" at bounding box center [780, 461] width 10 height 12
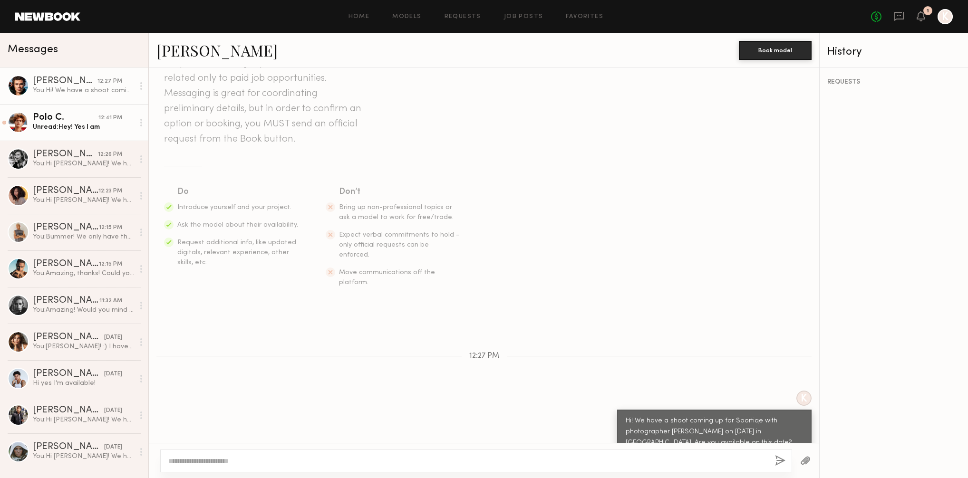
click at [67, 121] on div "Polo C." at bounding box center [66, 118] width 66 height 10
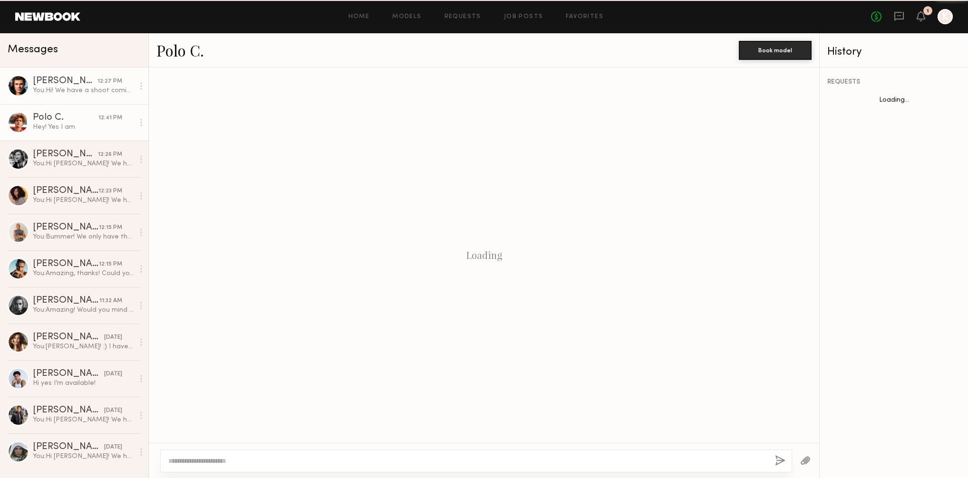
scroll to position [84, 0]
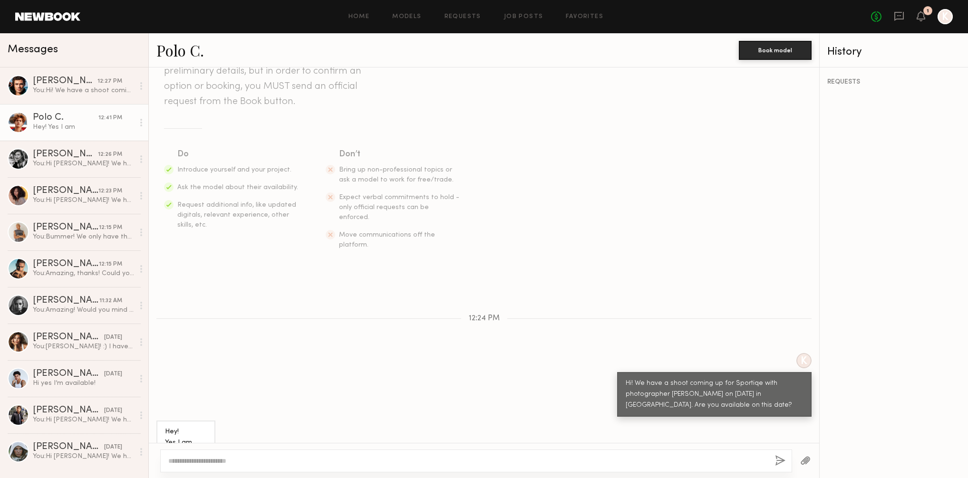
click at [57, 22] on header "Home Models Requests Job Posts Favorites Sign Out No fees up to $5,000 1 K" at bounding box center [484, 16] width 968 height 33
click at [65, 17] on link at bounding box center [47, 16] width 65 height 9
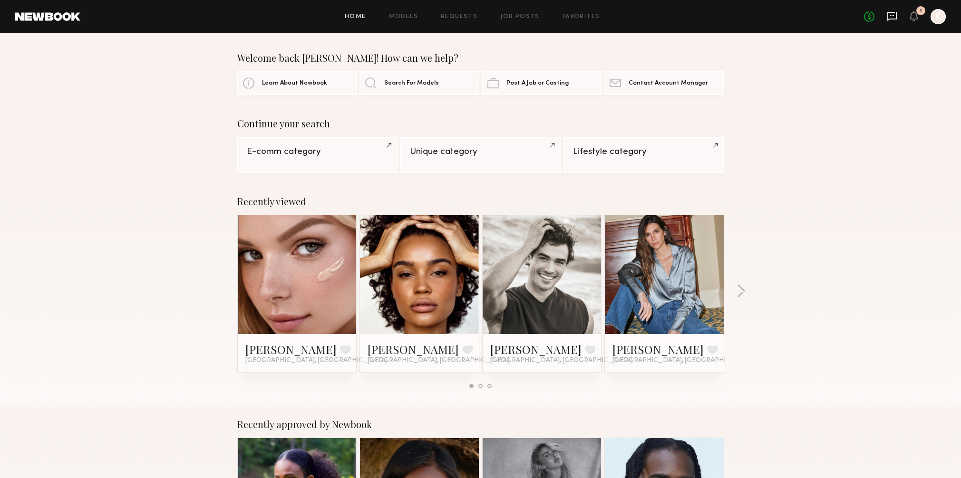
click at [890, 15] on icon at bounding box center [892, 15] width 4 height 1
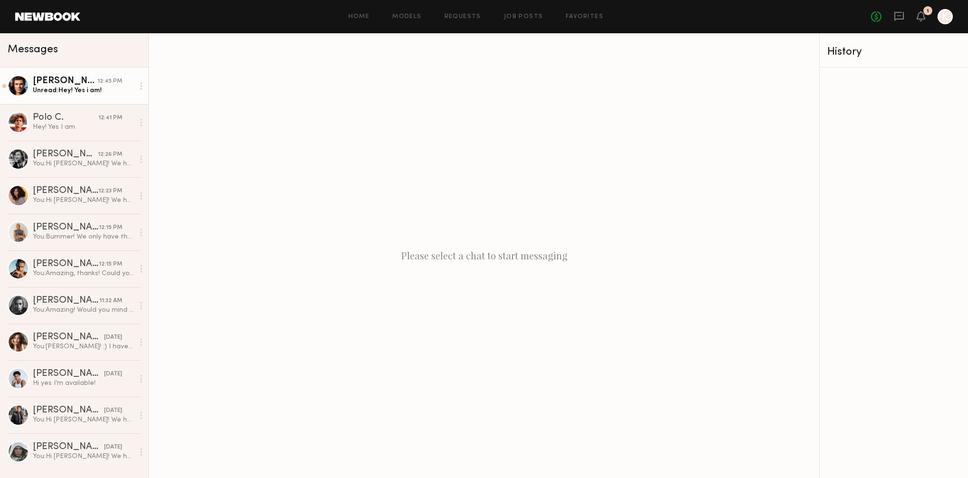
click at [97, 100] on link "[PERSON_NAME] 12:45 PM Unread: Hey! Yes i am!" at bounding box center [74, 85] width 148 height 37
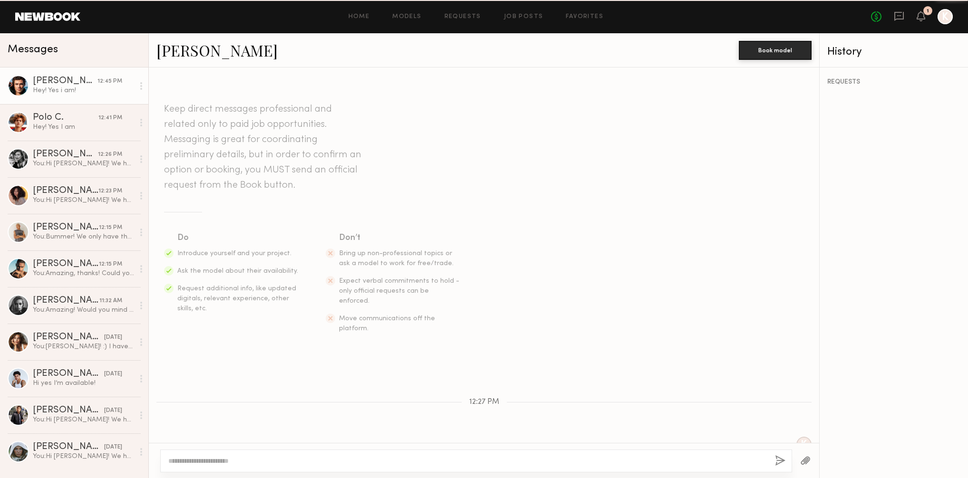
scroll to position [73, 0]
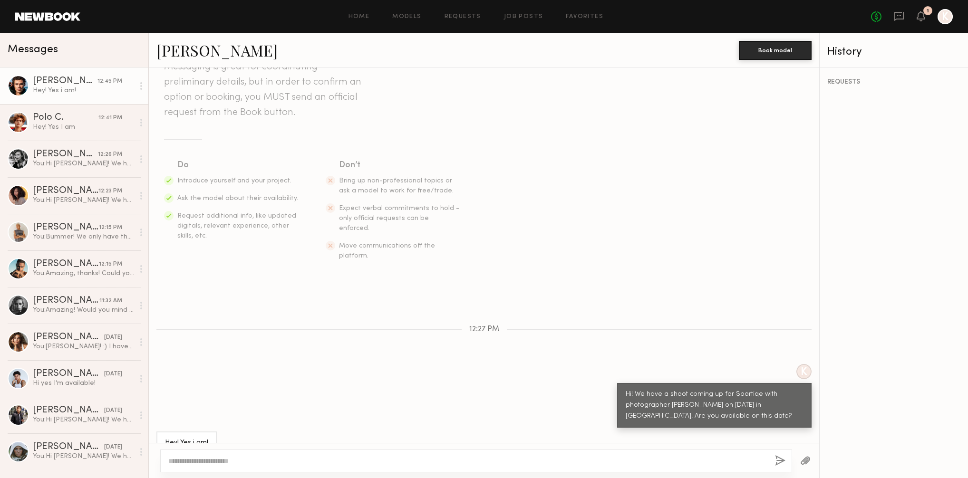
click at [194, 58] on link "[PERSON_NAME]" at bounding box center [216, 50] width 121 height 20
click at [94, 79] on div "[PERSON_NAME]" at bounding box center [65, 82] width 65 height 10
click at [91, 129] on div "Hey! Yes I am" at bounding box center [83, 127] width 101 height 9
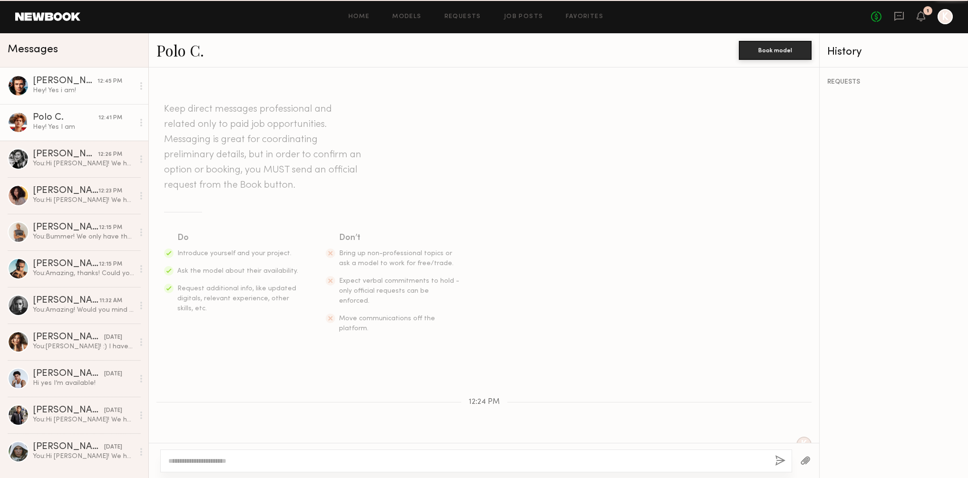
scroll to position [84, 0]
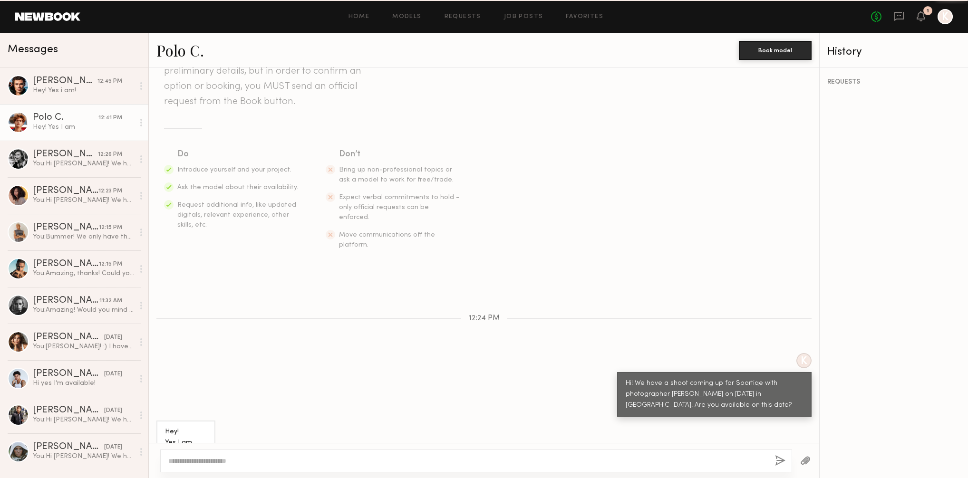
drag, startPoint x: 89, startPoint y: 78, endPoint x: 99, endPoint y: 114, distance: 36.6
click at [89, 78] on div "[PERSON_NAME]" at bounding box center [65, 82] width 65 height 10
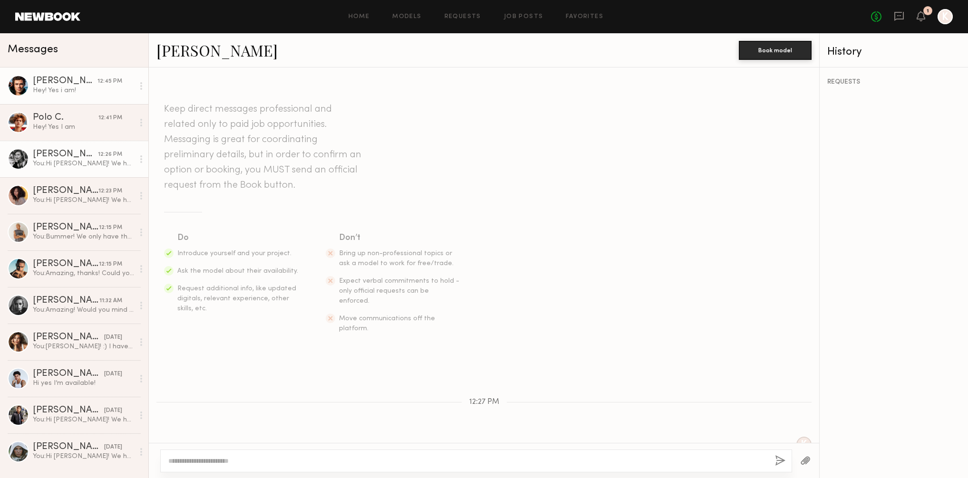
scroll to position [73, 0]
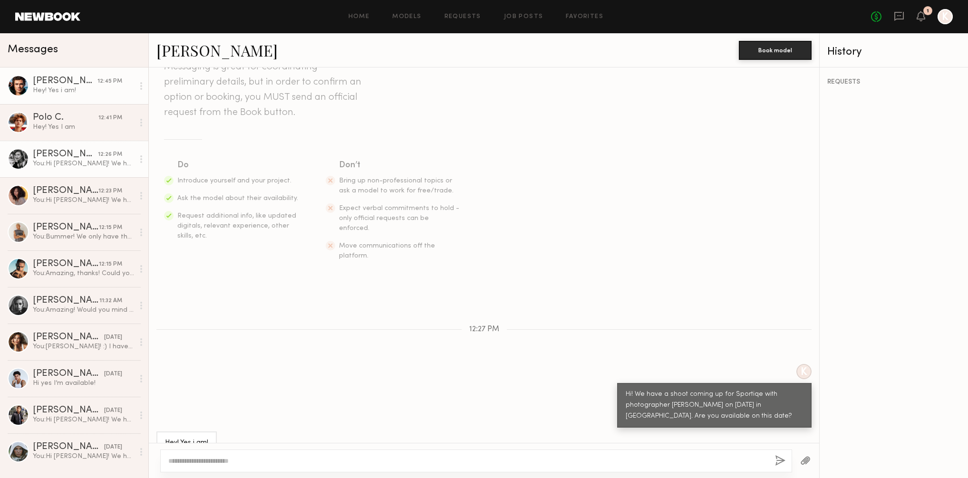
click at [100, 167] on div "You: Hi [PERSON_NAME]! We have a shoot coming up for Sportiqe with photographer…" at bounding box center [83, 163] width 101 height 9
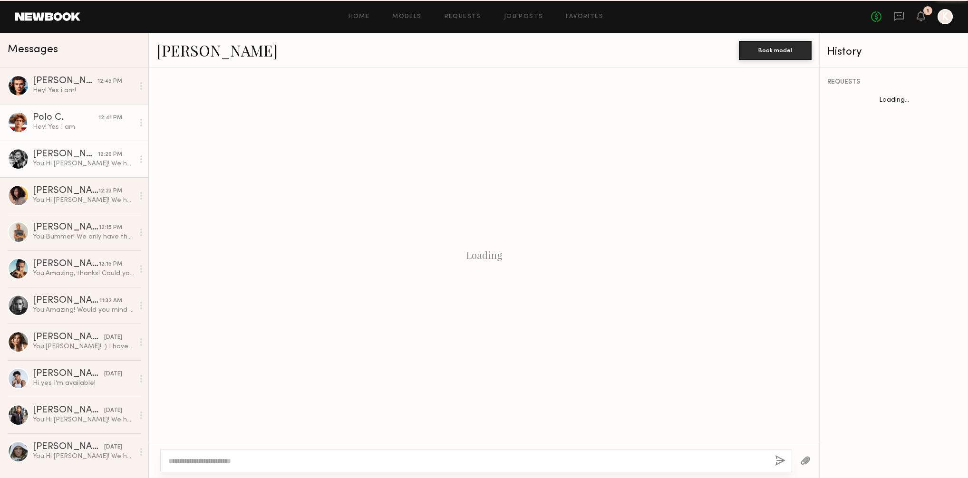
scroll to position [46, 0]
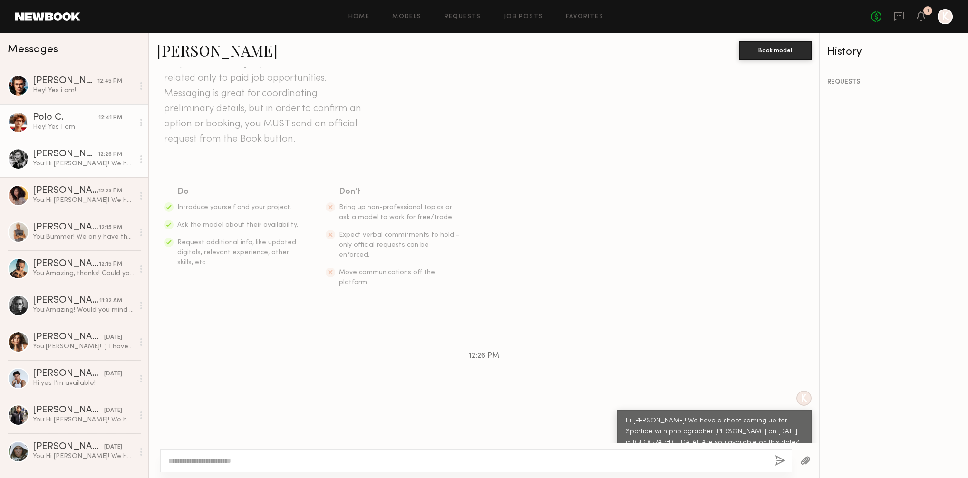
click at [96, 136] on link "Polo C. 12:41 PM Hey! Yes I am" at bounding box center [74, 122] width 148 height 37
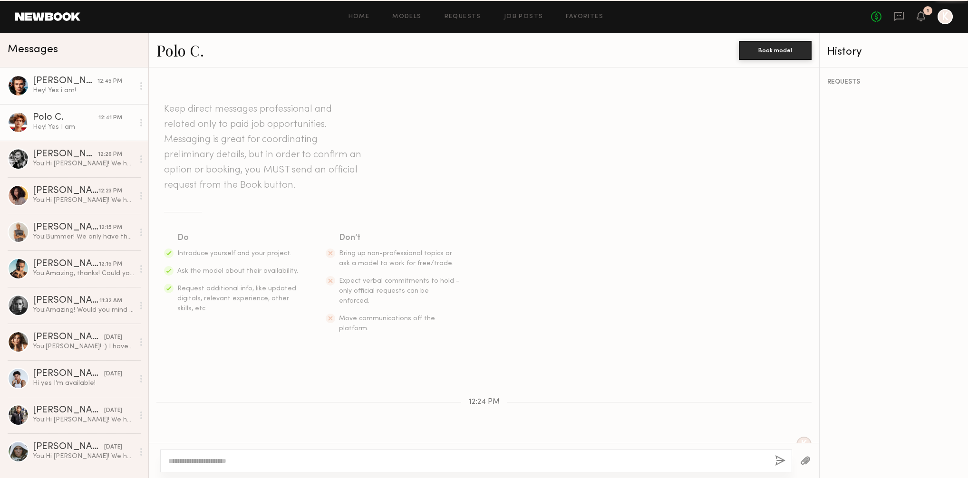
scroll to position [84, 0]
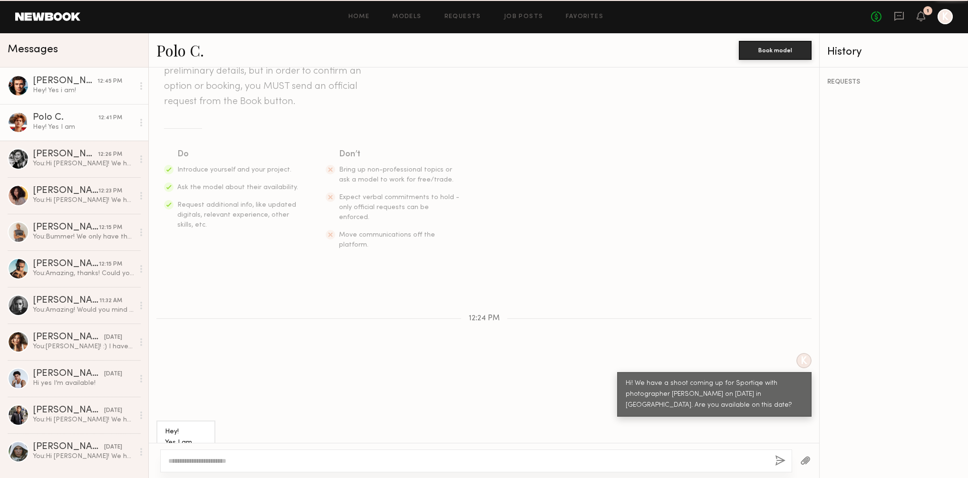
click at [97, 77] on div "[PERSON_NAME]" at bounding box center [65, 82] width 65 height 10
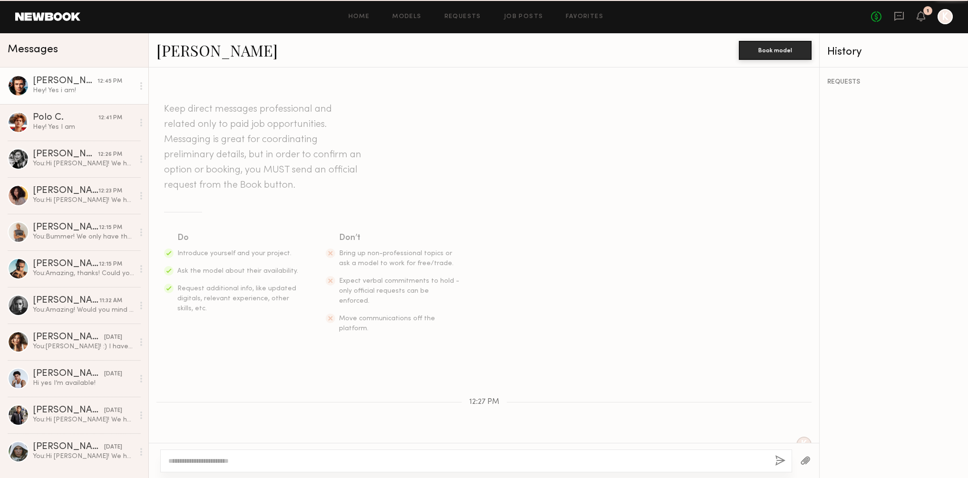
scroll to position [73, 0]
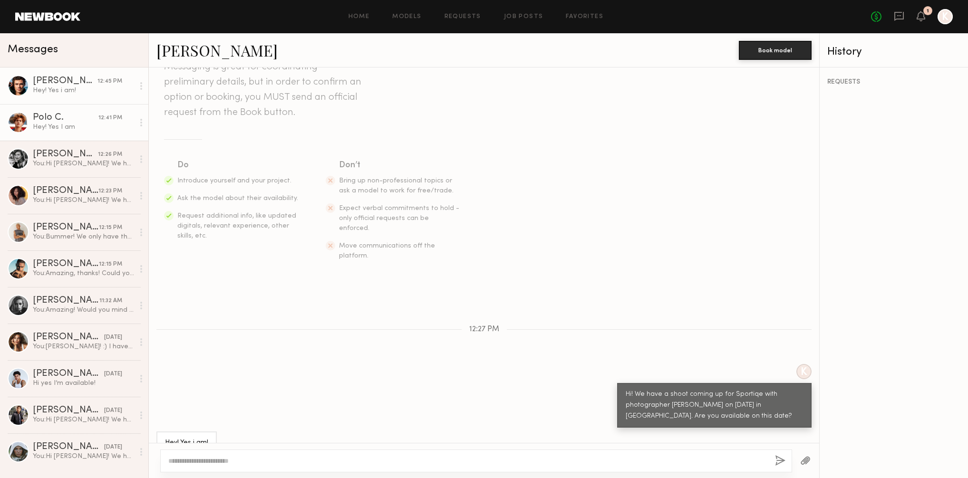
click at [72, 124] on div "Hey! Yes I am" at bounding box center [83, 127] width 101 height 9
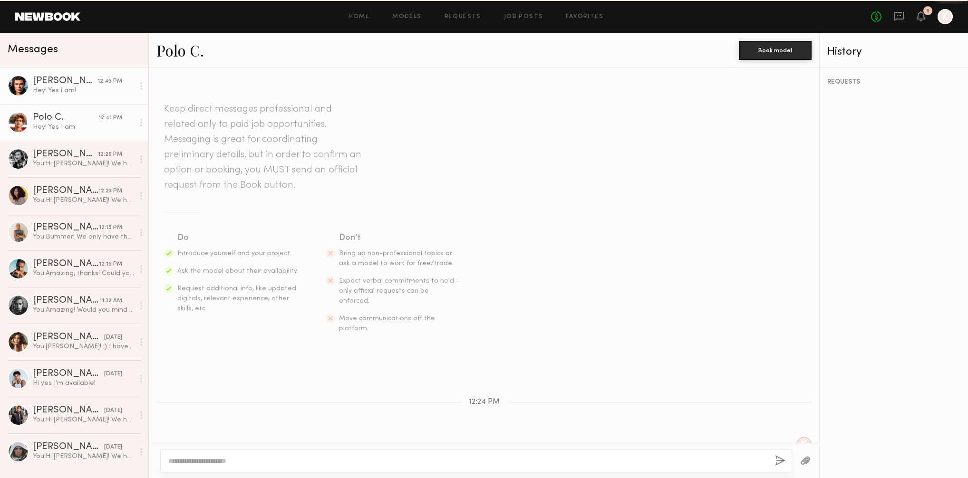
scroll to position [84, 0]
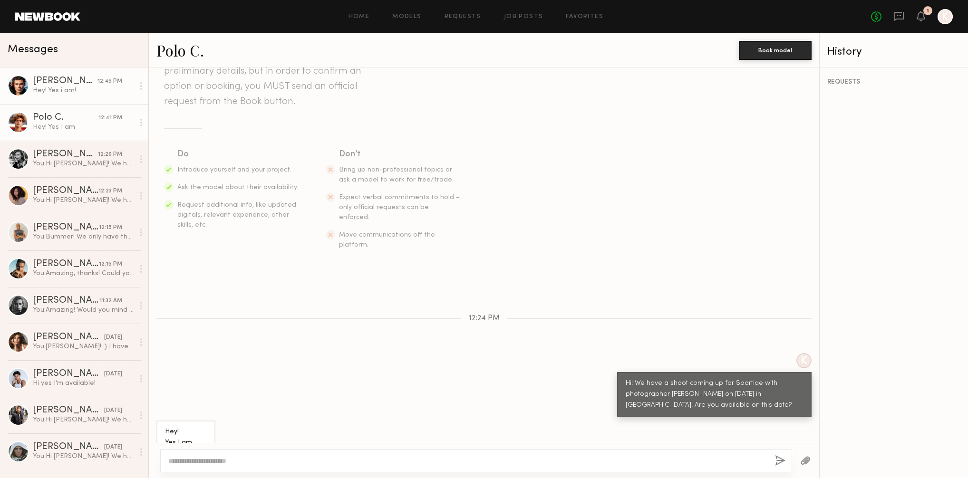
click at [82, 75] on link "[PERSON_NAME] 12:45 PM Hey! Yes i am!" at bounding box center [74, 85] width 148 height 37
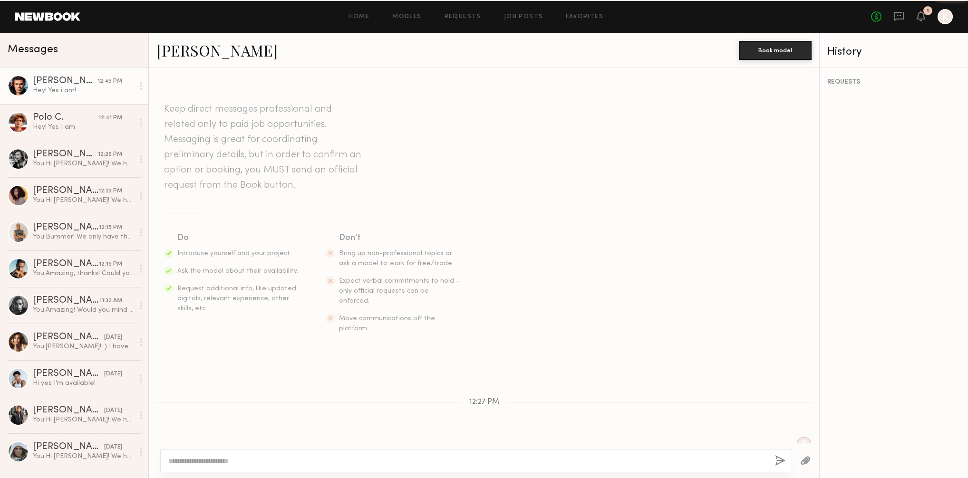
scroll to position [73, 0]
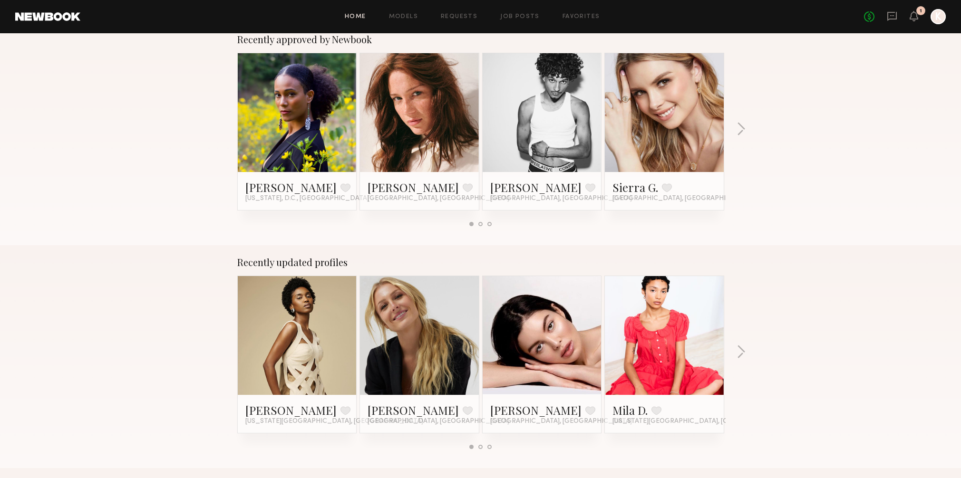
scroll to position [401, 0]
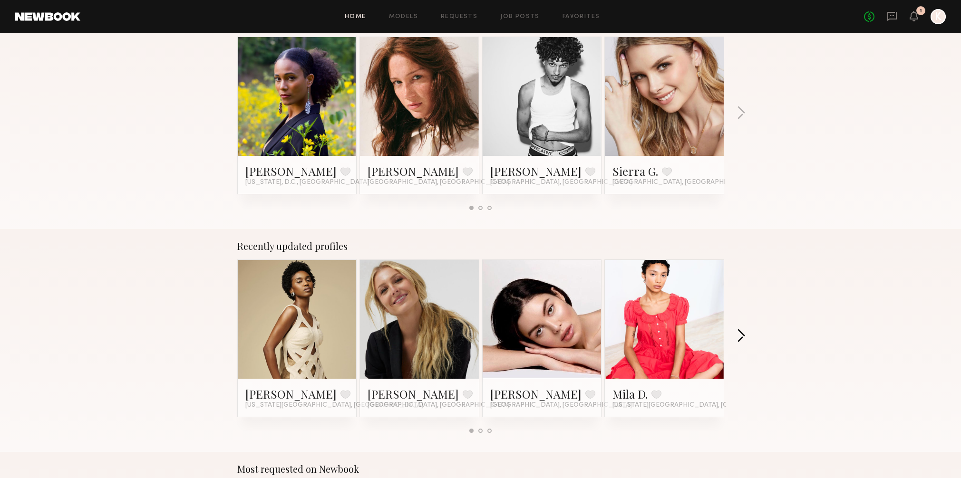
click at [742, 336] on button "button" at bounding box center [740, 337] width 9 height 16
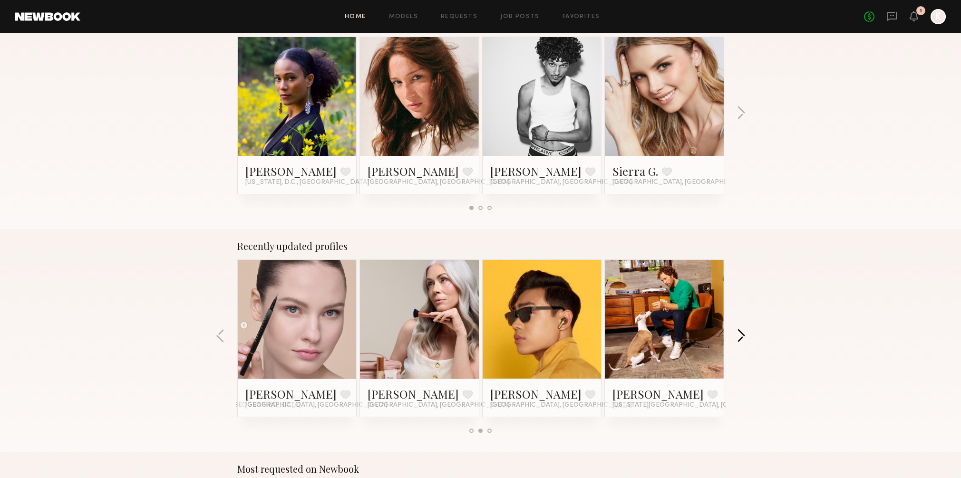
click at [742, 336] on button "button" at bounding box center [740, 337] width 9 height 16
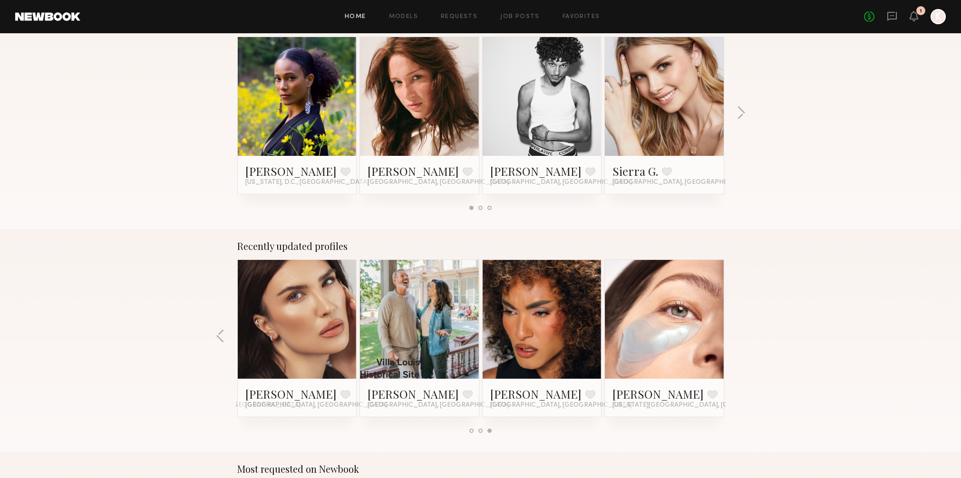
click at [742, 336] on div "Recently updated profiles [PERSON_NAME] Favorite [US_STATE][GEOGRAPHIC_DATA], […" at bounding box center [480, 340] width 961 height 223
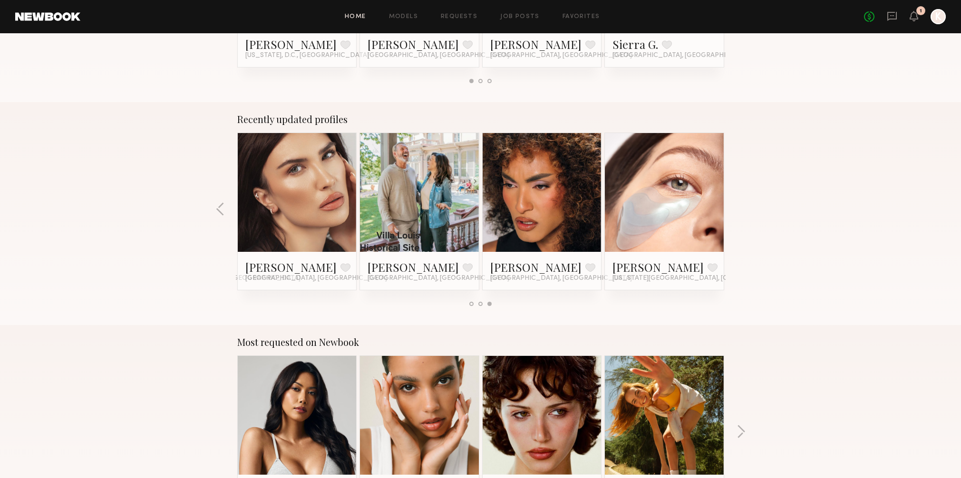
scroll to position [482, 0]
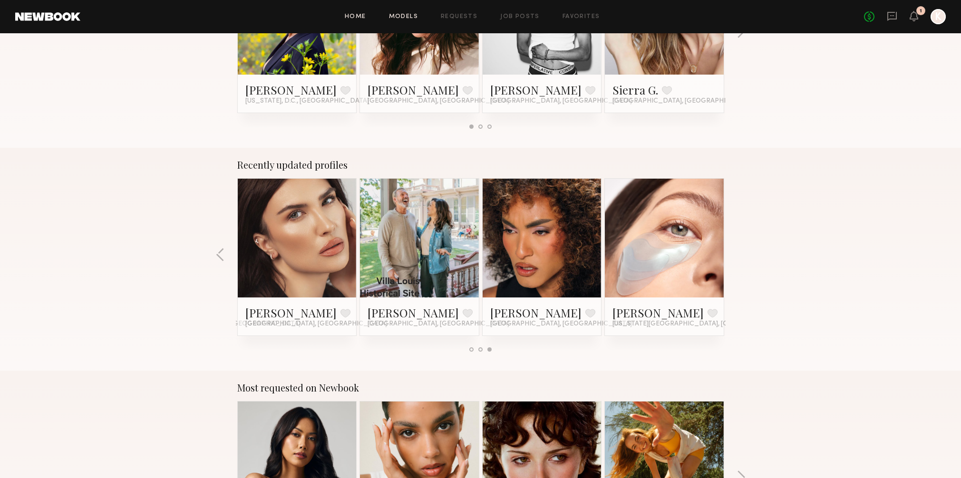
click at [402, 14] on link "Models" at bounding box center [403, 17] width 29 height 6
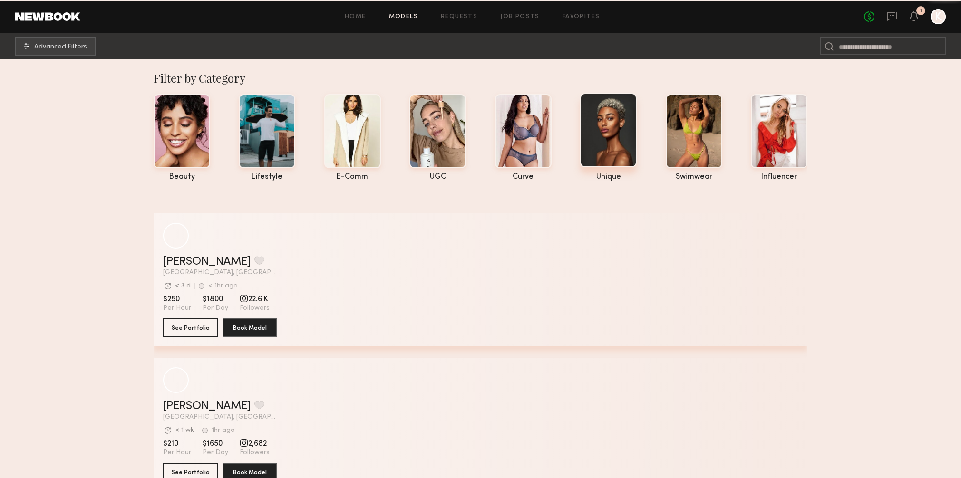
click at [604, 140] on div at bounding box center [608, 130] width 57 height 74
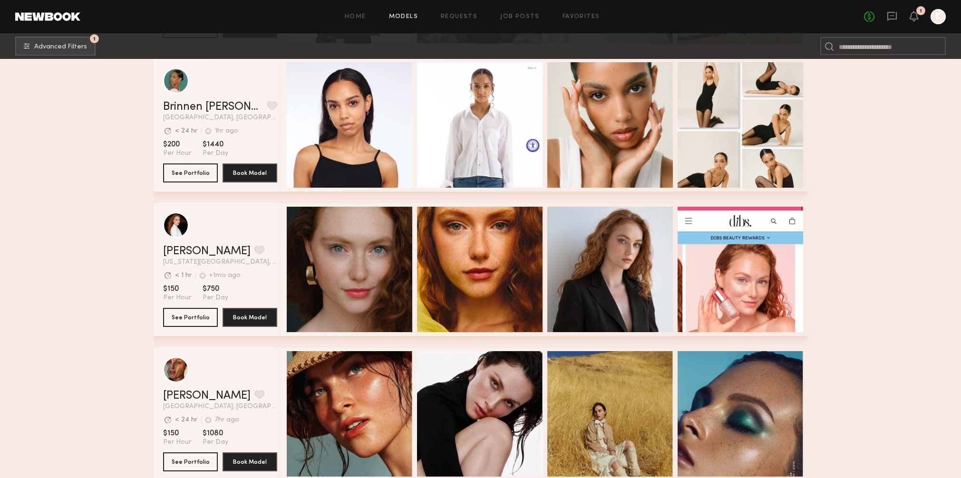
scroll to position [4837, 0]
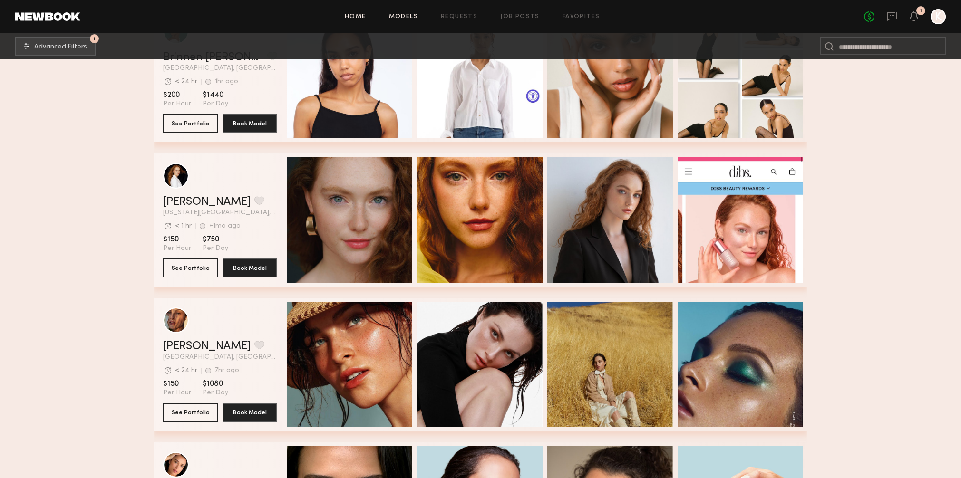
click at [349, 14] on link "Home" at bounding box center [355, 17] width 21 height 6
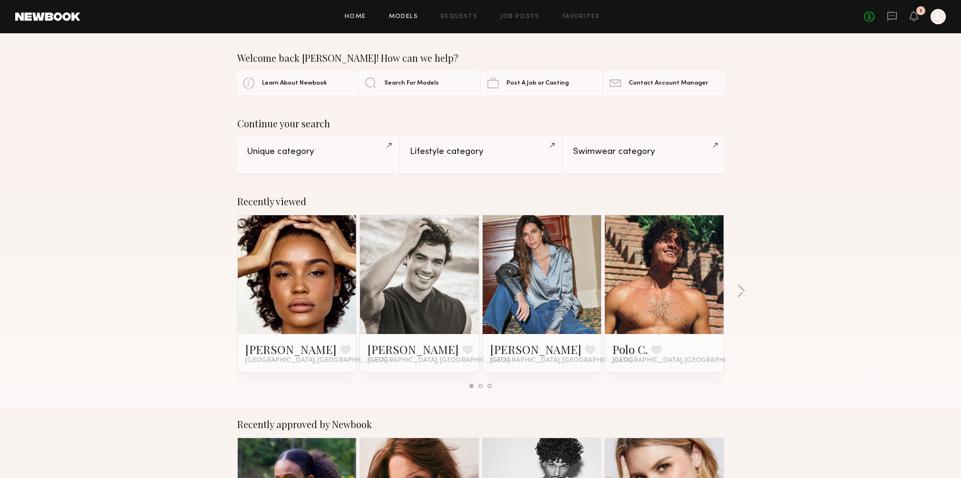
click at [418, 16] on link "Models" at bounding box center [403, 17] width 29 height 6
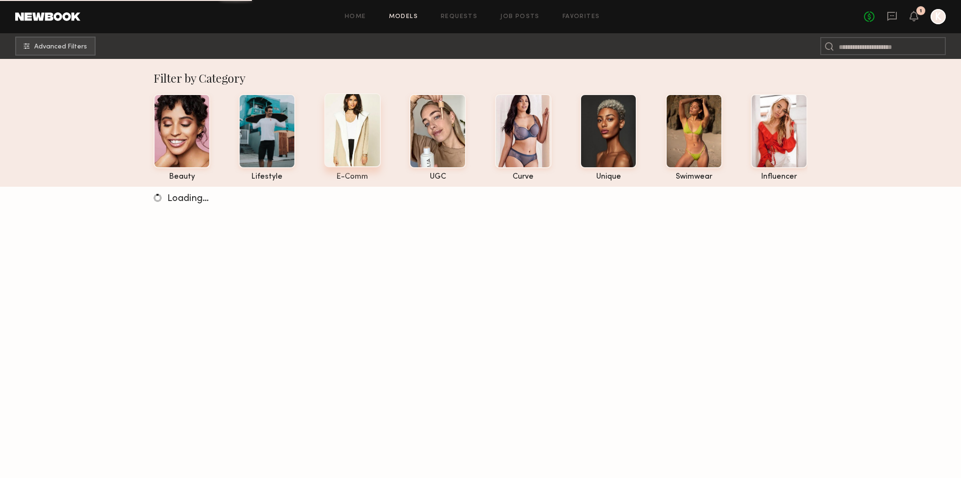
click at [332, 136] on div at bounding box center [352, 130] width 57 height 74
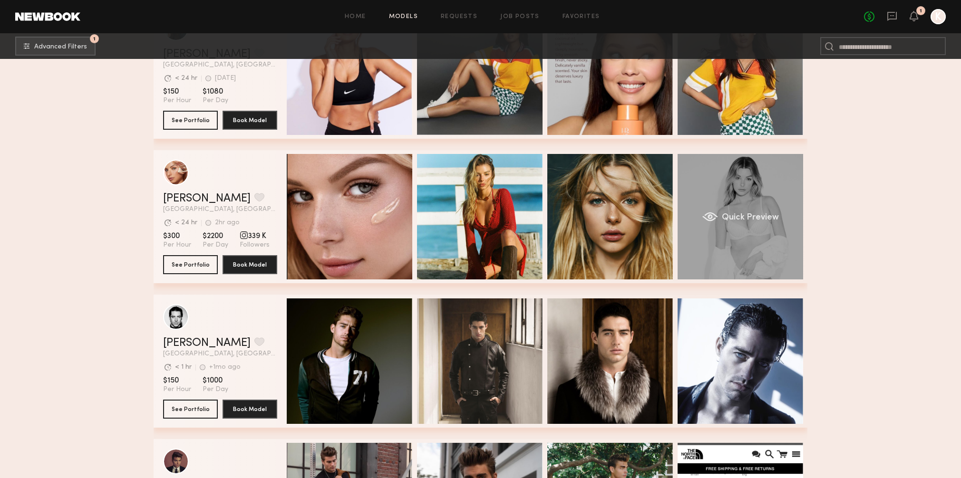
scroll to position [0, 3]
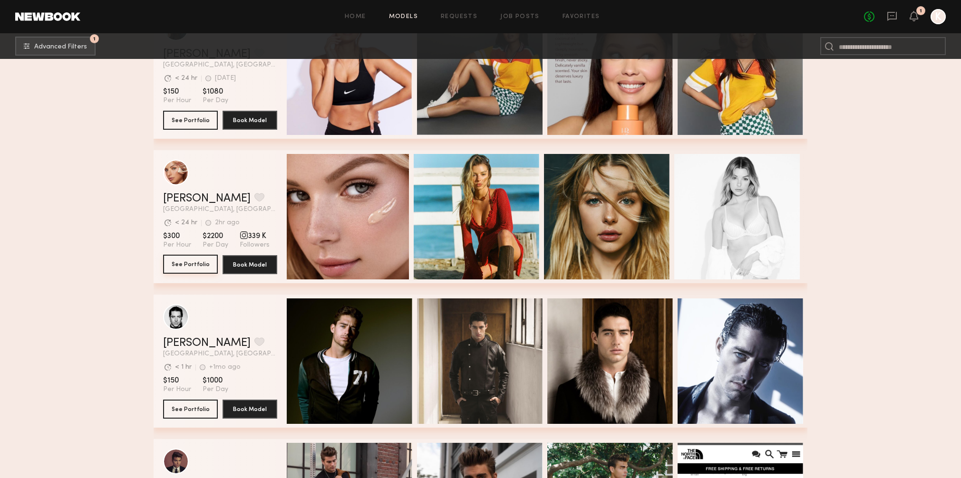
click at [189, 265] on button "See Portfolio" at bounding box center [190, 264] width 55 height 19
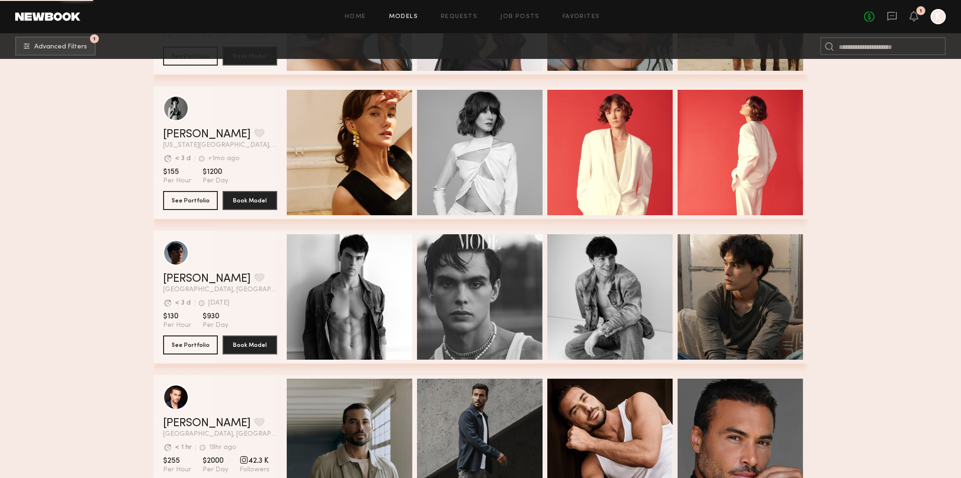
scroll to position [2746, 0]
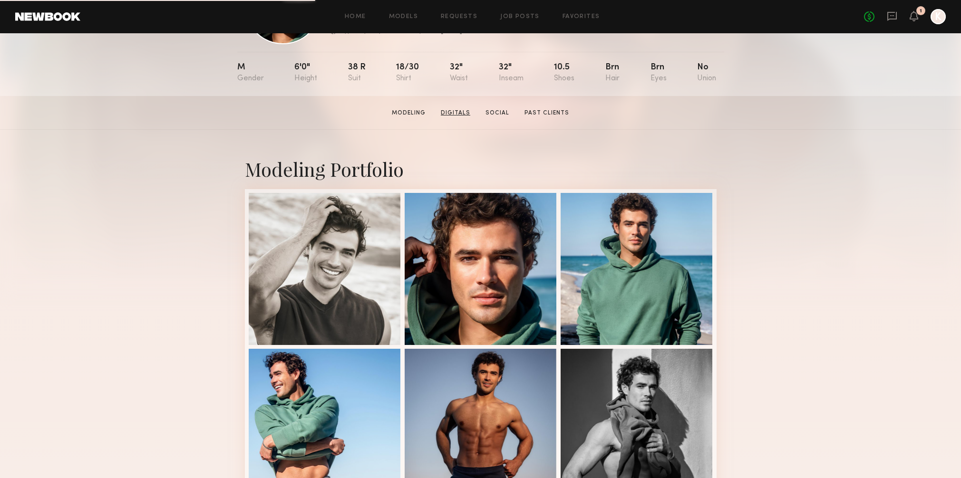
click at [463, 113] on link "Digitals" at bounding box center [455, 113] width 37 height 9
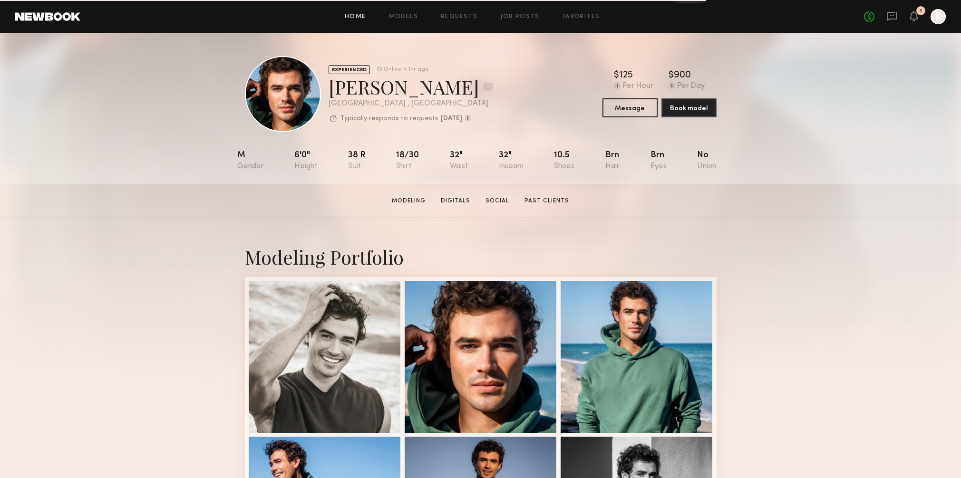
click at [354, 17] on link "Home" at bounding box center [355, 17] width 21 height 6
